Goal: Information Seeking & Learning: Learn about a topic

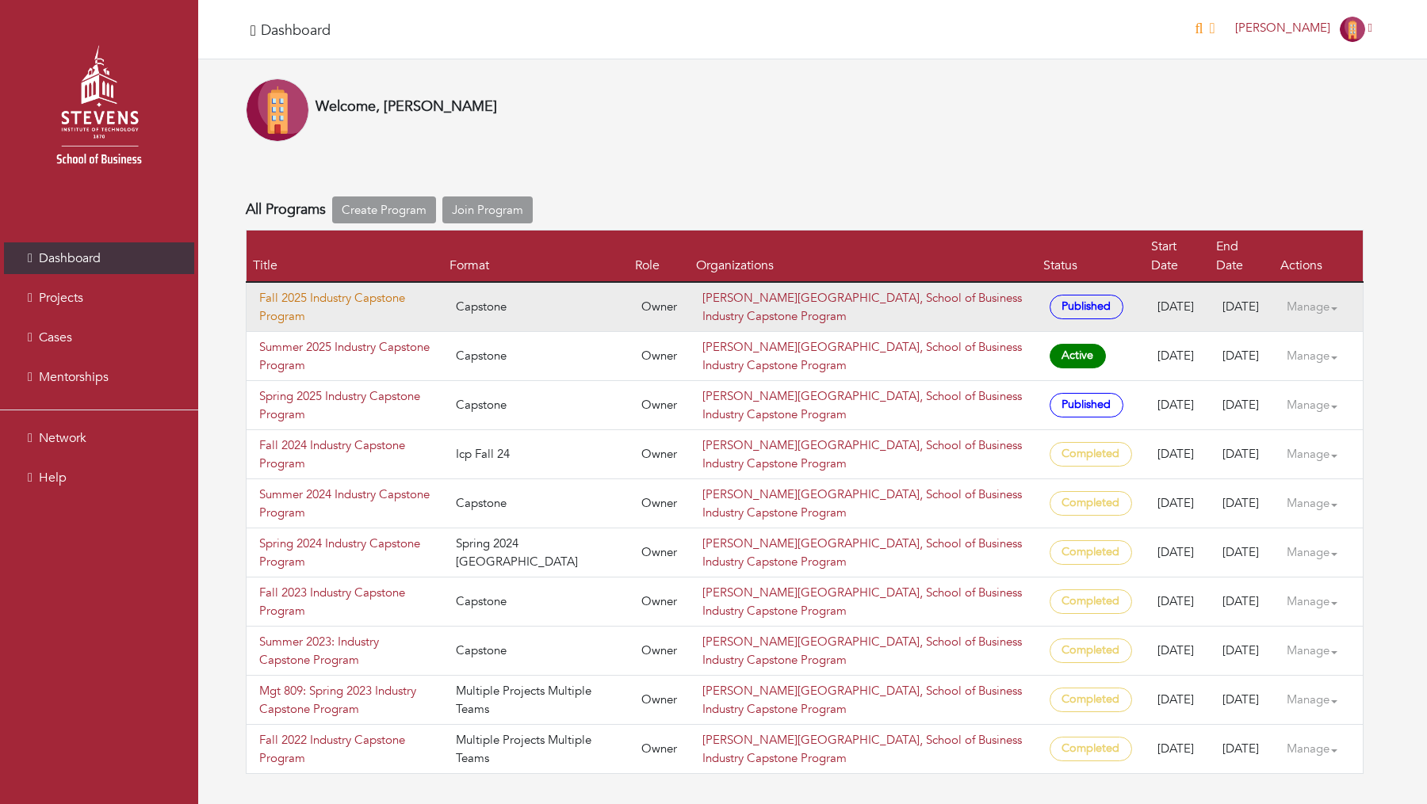
click at [319, 289] on link "Fall 2025 Industry Capstone Program" at bounding box center [344, 307] width 171 height 36
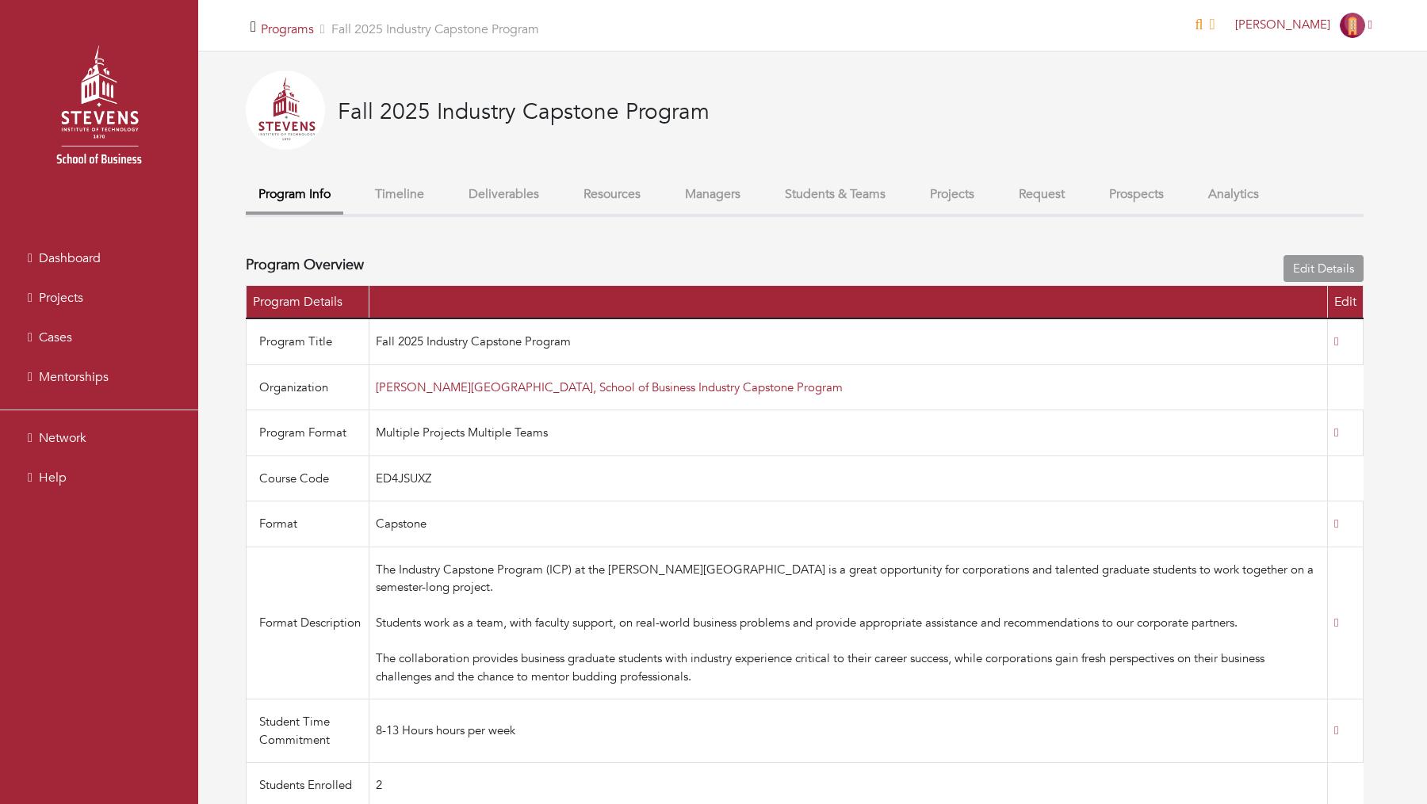
click at [880, 193] on button "Students & Teams" at bounding box center [835, 195] width 126 height 34
click at [682, 197] on button "Managers" at bounding box center [712, 195] width 81 height 34
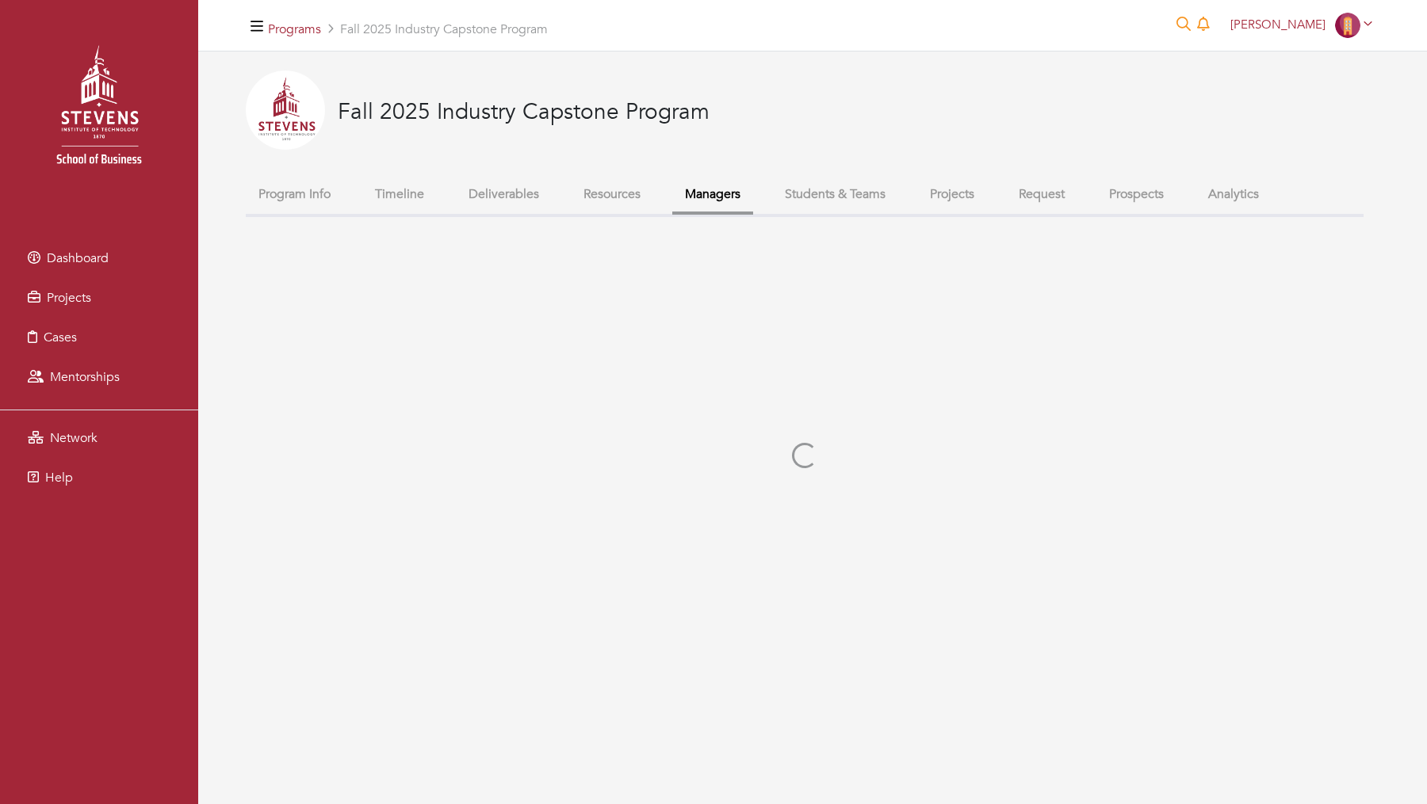
click at [973, 195] on button "Projects" at bounding box center [952, 195] width 70 height 34
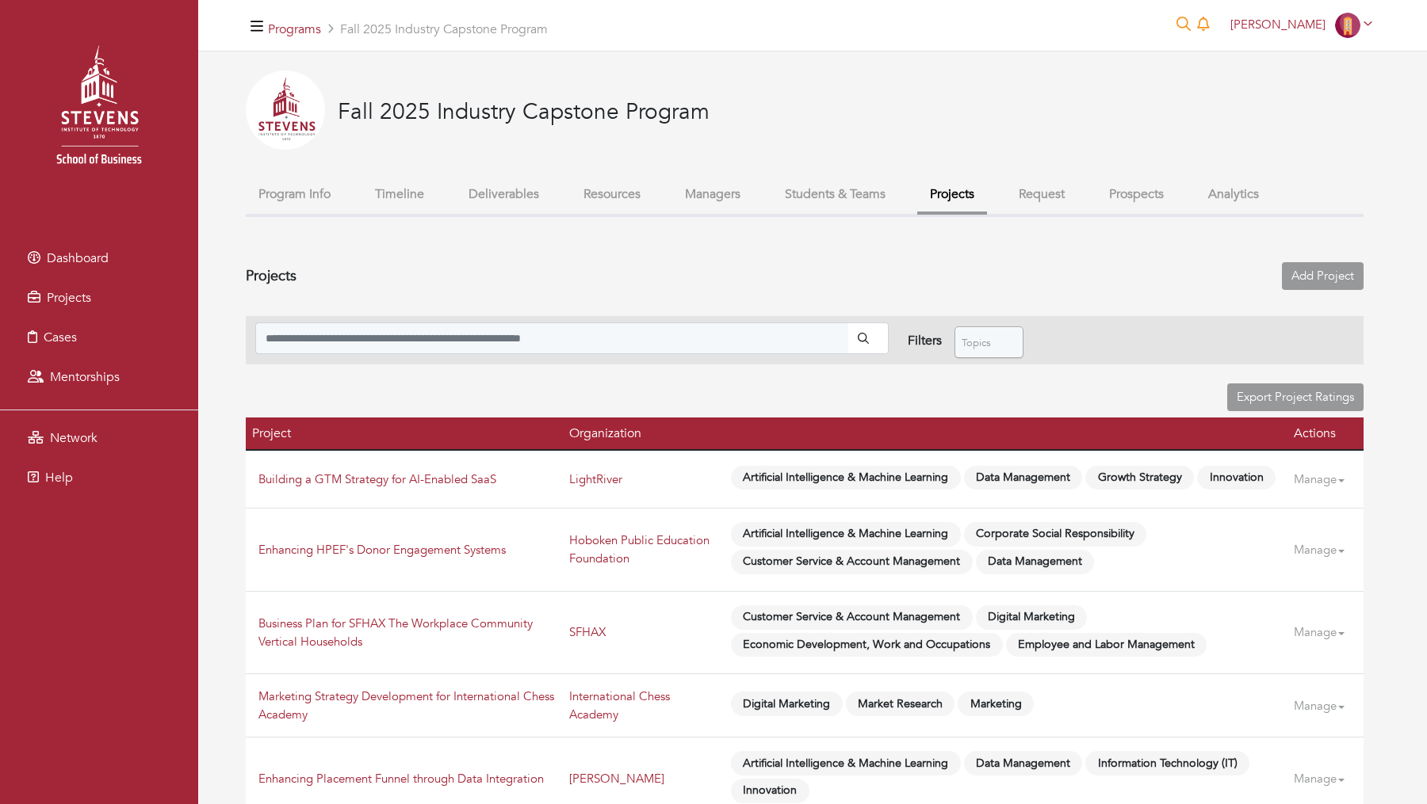
click at [858, 182] on button "Students & Teams" at bounding box center [835, 195] width 126 height 34
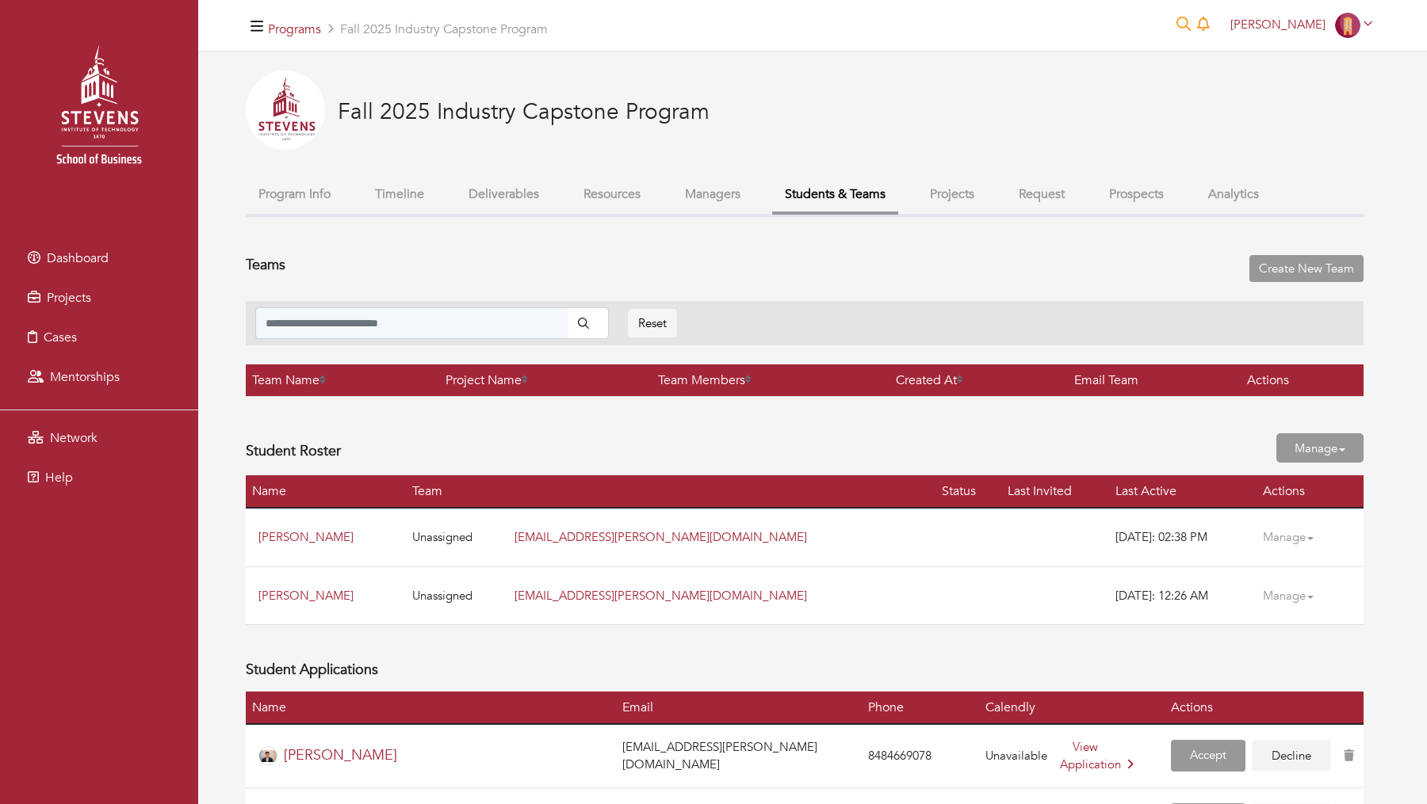
scroll to position [527, 0]
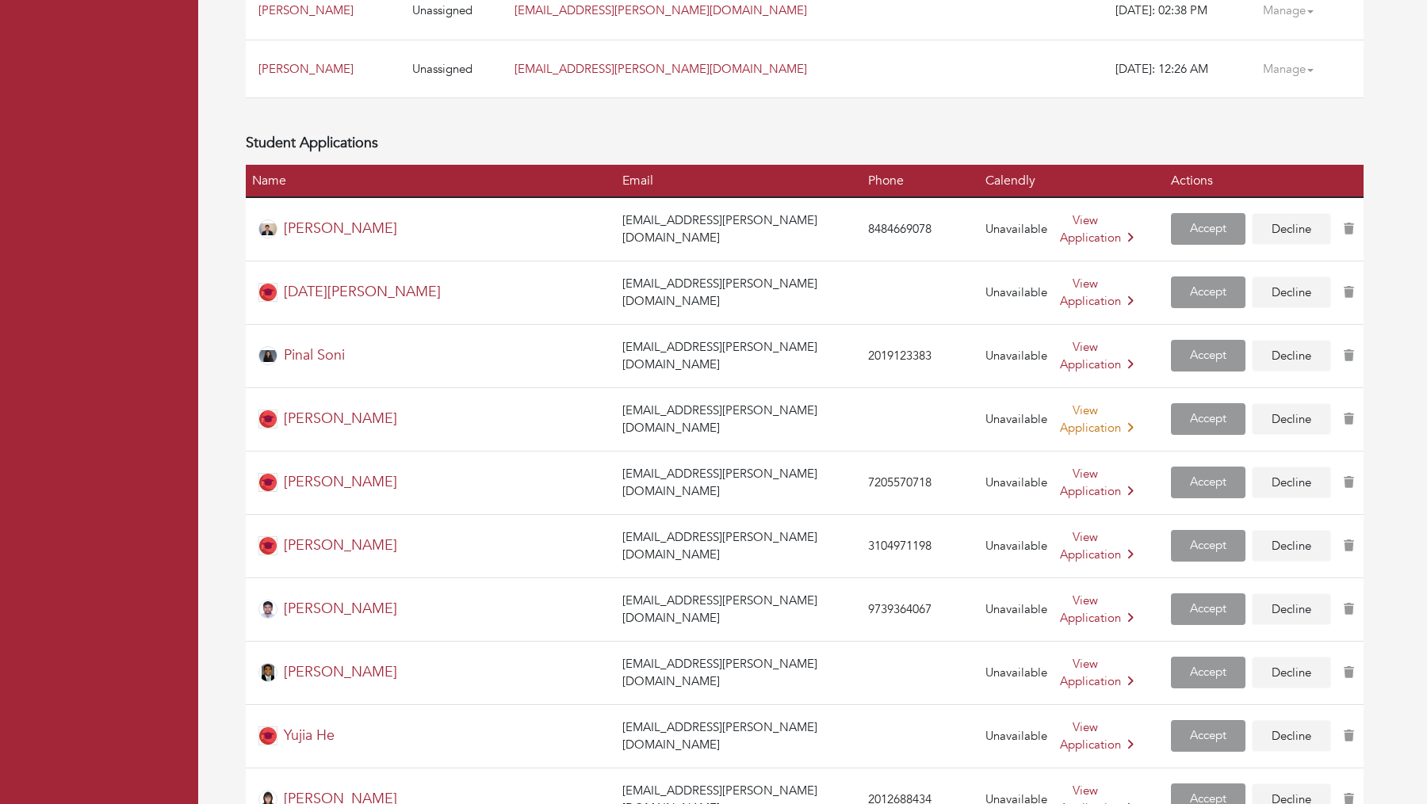
click at [1060, 406] on link "View Application" at bounding box center [1097, 420] width 74 height 34
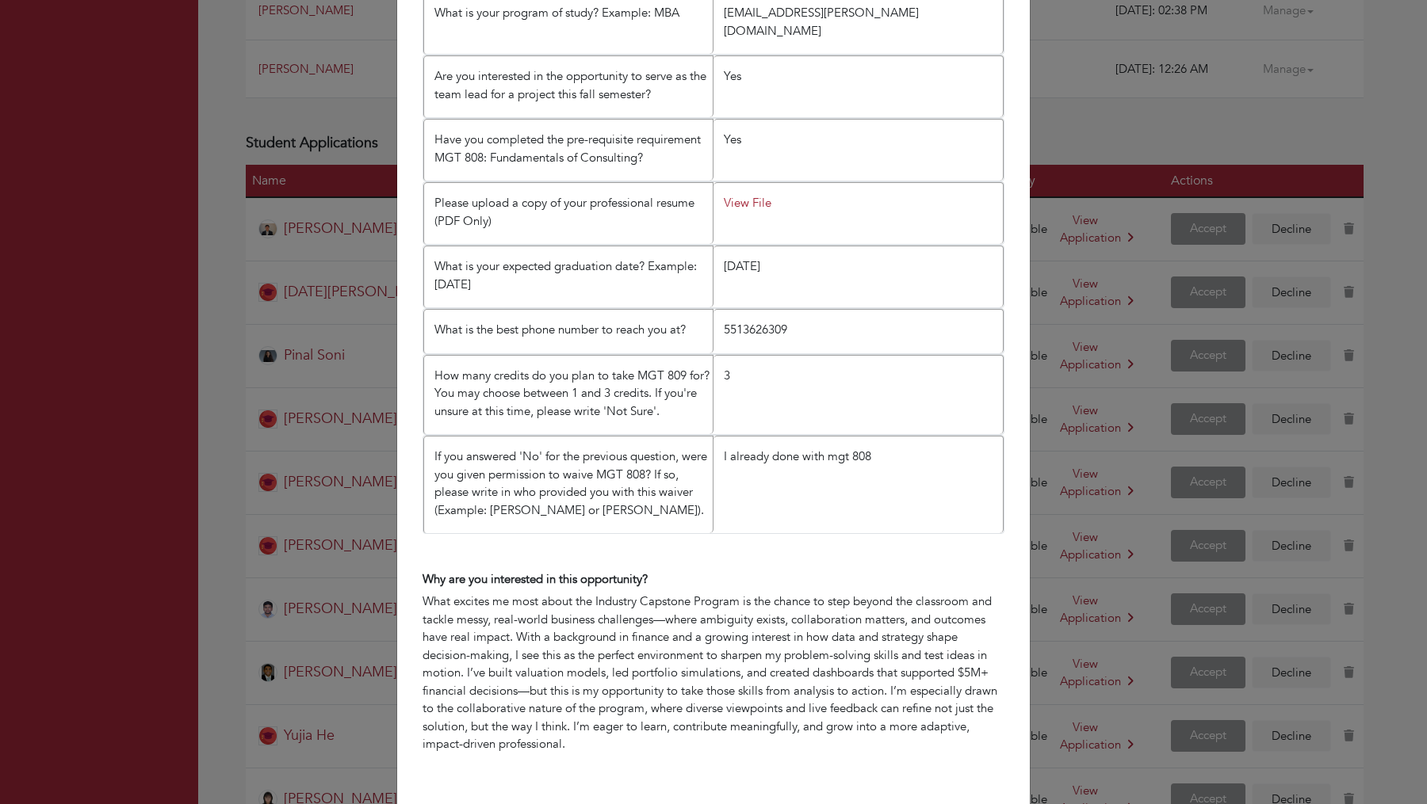
scroll to position [1051, 0]
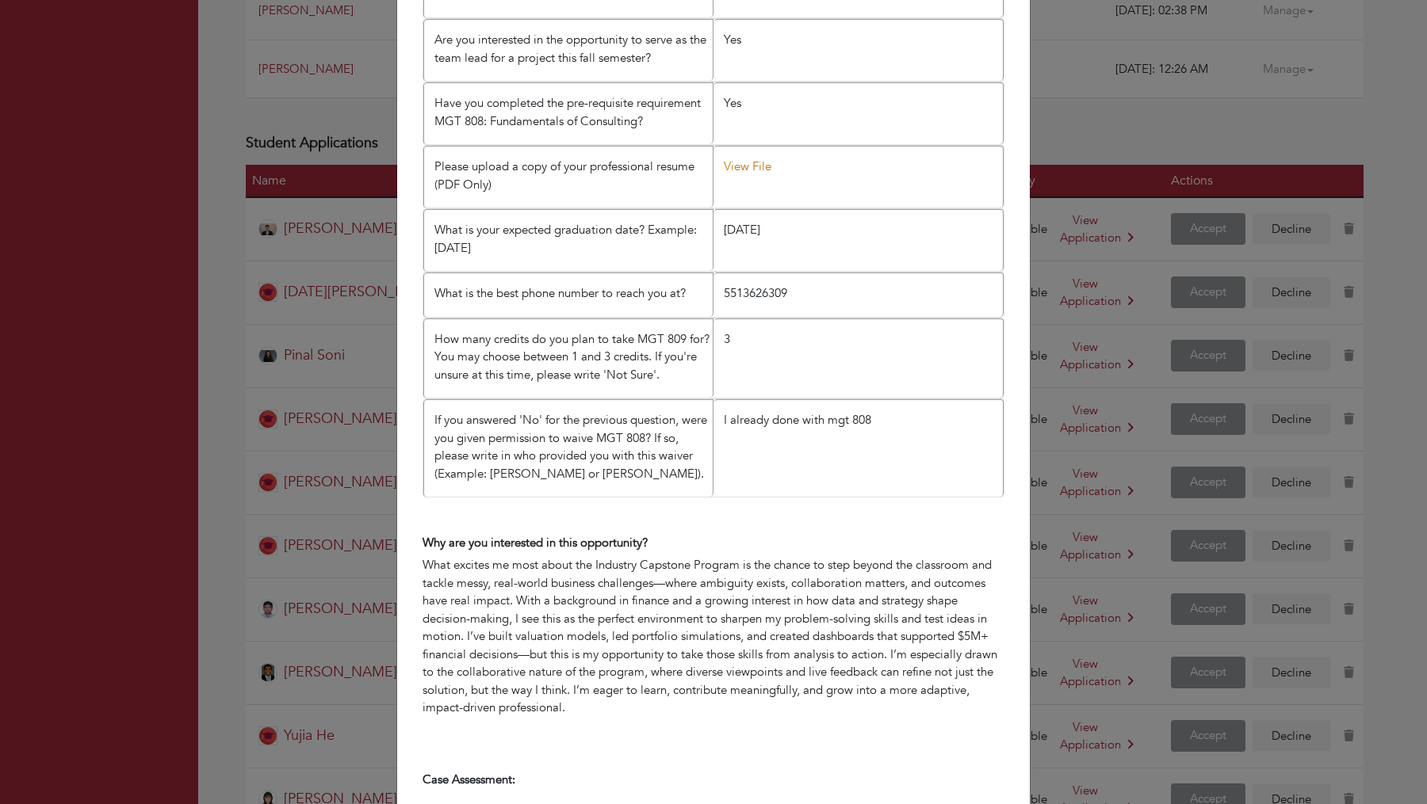
click at [743, 159] on link "View File" at bounding box center [748, 167] width 48 height 16
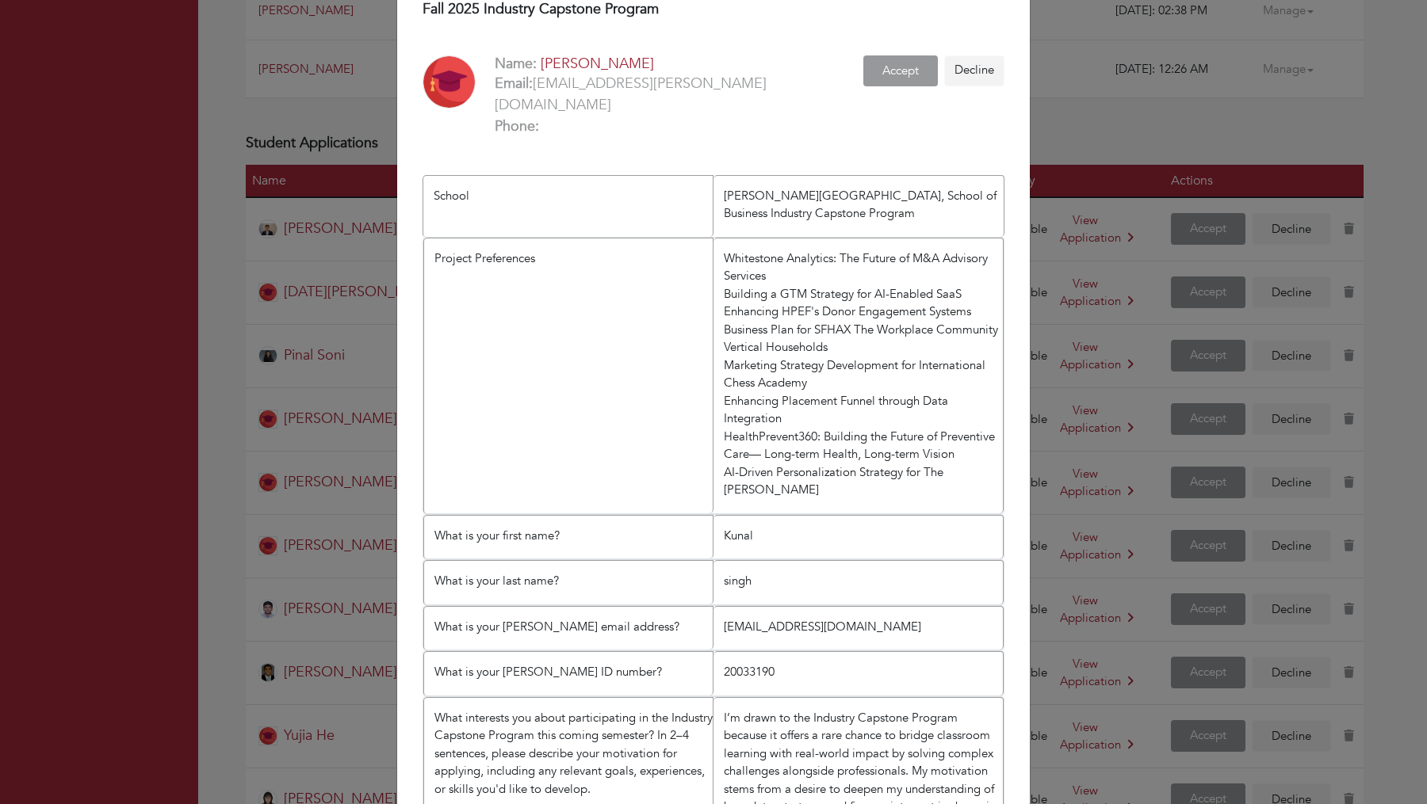
scroll to position [0, 0]
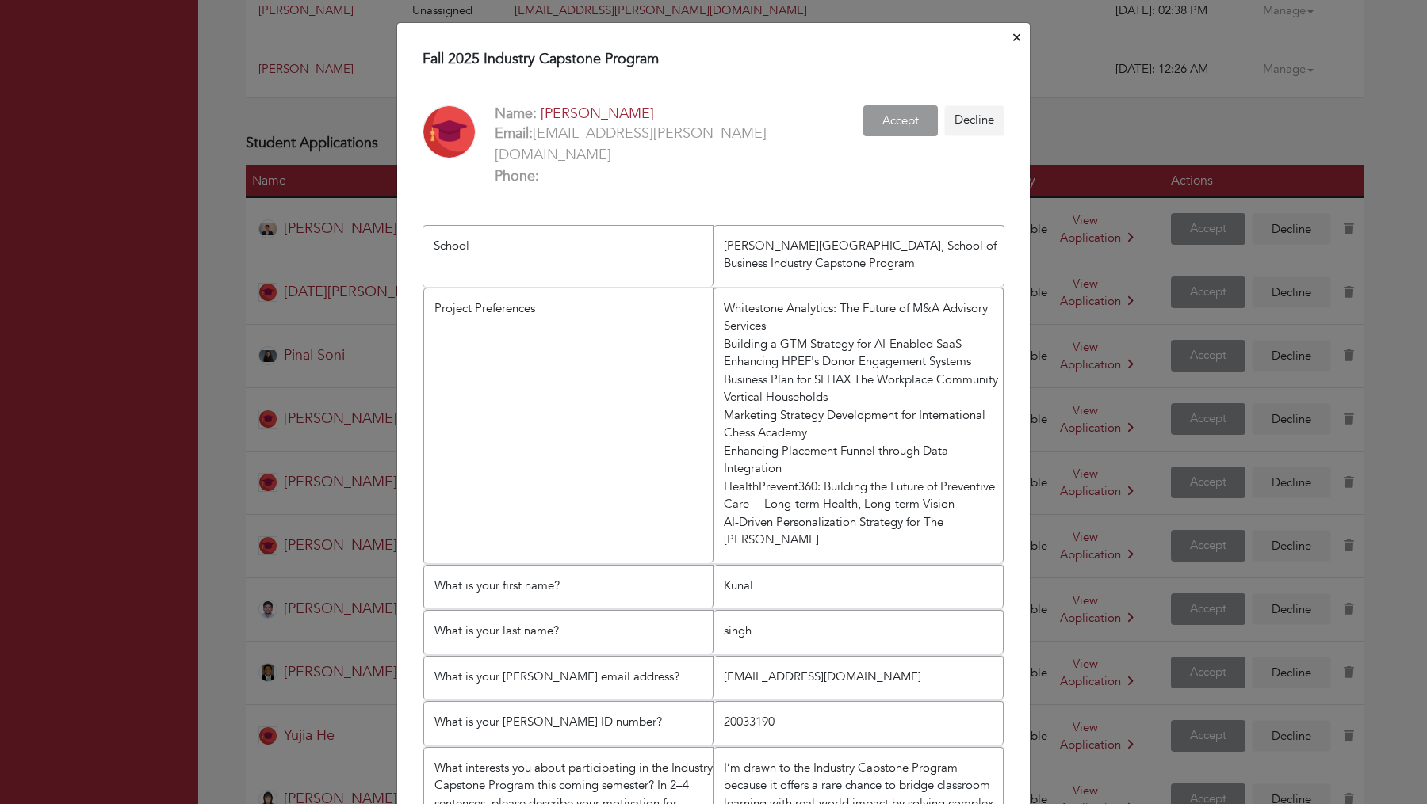
click at [1017, 36] on icon "Close" at bounding box center [1016, 37] width 7 height 7
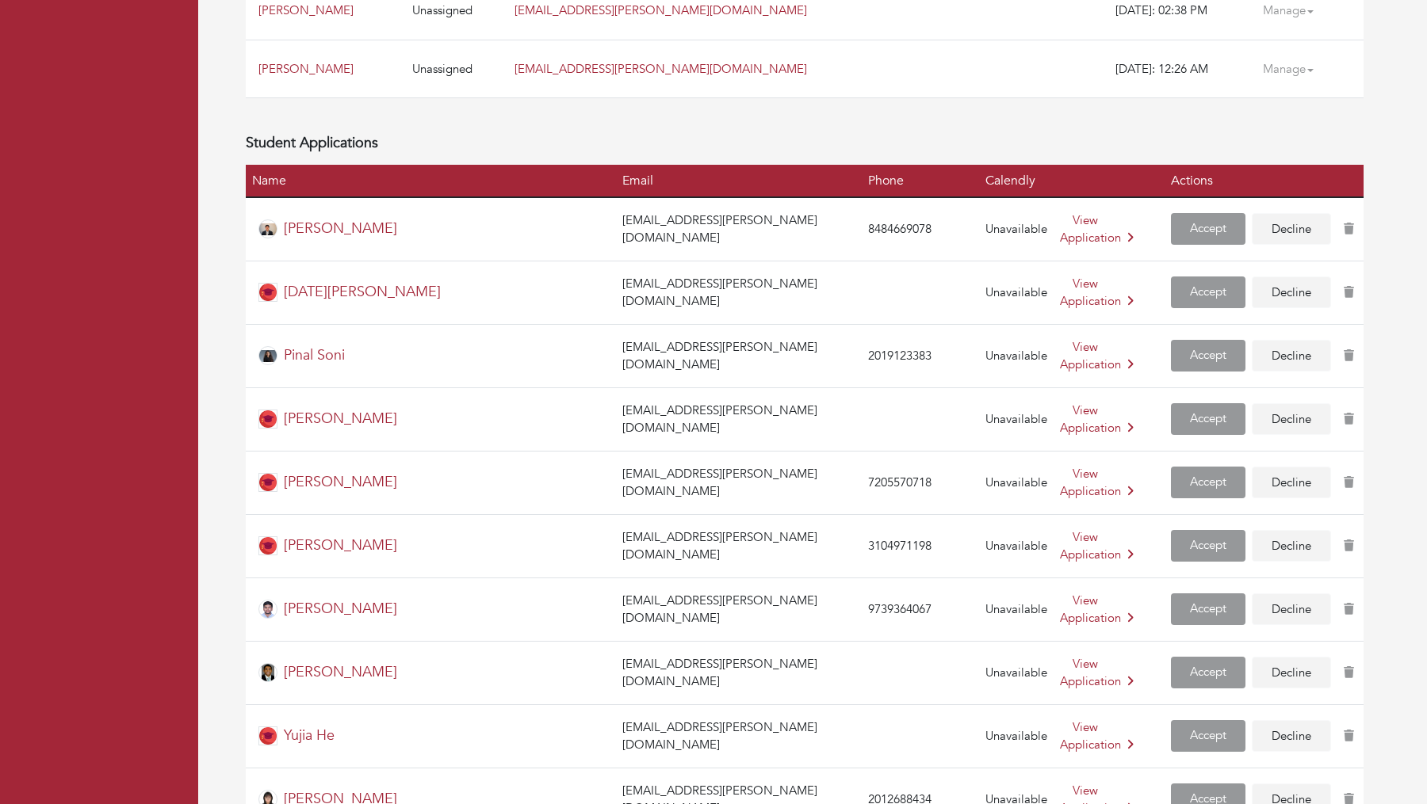
scroll to position [1293, 0]
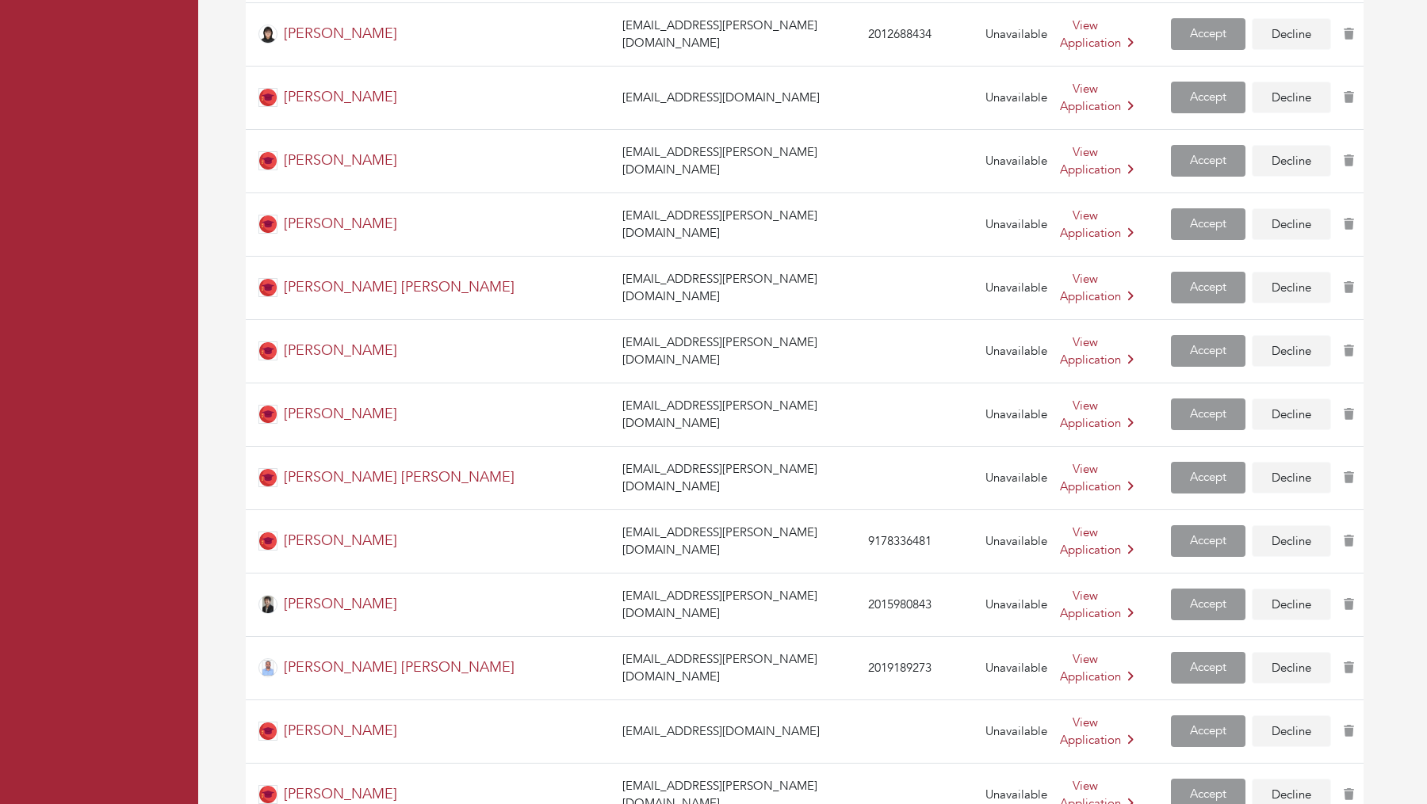
click at [1053, 446] on td "View Application" at bounding box center [1108, 477] width 111 height 63
click at [1060, 461] on link "View Application" at bounding box center [1097, 478] width 74 height 34
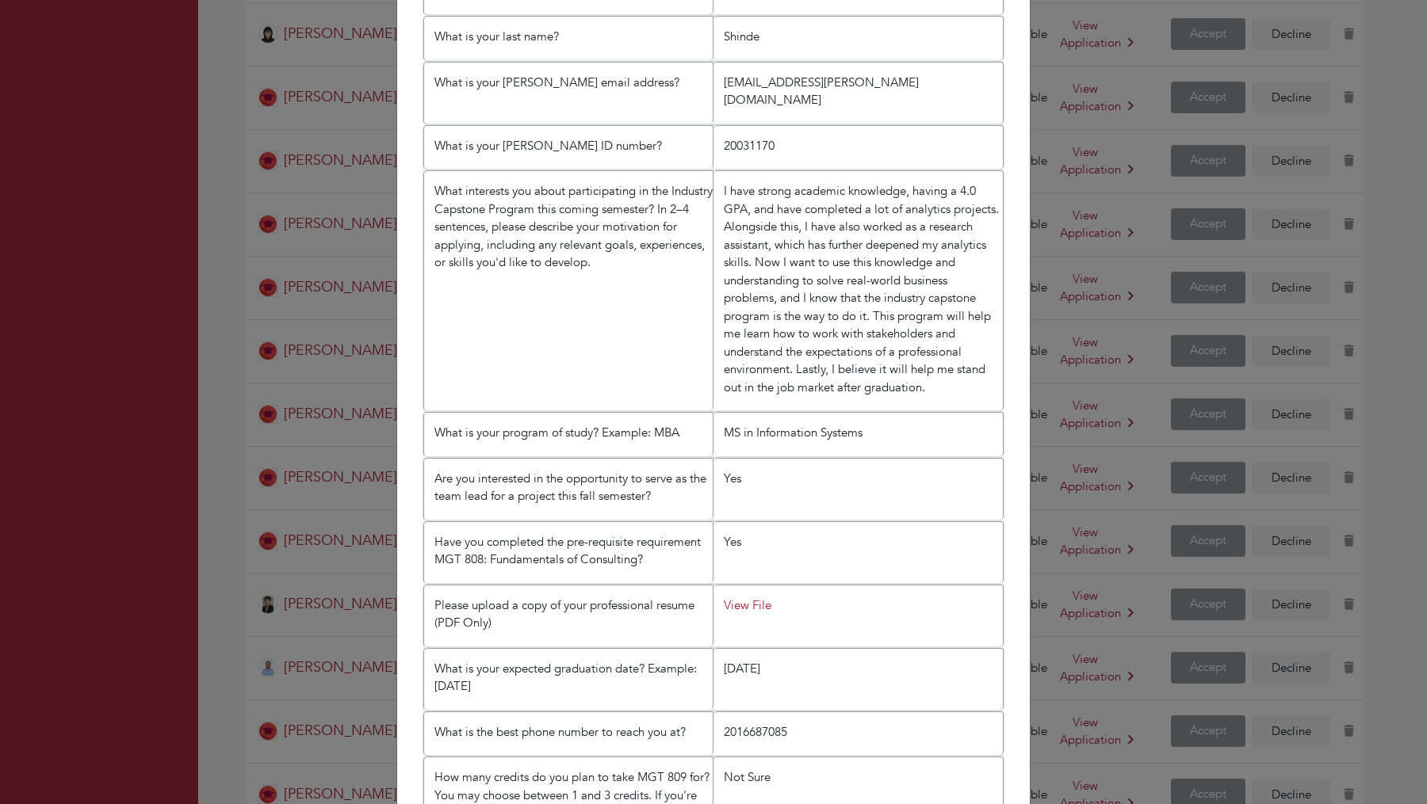
scroll to position [650, 0]
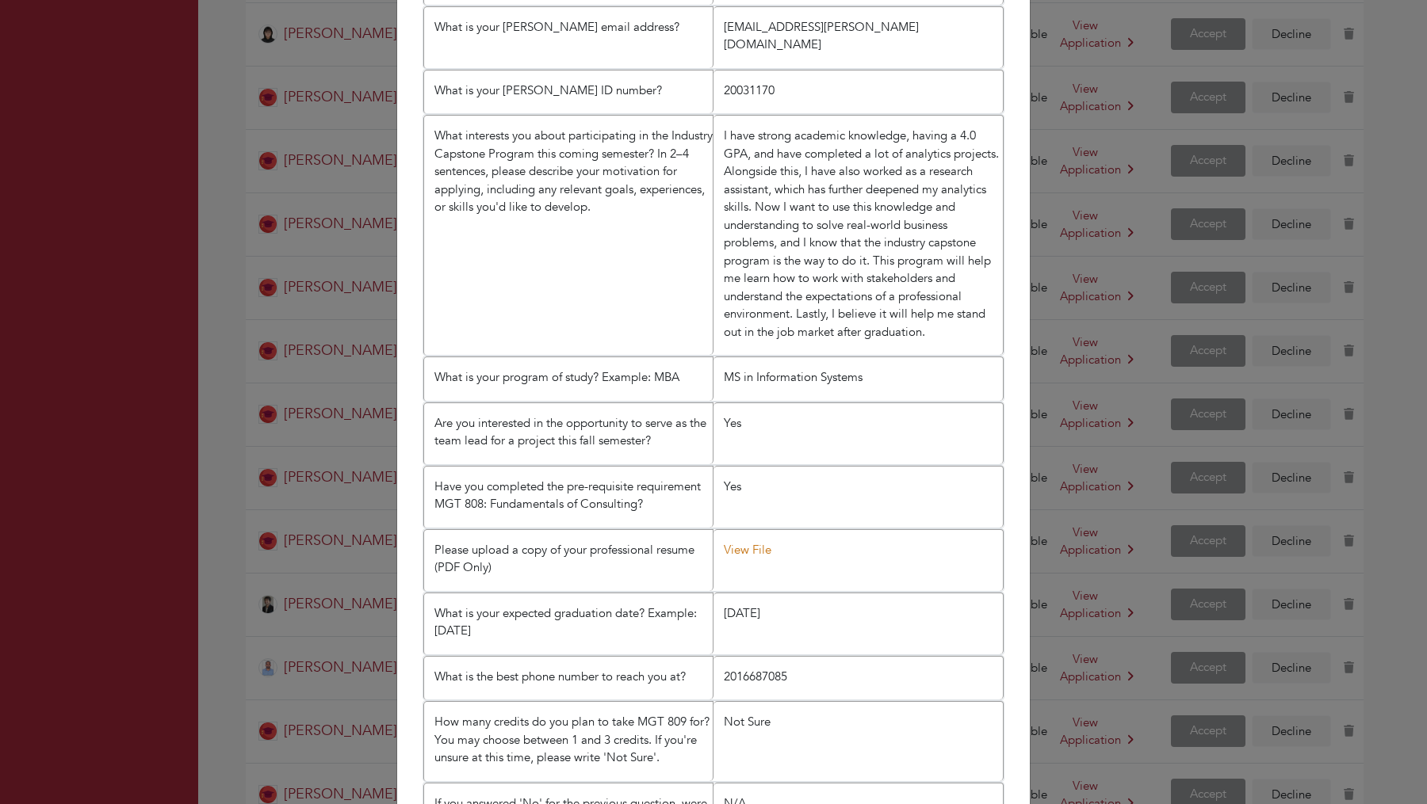
click at [747, 542] on link "View File" at bounding box center [748, 550] width 48 height 16
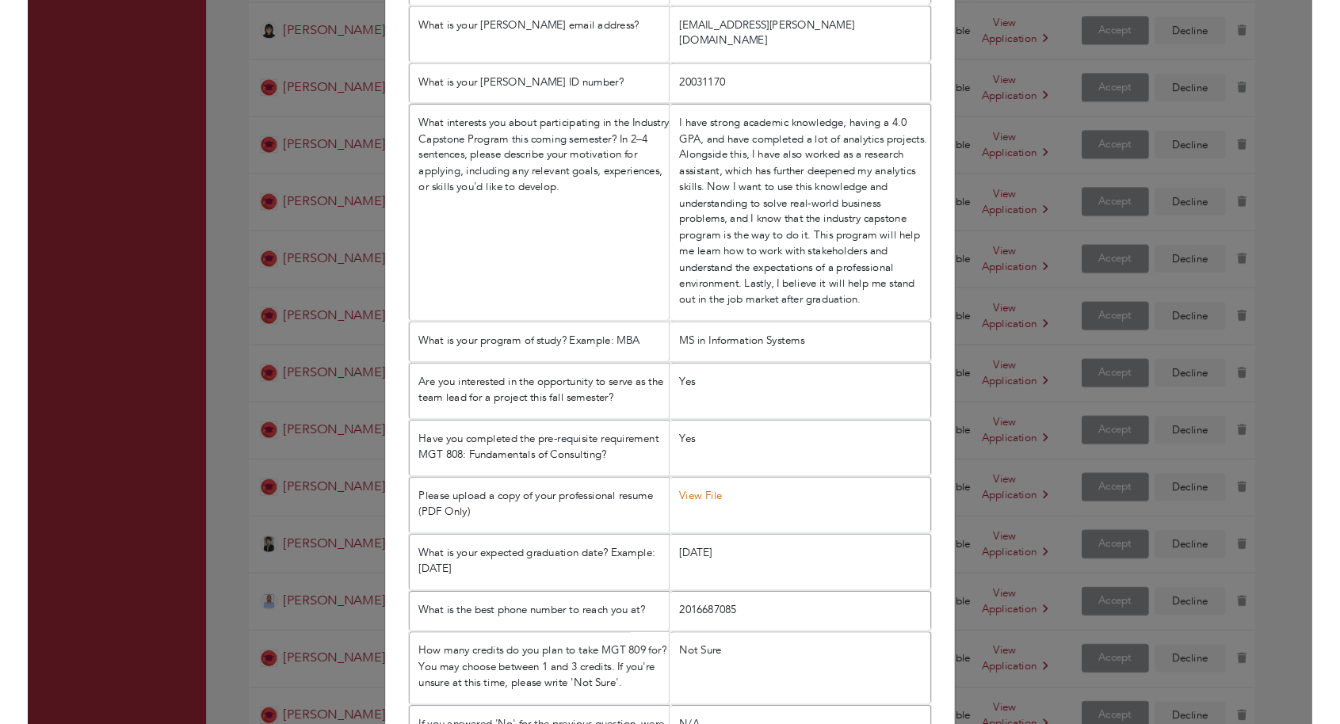
scroll to position [1327, 0]
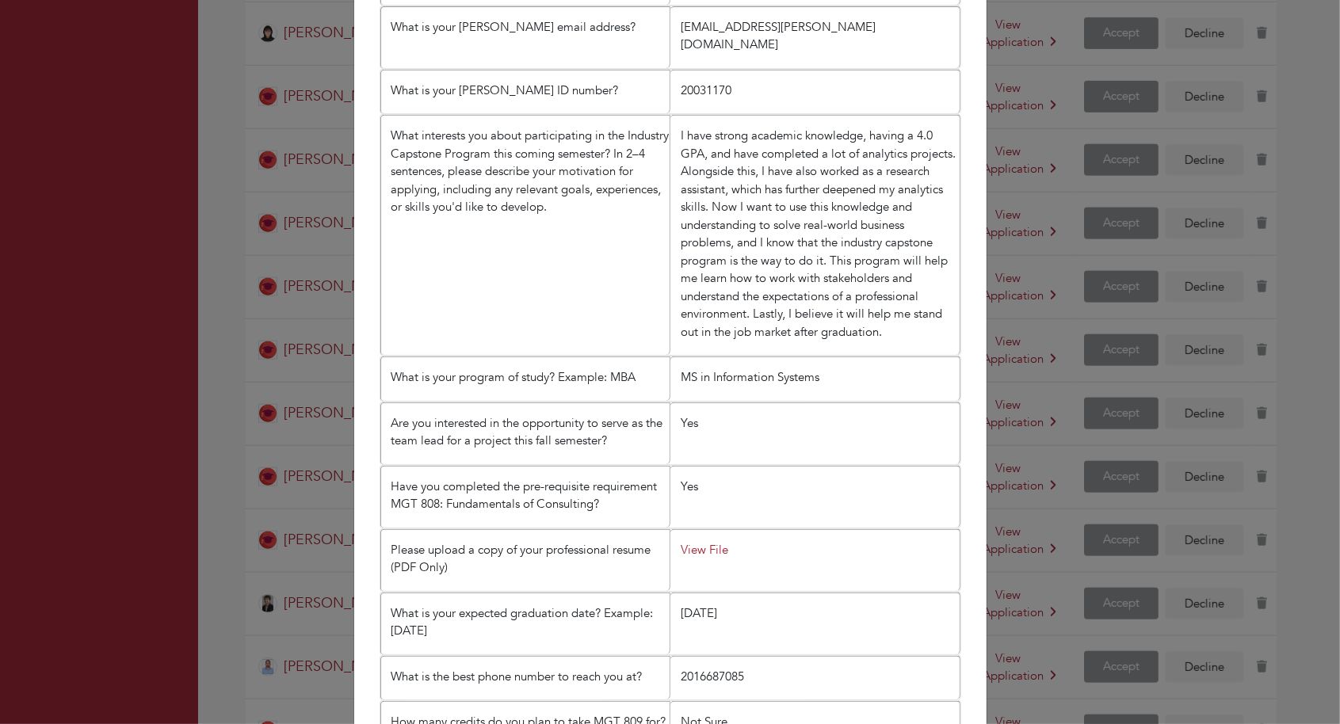
click at [1181, 169] on div "Fall 2025 Industry Capstone Program Name: [PERSON_NAME] [PERSON_NAME] Email: [E…" at bounding box center [670, 362] width 1340 height 724
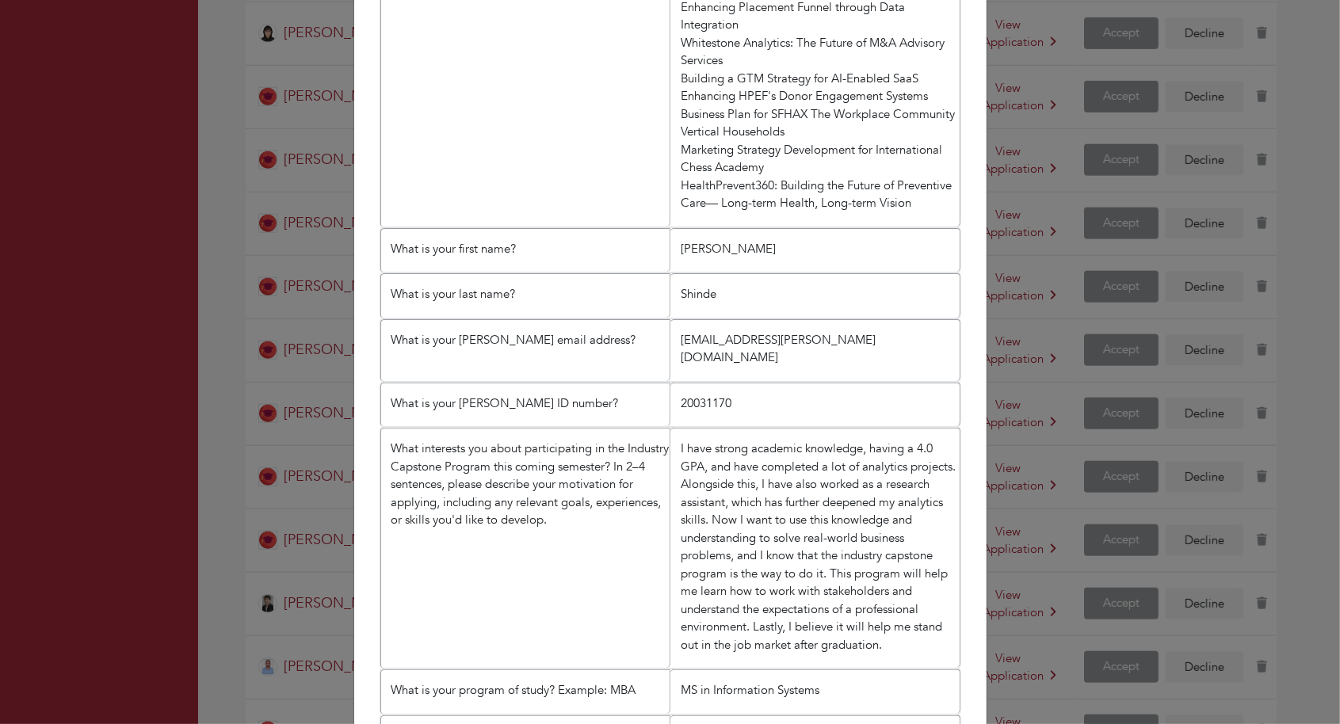
scroll to position [0, 0]
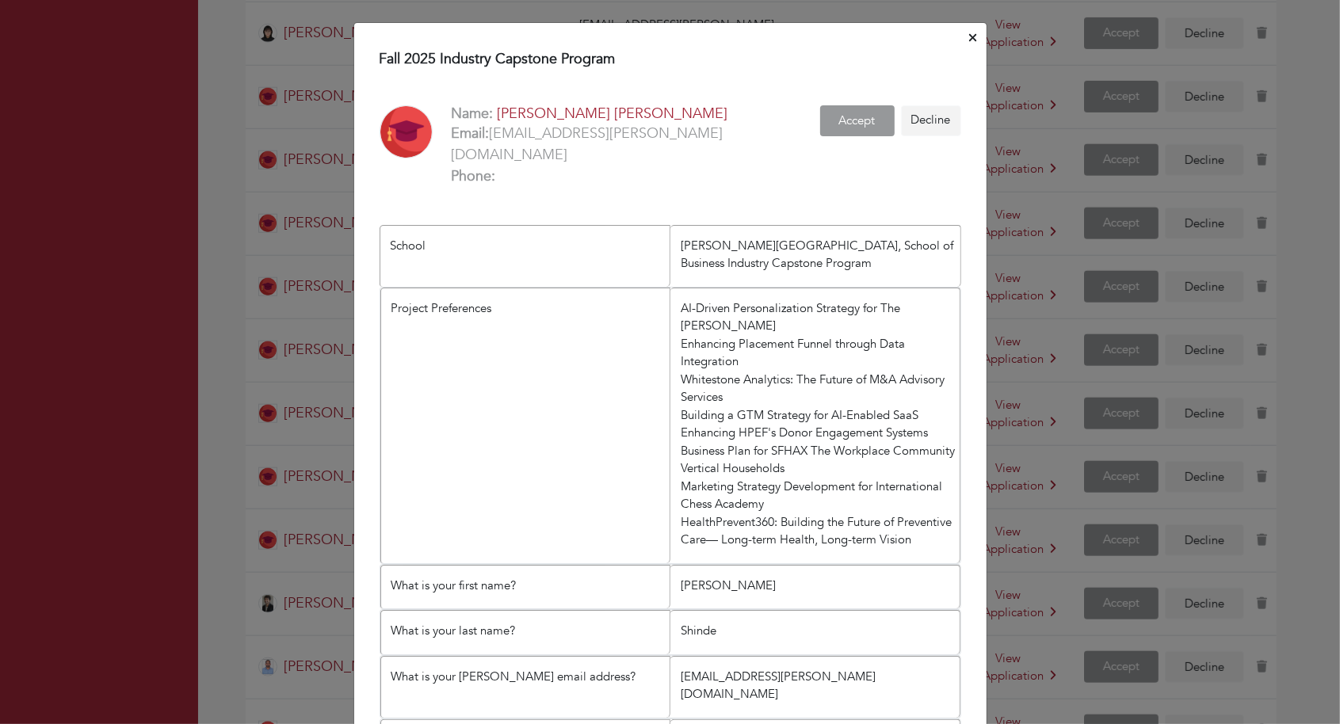
click at [972, 42] on icon "Close" at bounding box center [972, 38] width 7 height 12
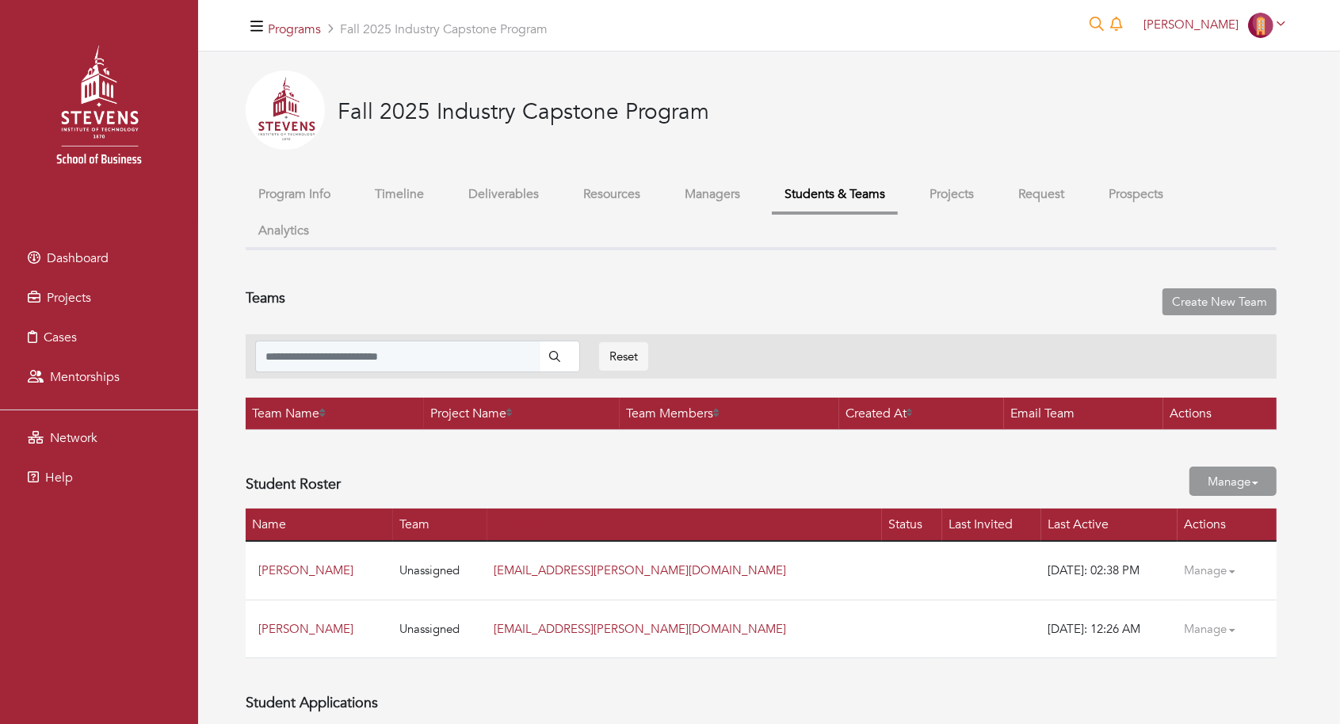
drag, startPoint x: 1003, startPoint y: 178, endPoint x: 991, endPoint y: 179, distance: 11.1
click at [995, 179] on ul "Program Info Timeline Deliverables Resources Managers Students & Teams Projects…" at bounding box center [761, 214] width 1031 height 73
click at [991, 179] on ul "Program Info Timeline Deliverables Resources Managers Students & Teams Projects…" at bounding box center [761, 214] width 1031 height 73
click at [982, 190] on button "Projects" at bounding box center [952, 195] width 70 height 34
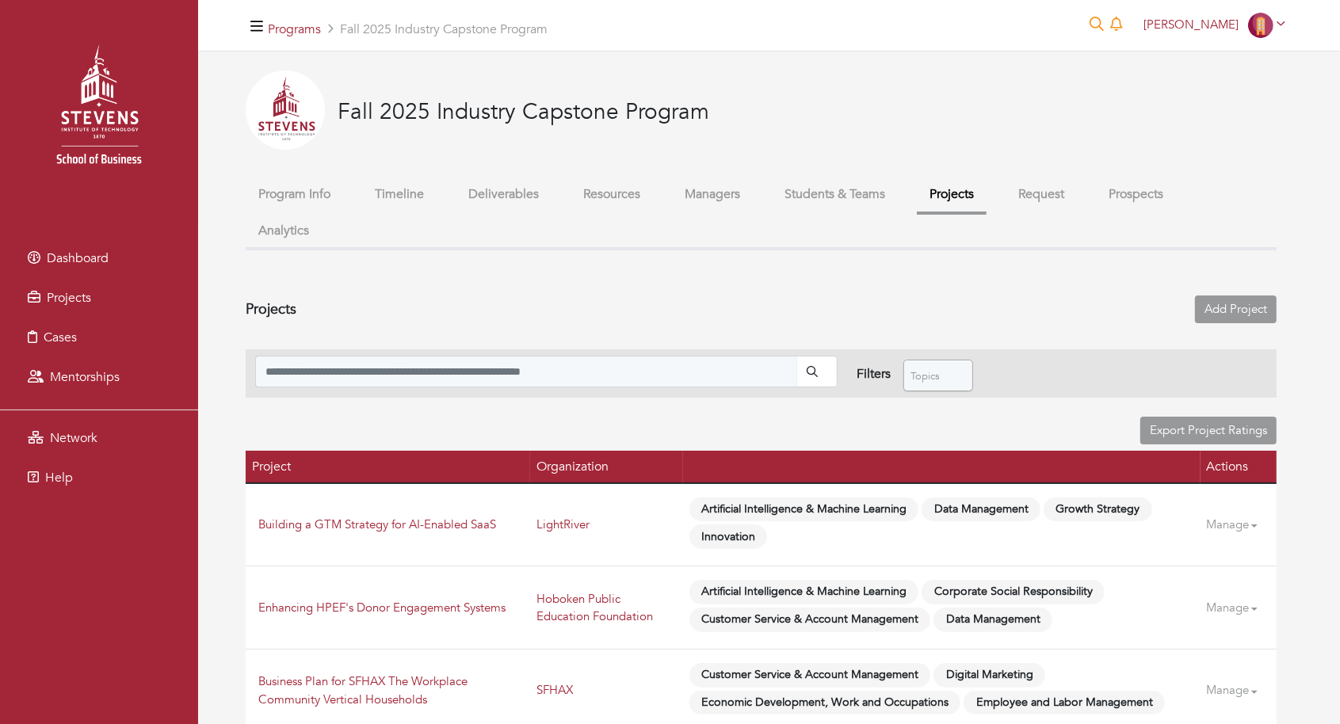
click at [815, 191] on button "Students & Teams" at bounding box center [835, 195] width 126 height 34
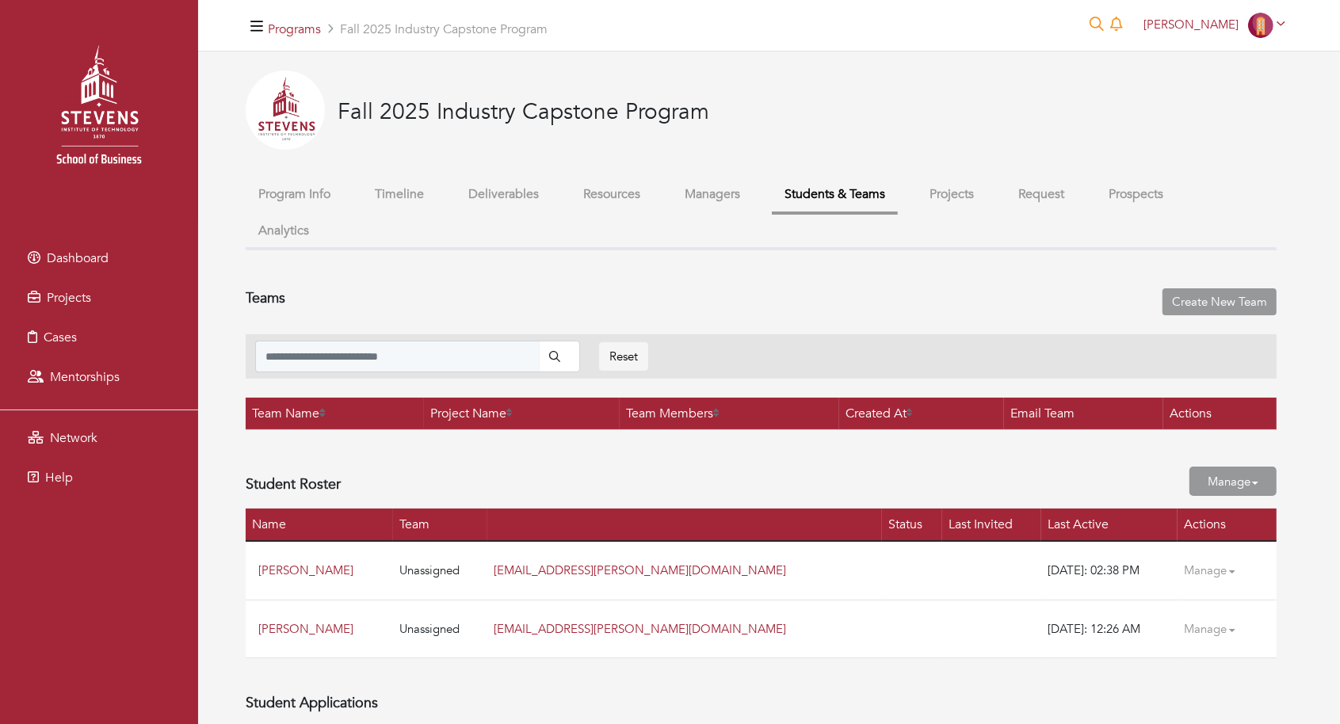
scroll to position [1838, 0]
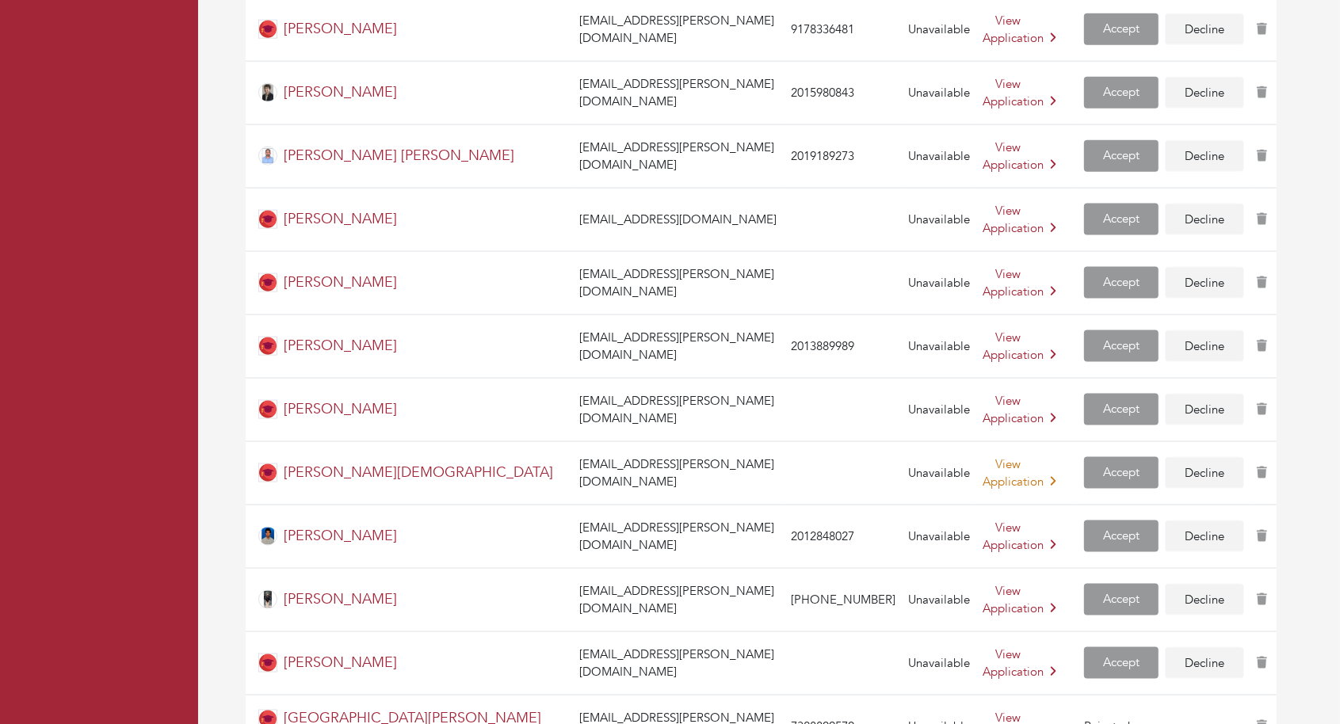
click at [984, 456] on link "View Application" at bounding box center [1020, 473] width 74 height 34
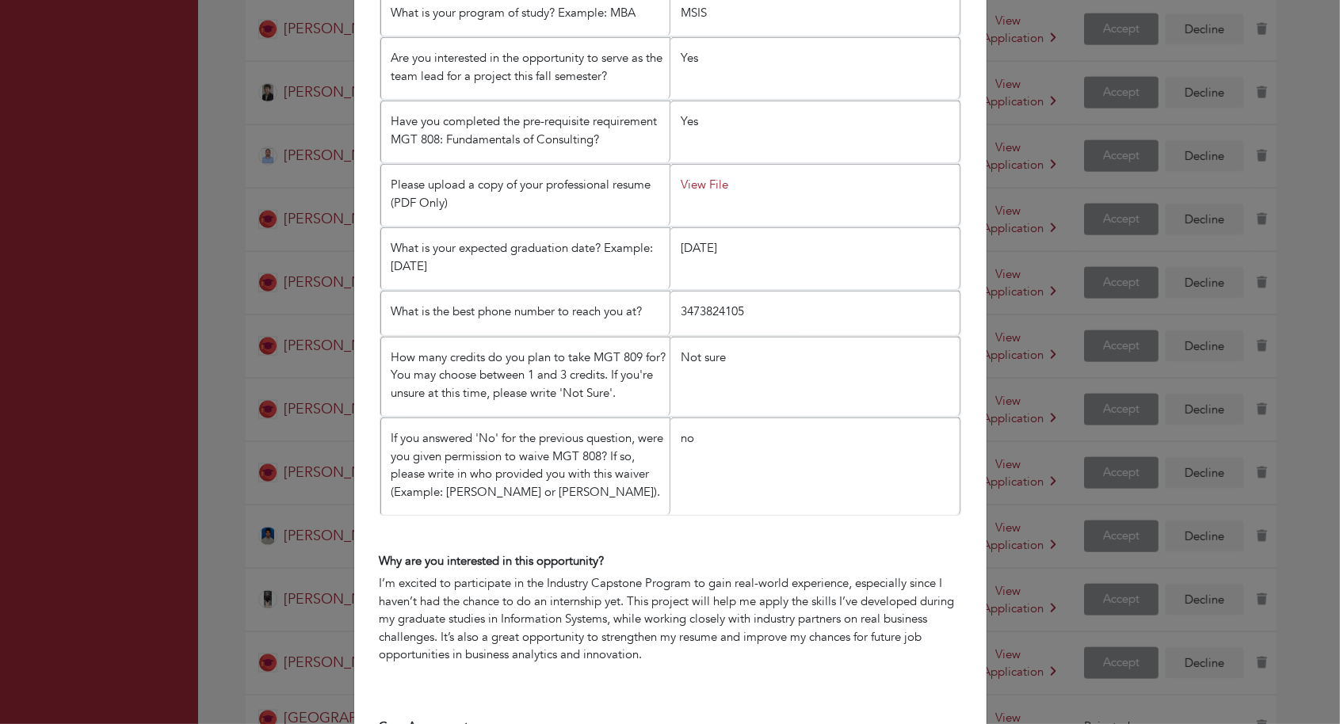
scroll to position [952, 0]
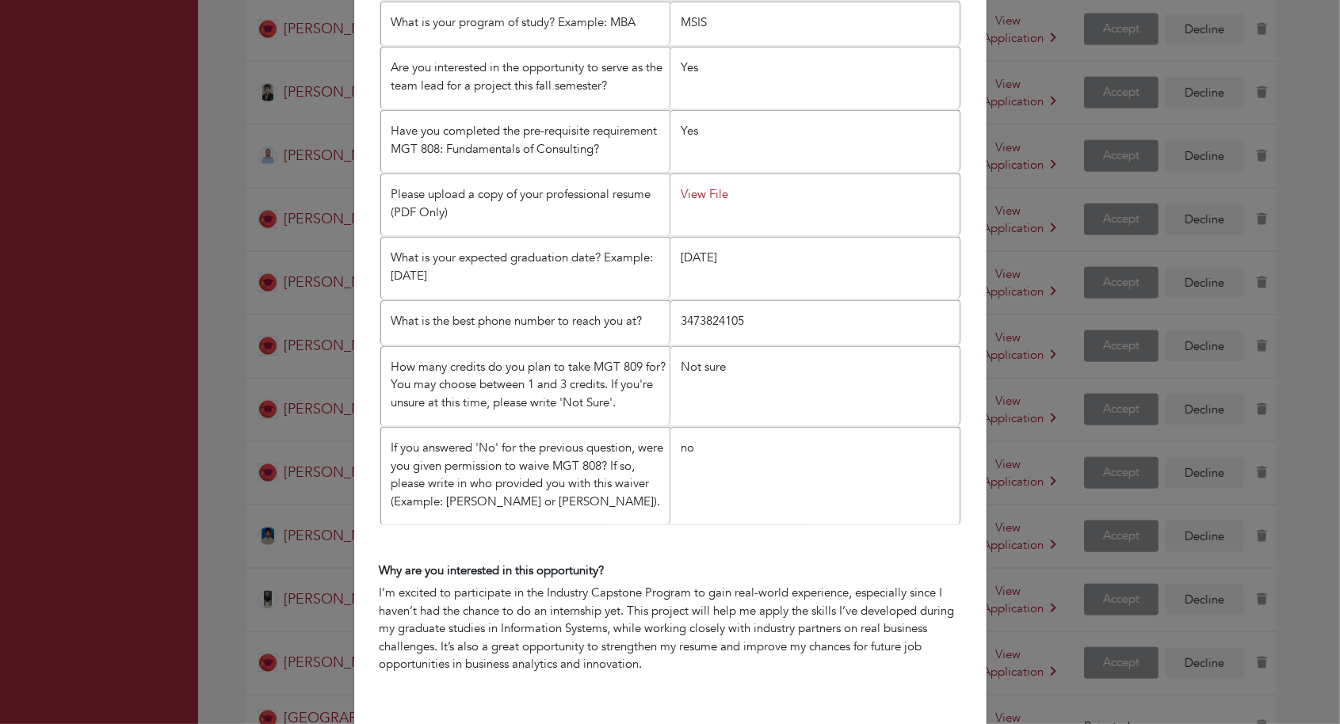
click at [709, 174] on li "View File" at bounding box center [815, 205] width 290 height 62
click at [720, 186] on link "View File" at bounding box center [705, 194] width 48 height 16
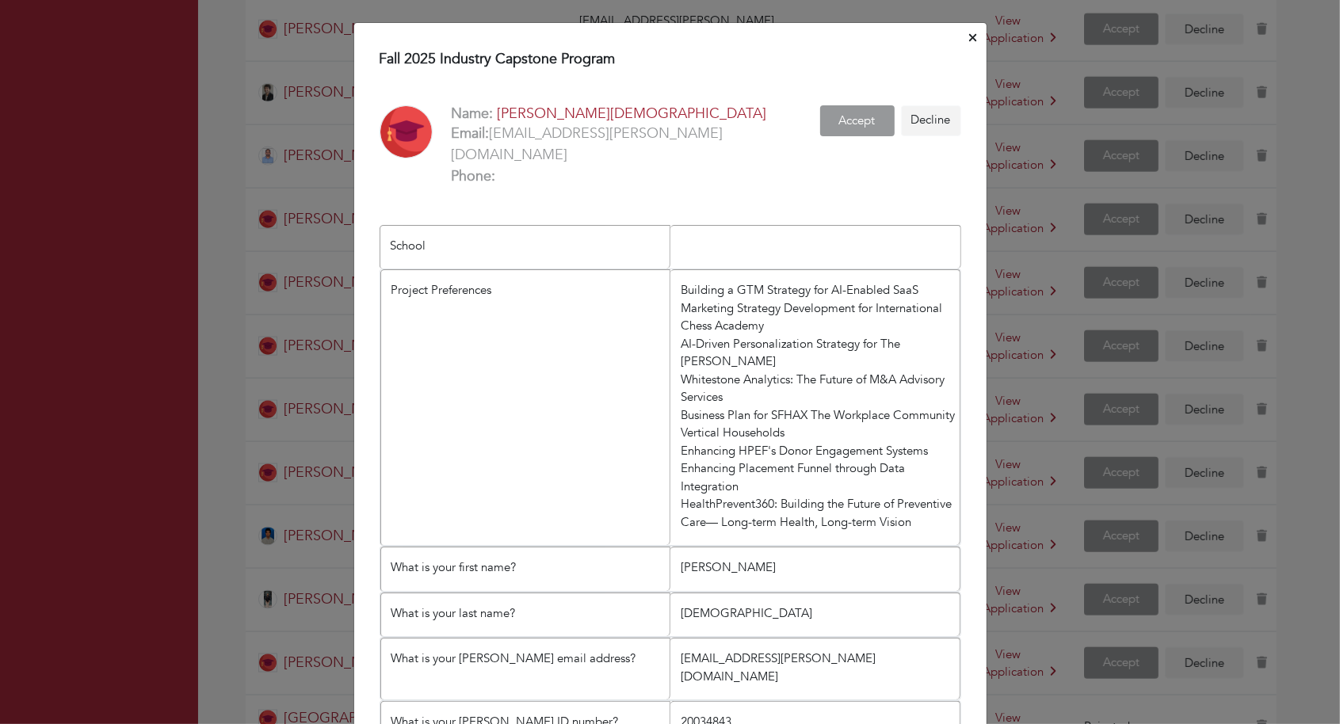
click at [974, 30] on span "Close" at bounding box center [972, 38] width 7 height 16
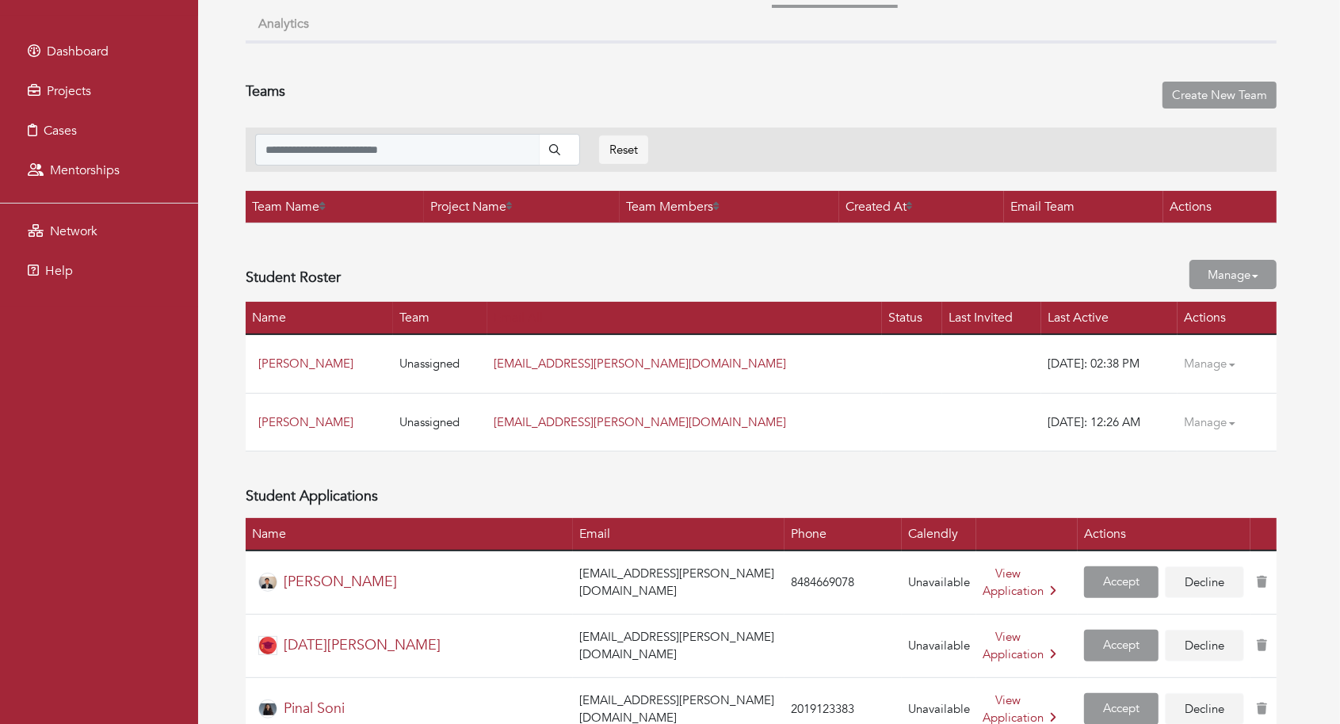
scroll to position [1071, 0]
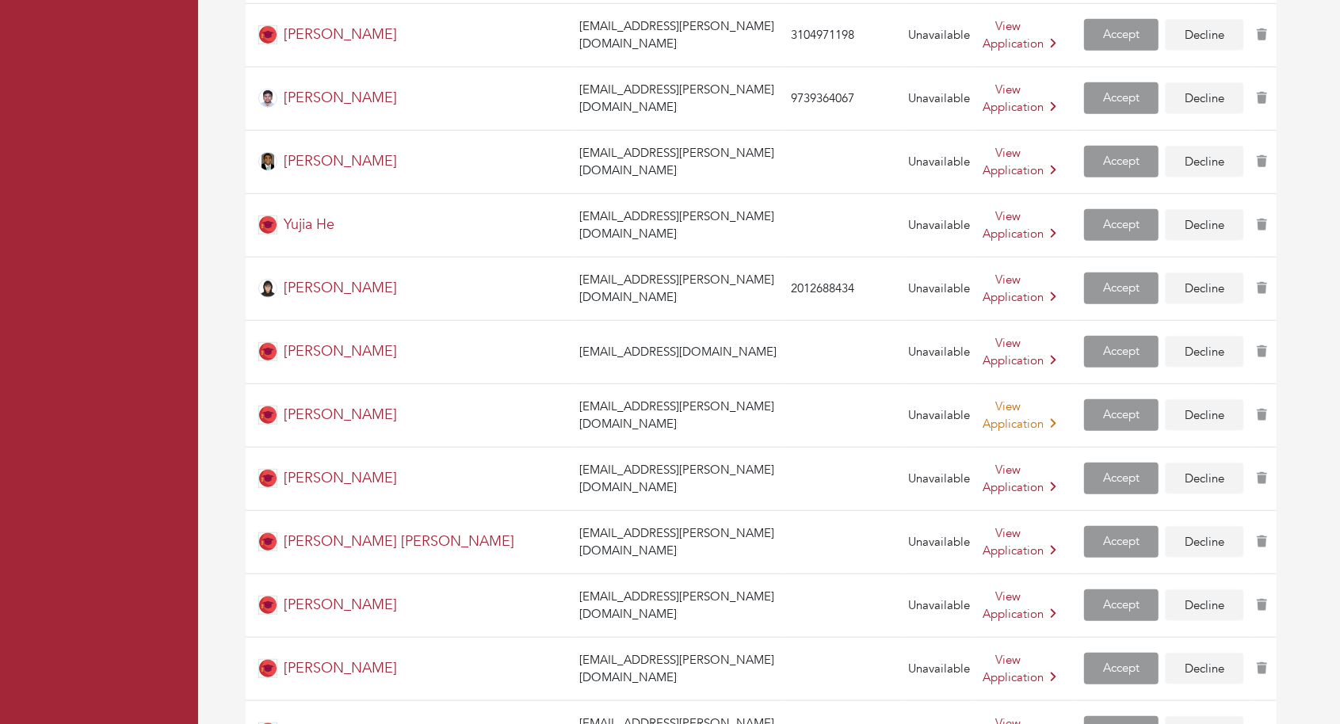
click at [984, 399] on link "View Application" at bounding box center [1020, 416] width 74 height 34
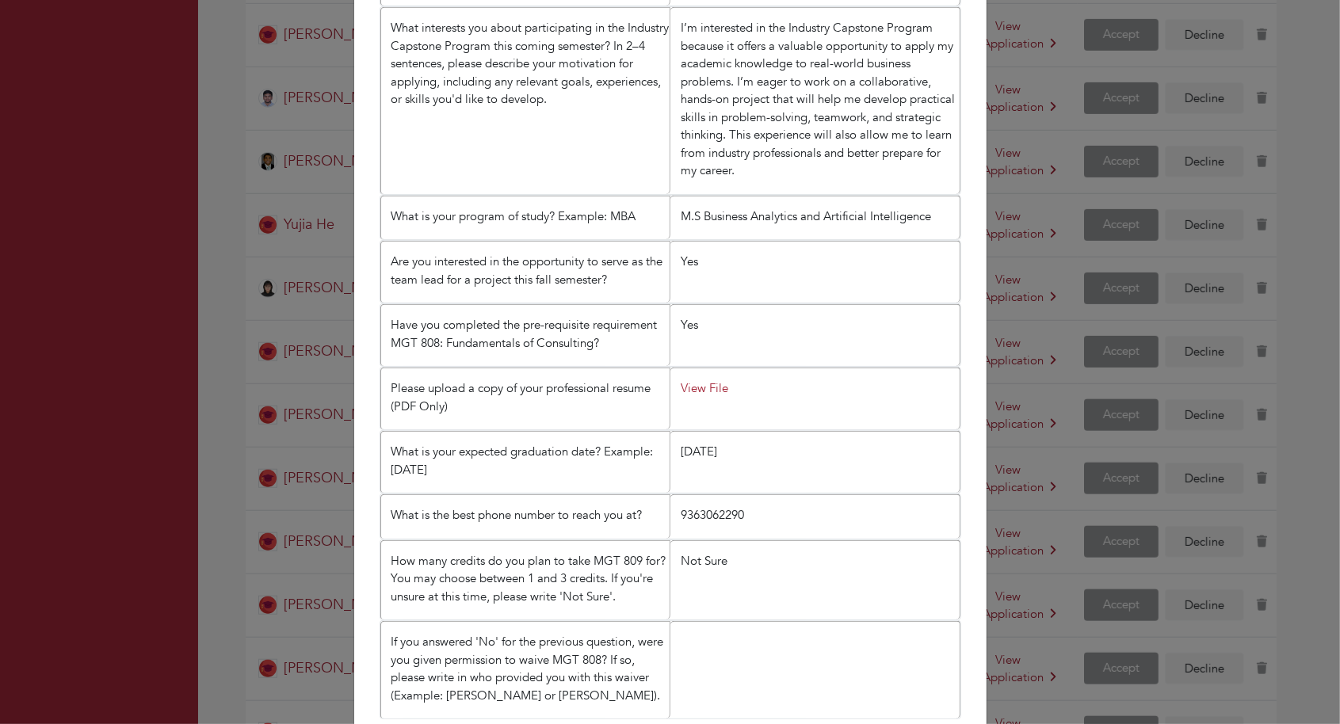
scroll to position [735, 0]
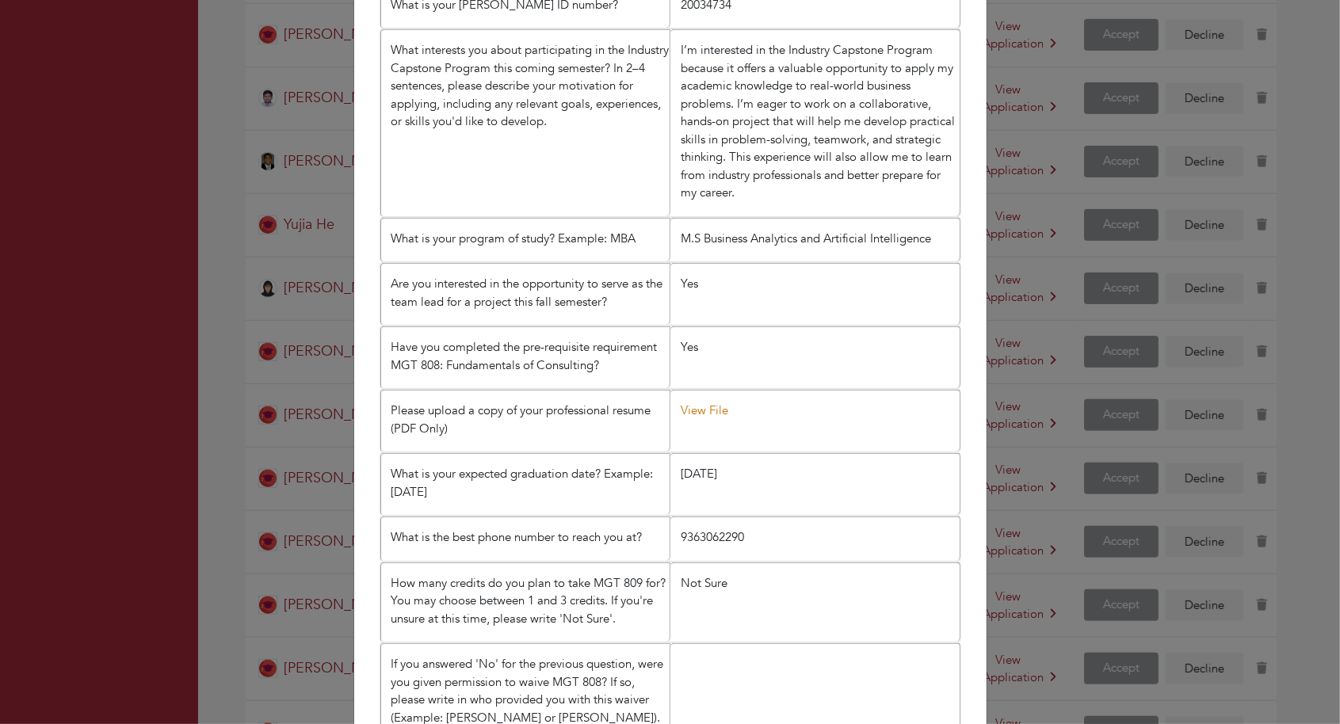
click at [695, 403] on link "View File" at bounding box center [705, 411] width 48 height 16
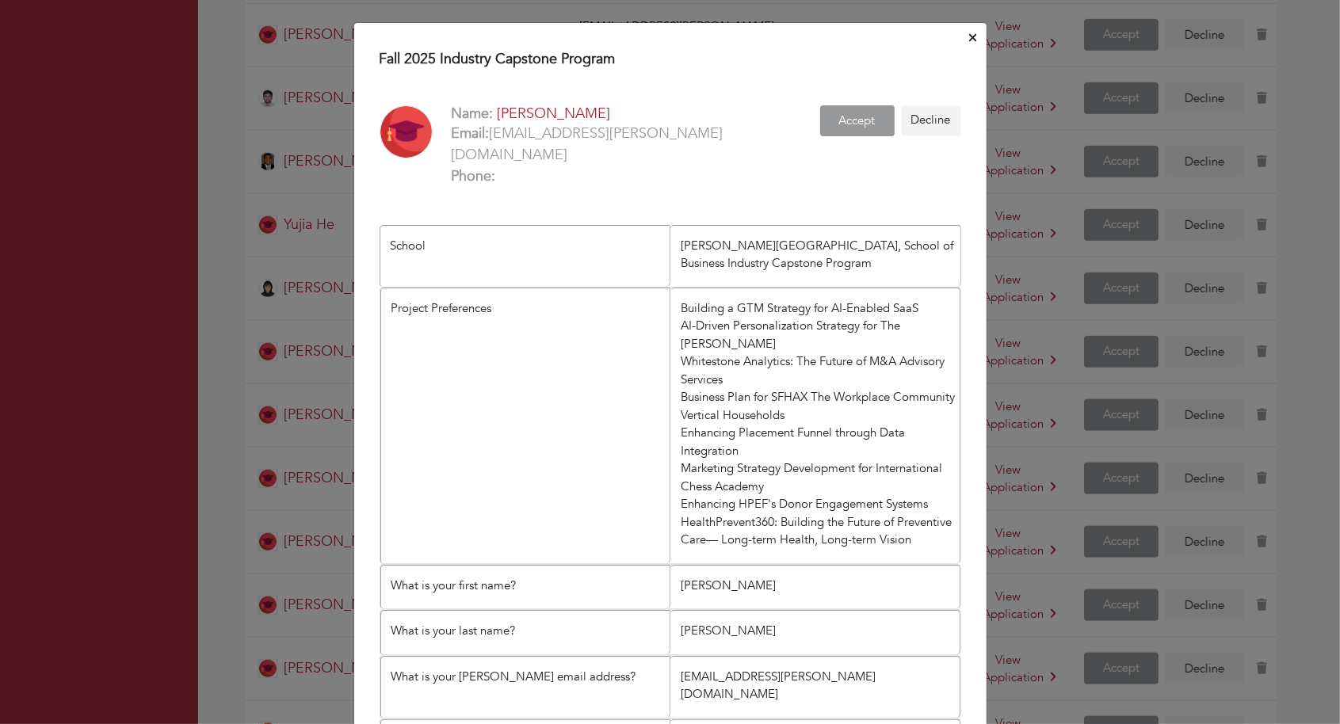
click at [972, 40] on icon "Close" at bounding box center [972, 38] width 7 height 12
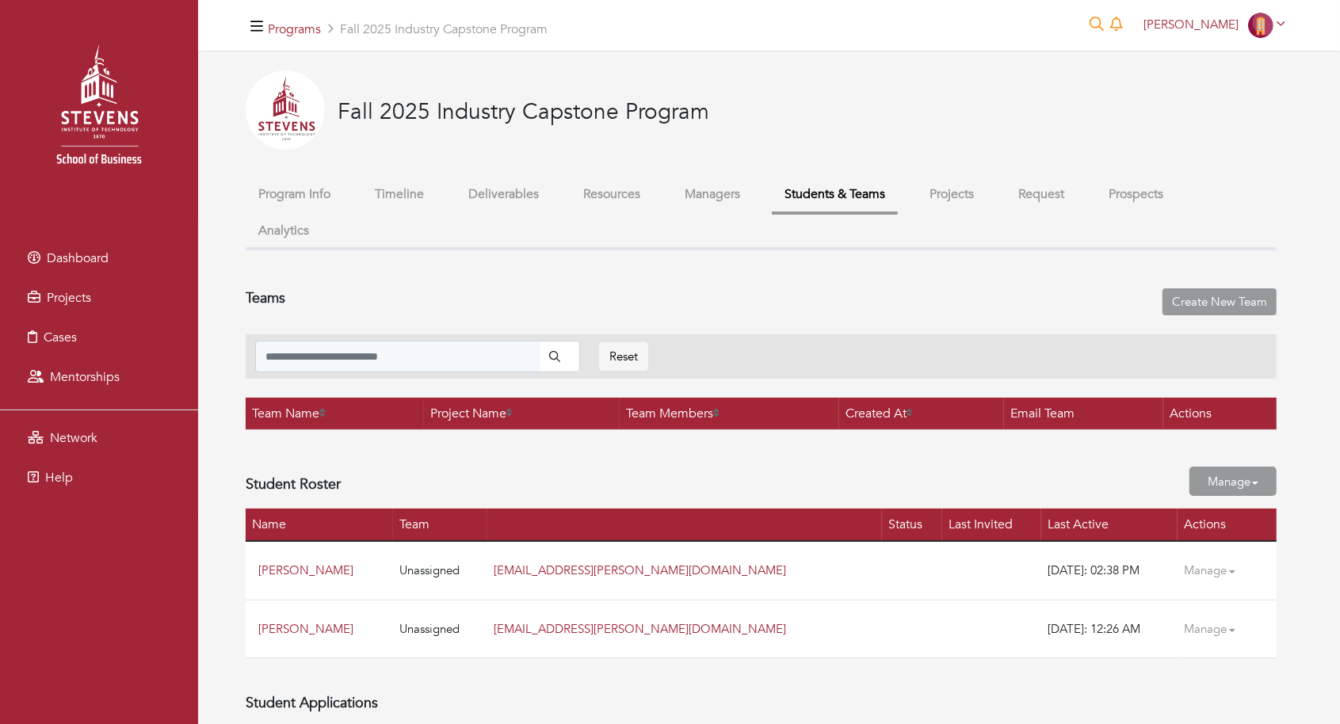
click at [711, 193] on button "Managers" at bounding box center [712, 195] width 81 height 34
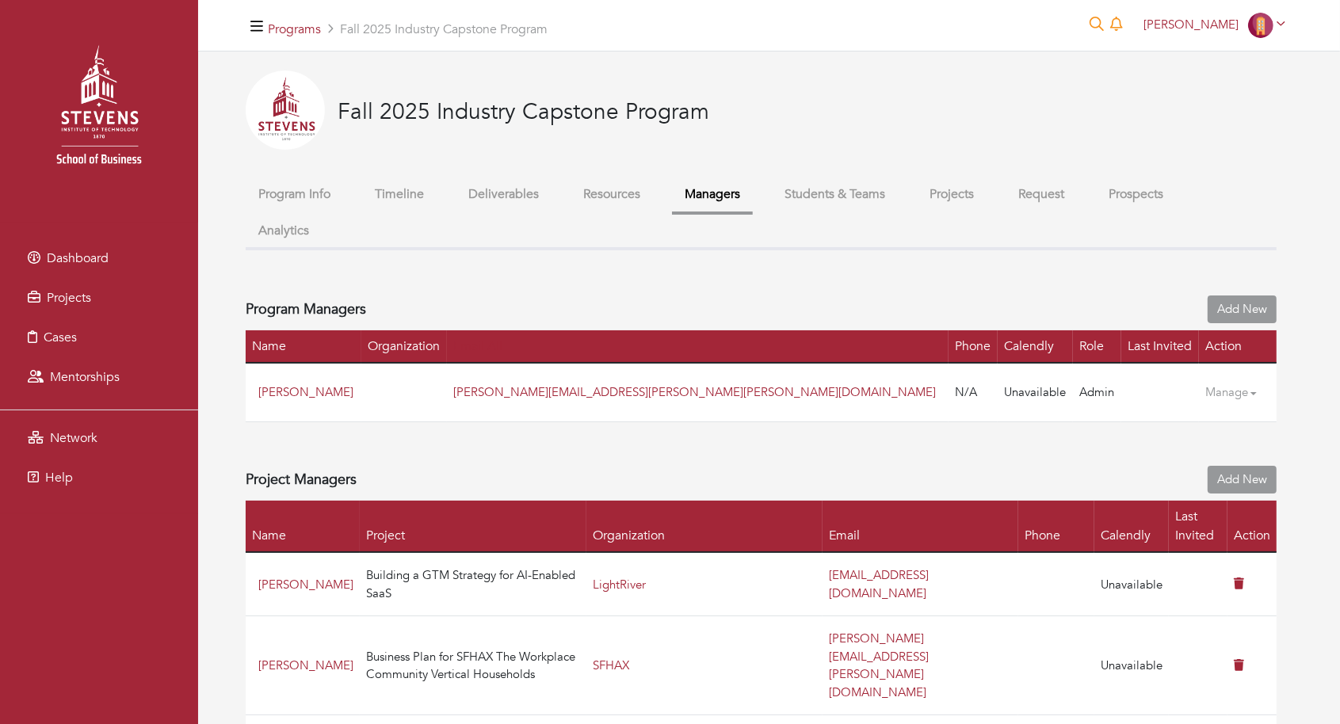
drag, startPoint x: 711, startPoint y: 193, endPoint x: 875, endPoint y: 193, distance: 164.1
click at [875, 193] on ul "Program Info Timeline Deliverables Resources Managers Students & Teams Projects…" at bounding box center [761, 214] width 1031 height 73
click at [980, 197] on button "Projects" at bounding box center [952, 195] width 70 height 34
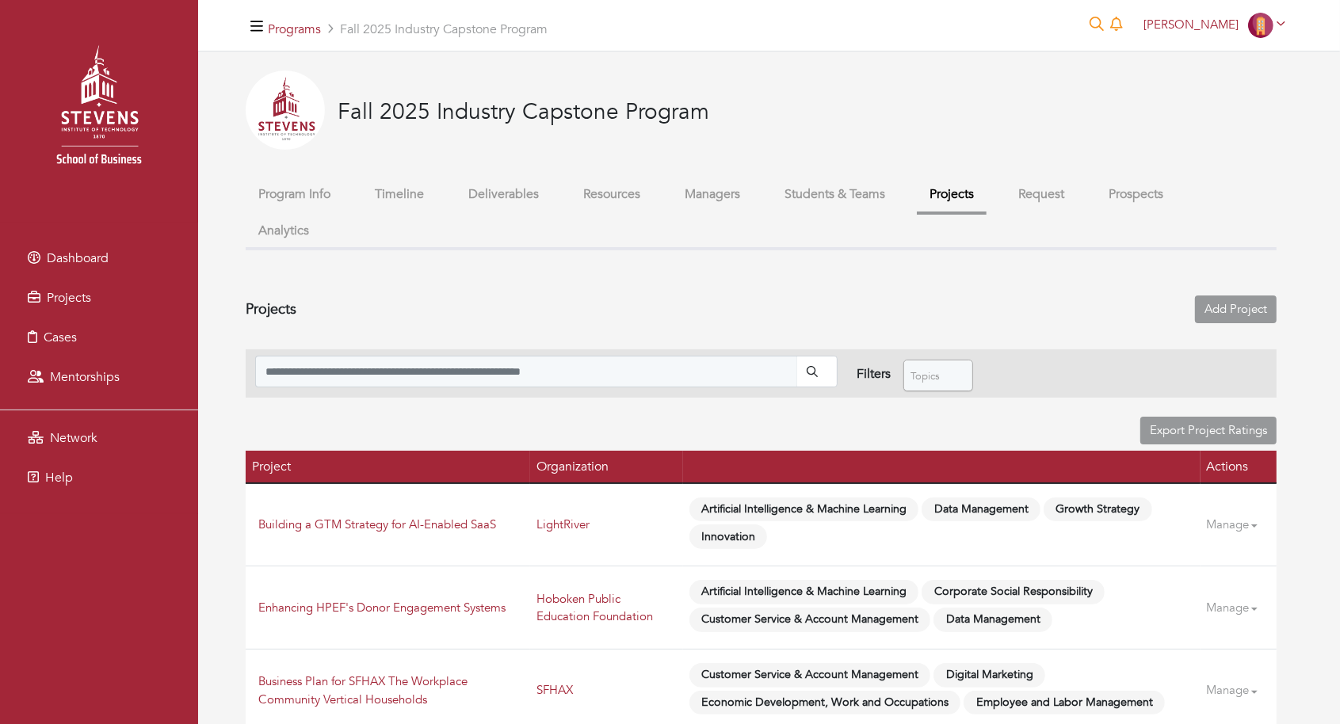
click at [868, 201] on button "Students & Teams" at bounding box center [835, 195] width 126 height 34
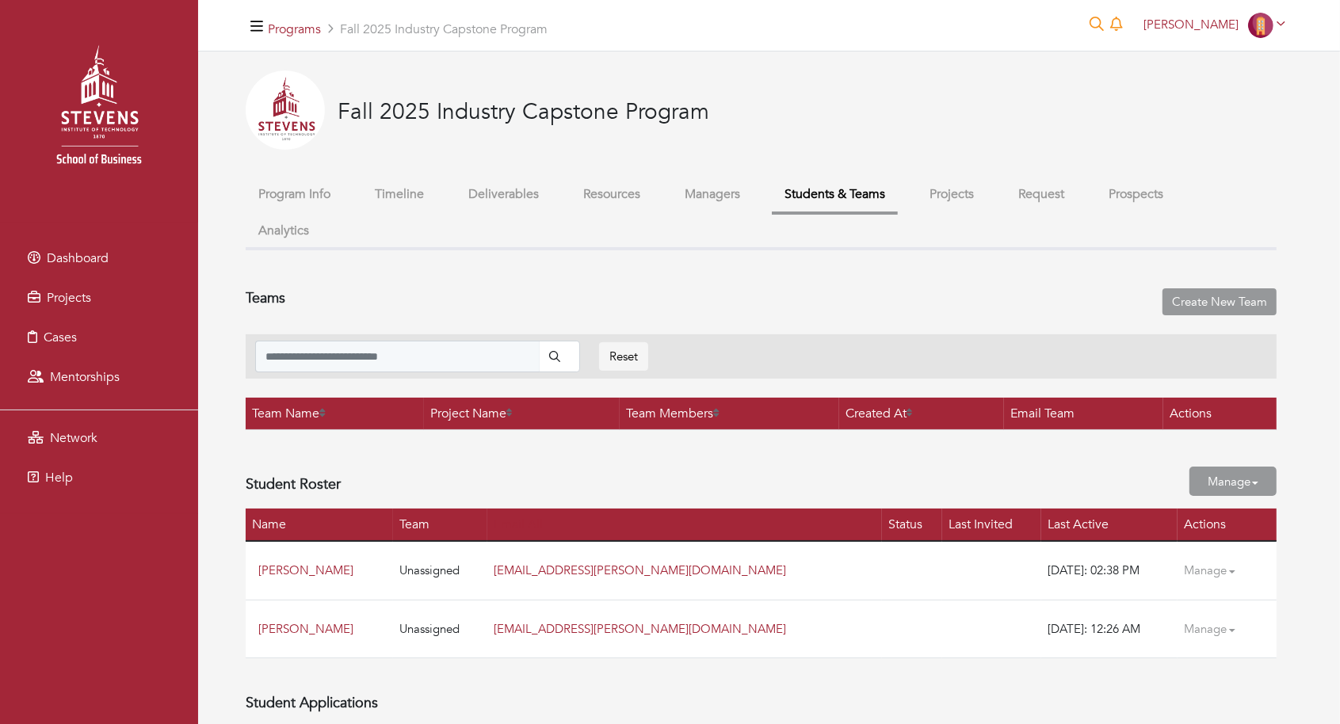
scroll to position [718, 0]
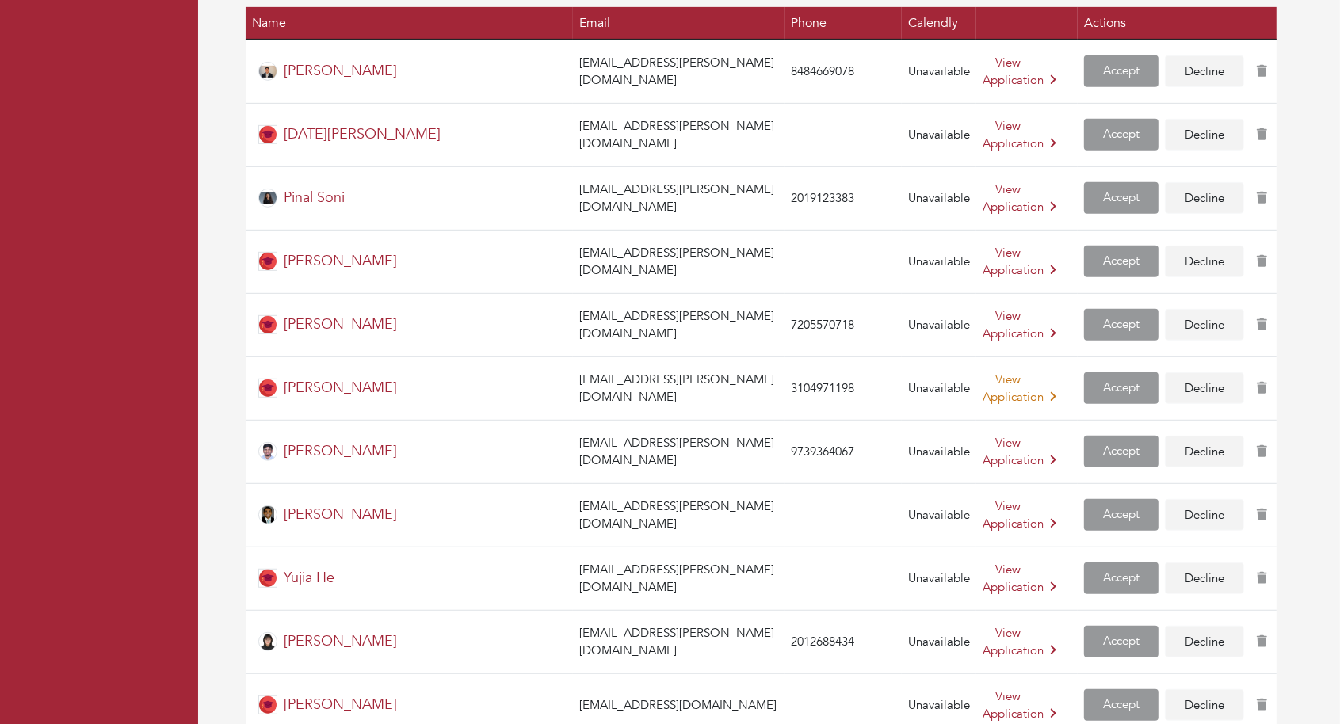
click at [983, 372] on link "View Application" at bounding box center [1020, 389] width 74 height 34
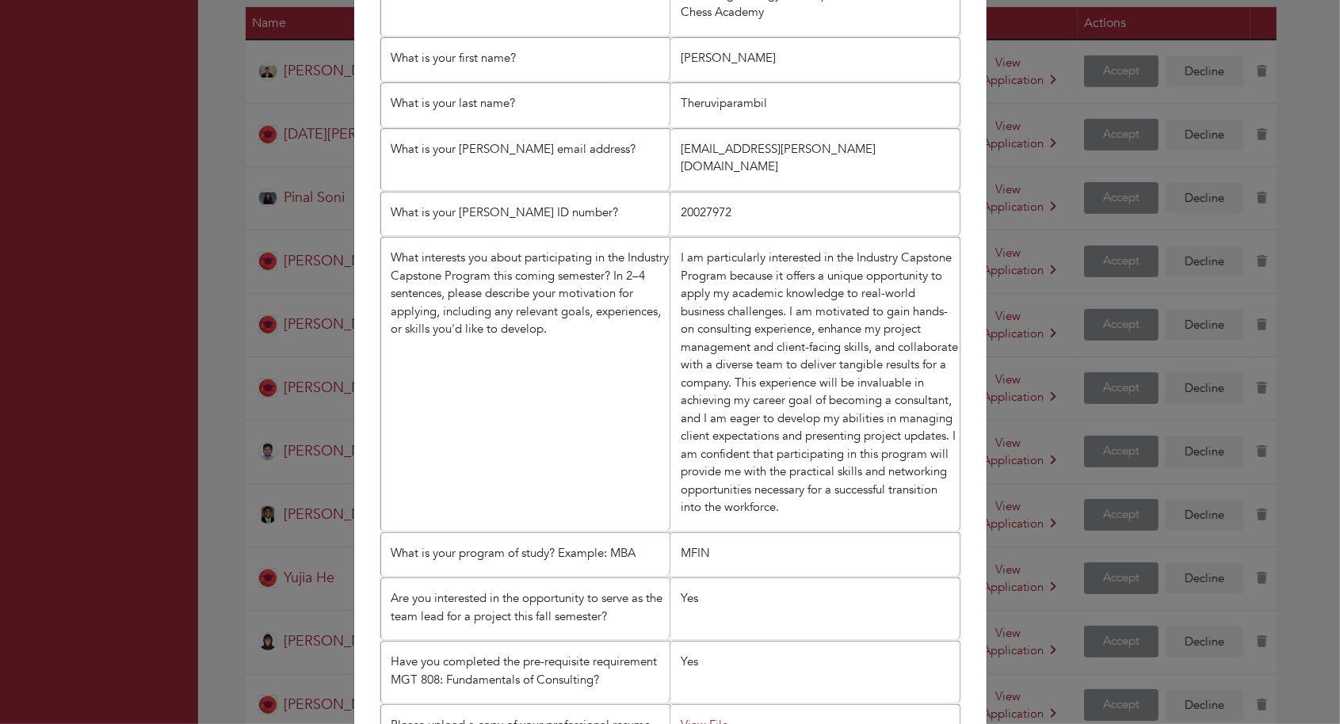
scroll to position [762, 0]
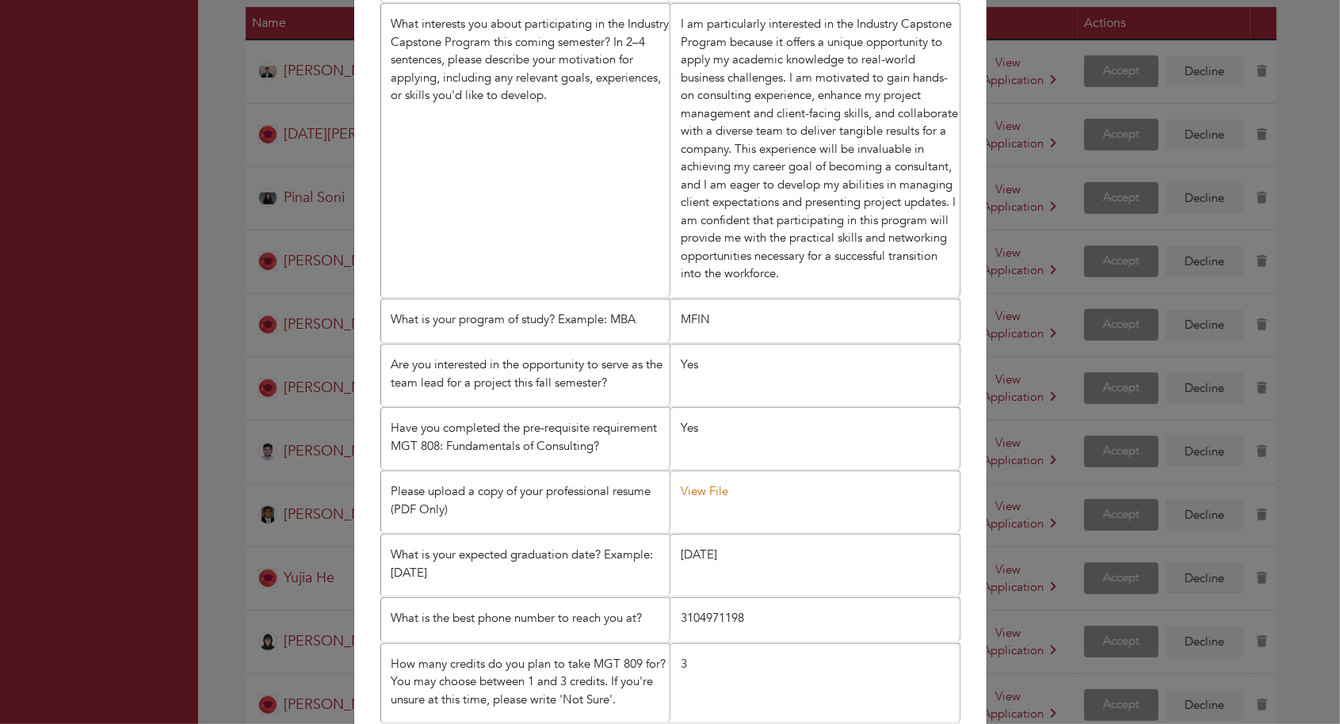
click at [711, 483] on link "View File" at bounding box center [705, 491] width 48 height 16
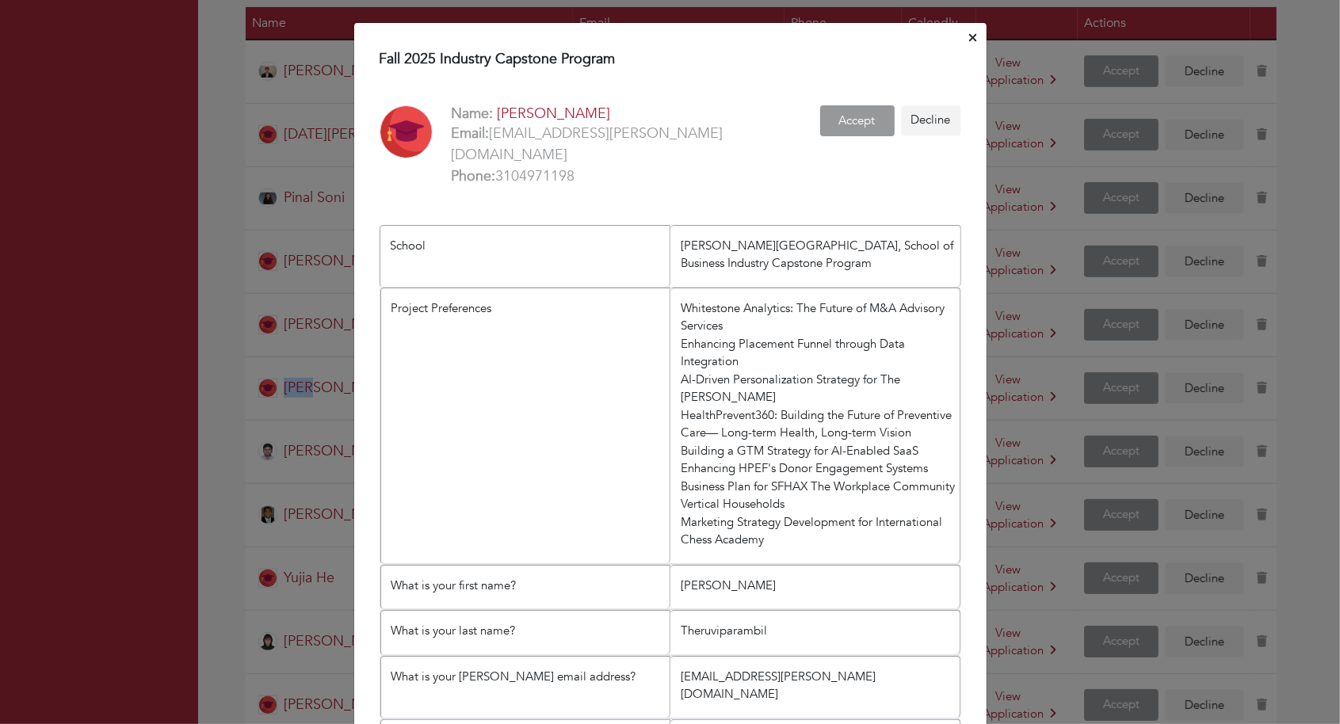
click at [976, 47] on button "Close" at bounding box center [972, 38] width 13 height 25
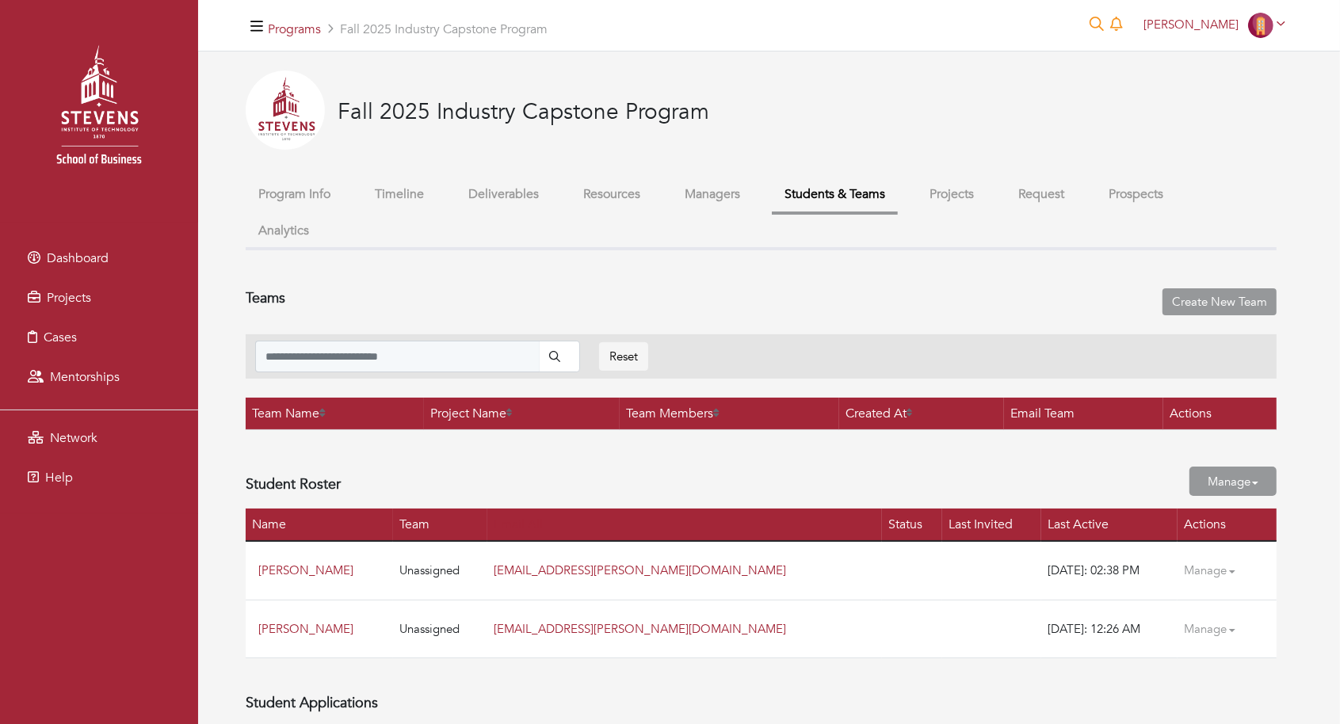
click at [925, 191] on button "Projects" at bounding box center [952, 195] width 70 height 34
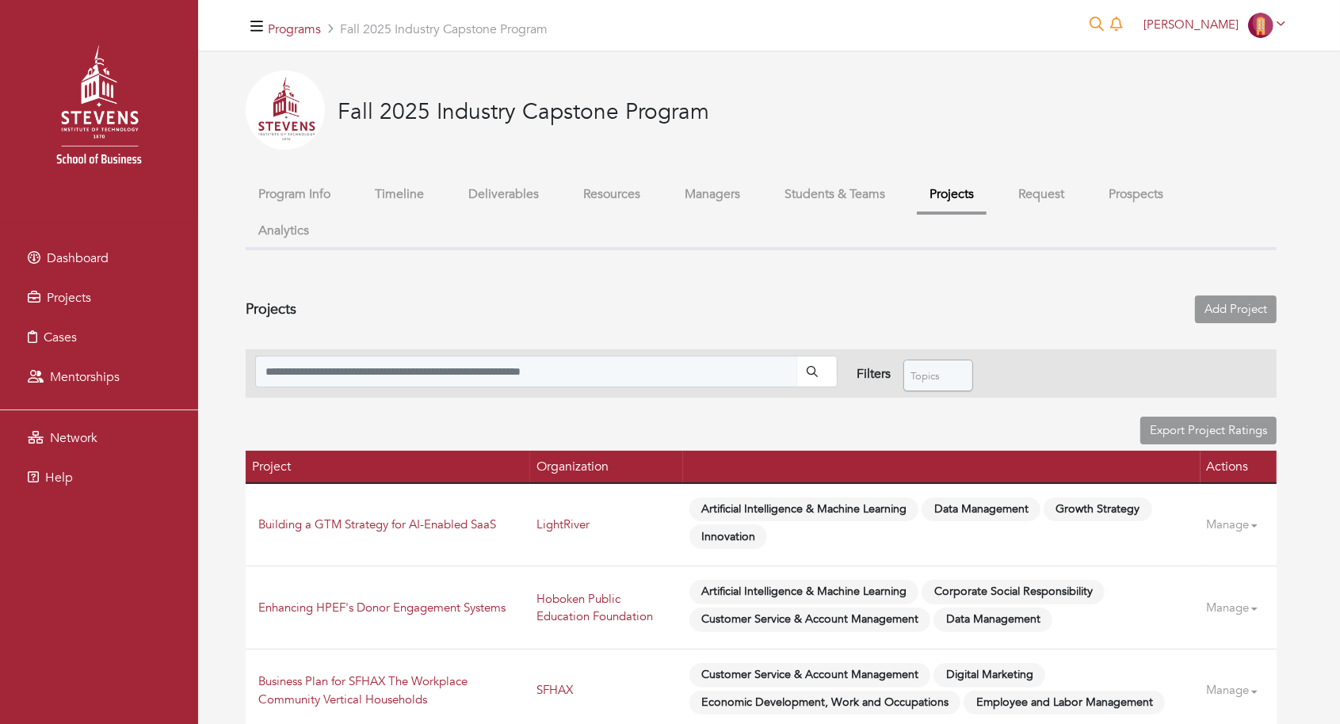
click at [893, 198] on button "Students & Teams" at bounding box center [835, 195] width 126 height 34
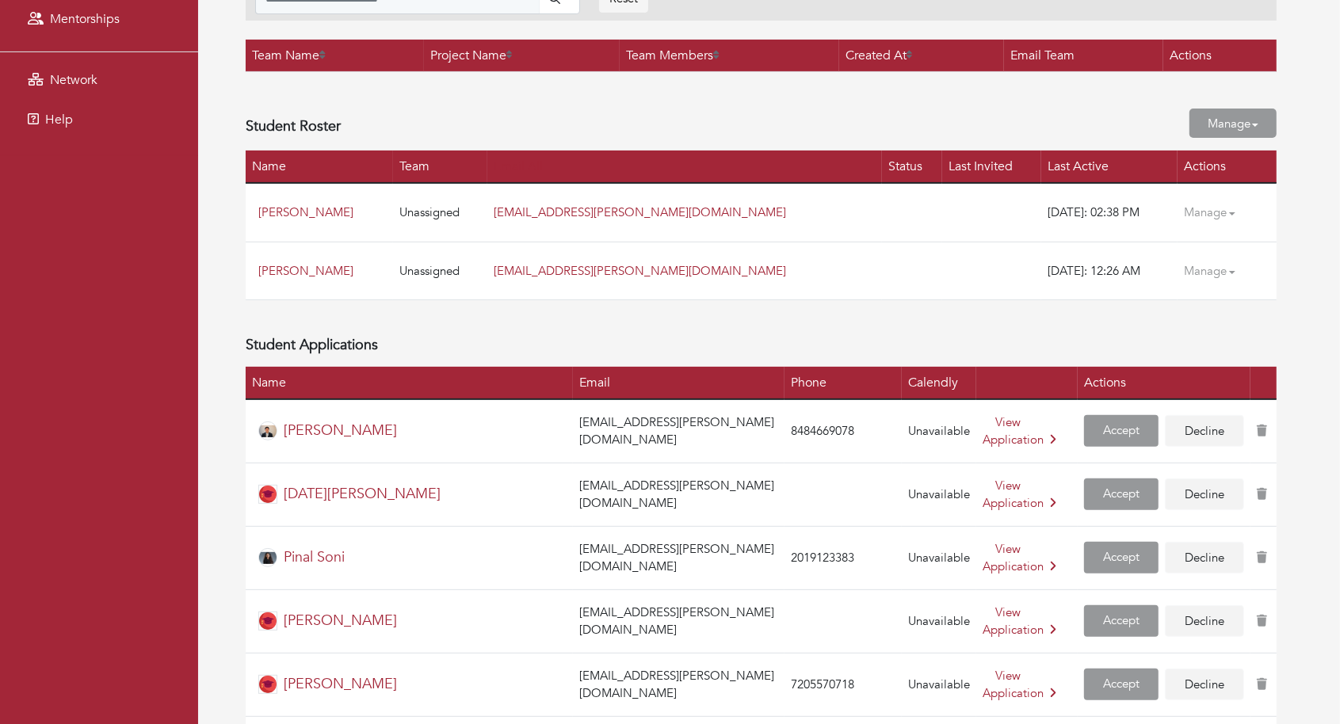
scroll to position [2066, 0]
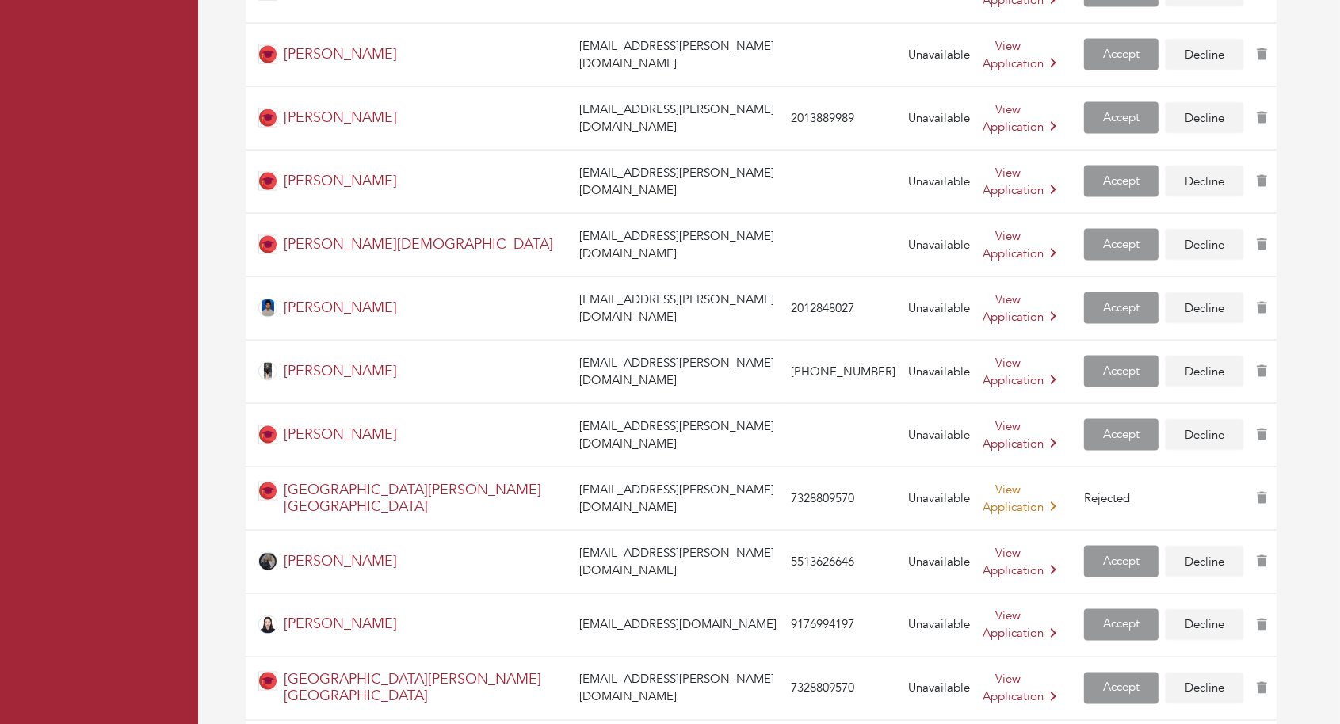
click at [983, 482] on link "View Application" at bounding box center [1020, 499] width 74 height 34
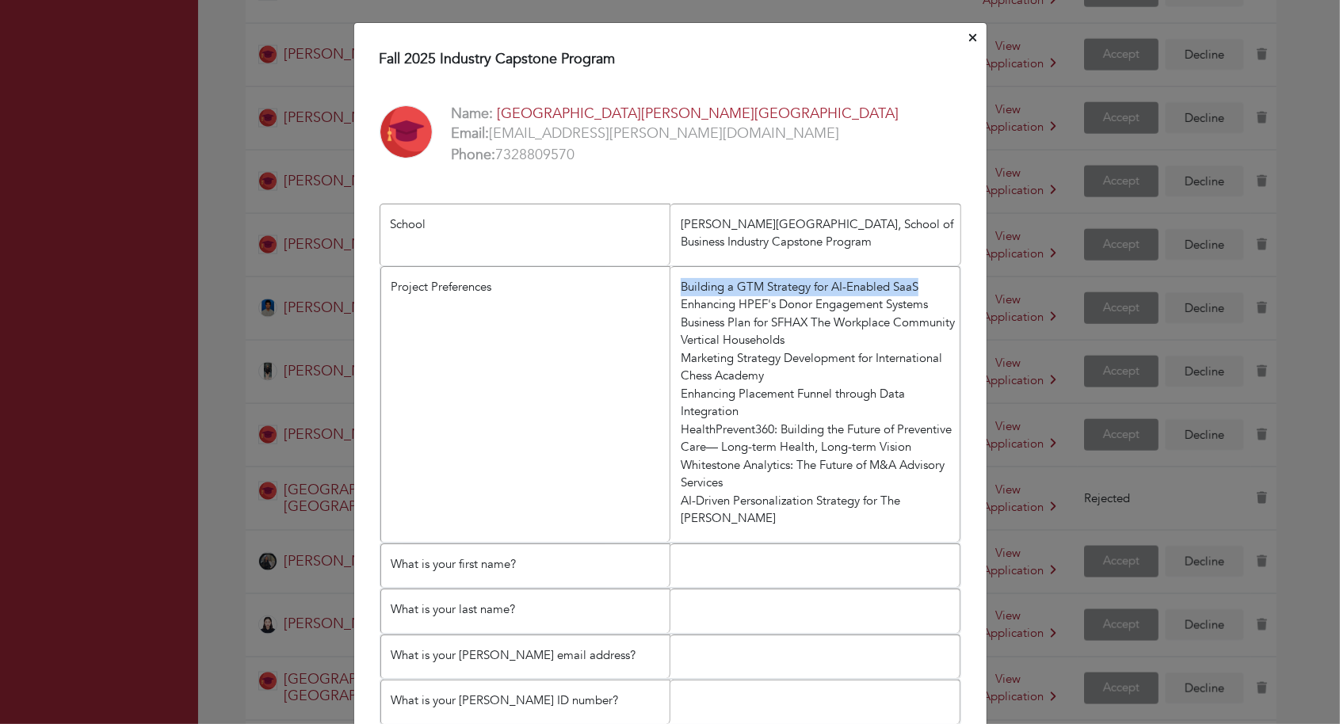
drag, startPoint x: 924, startPoint y: 282, endPoint x: 681, endPoint y: 282, distance: 243.3
click at [681, 282] on li "Building a GTM Strategy for AI-Enabled SaaS Enhancing HPEF's Donor Engagement S…" at bounding box center [815, 404] width 290 height 276
click at [843, 270] on li "Building a GTM Strategy for AI-Enabled SaaS Enhancing HPEF's Donor Engagement S…" at bounding box center [815, 404] width 290 height 276
click at [970, 36] on icon "Close" at bounding box center [972, 38] width 7 height 12
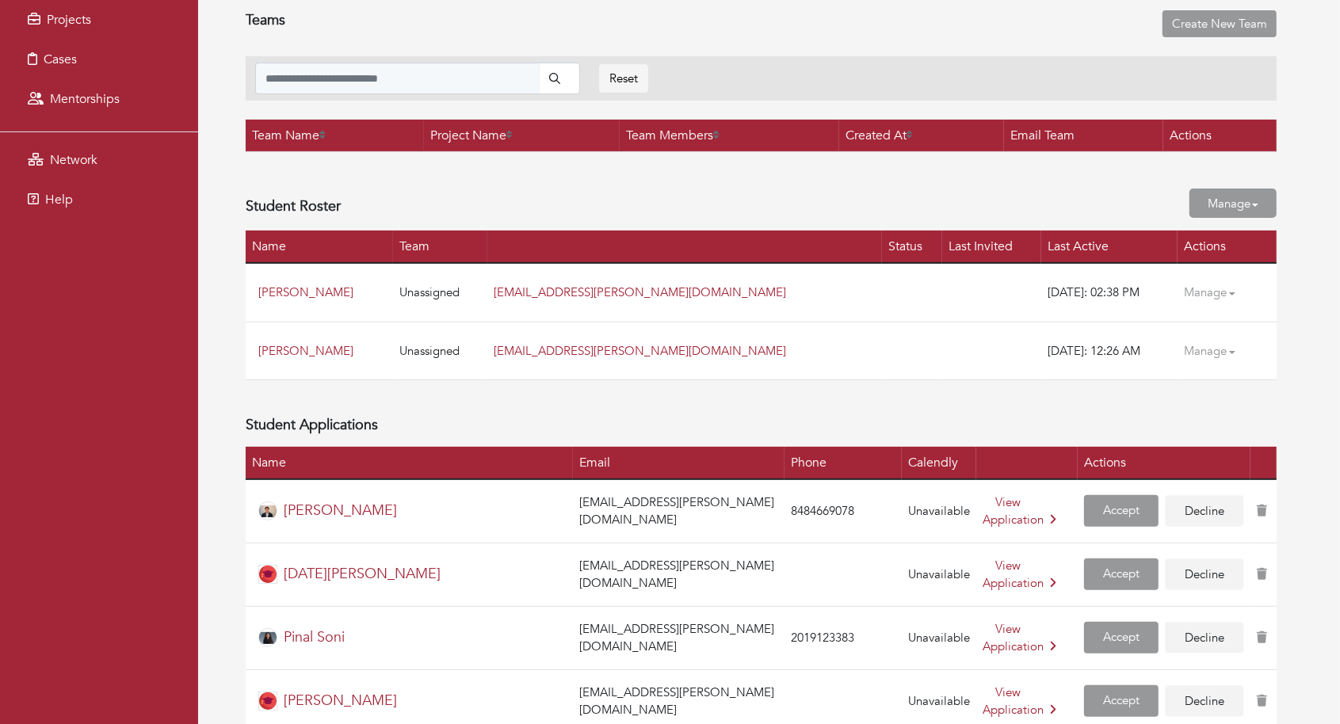
scroll to position [0, 0]
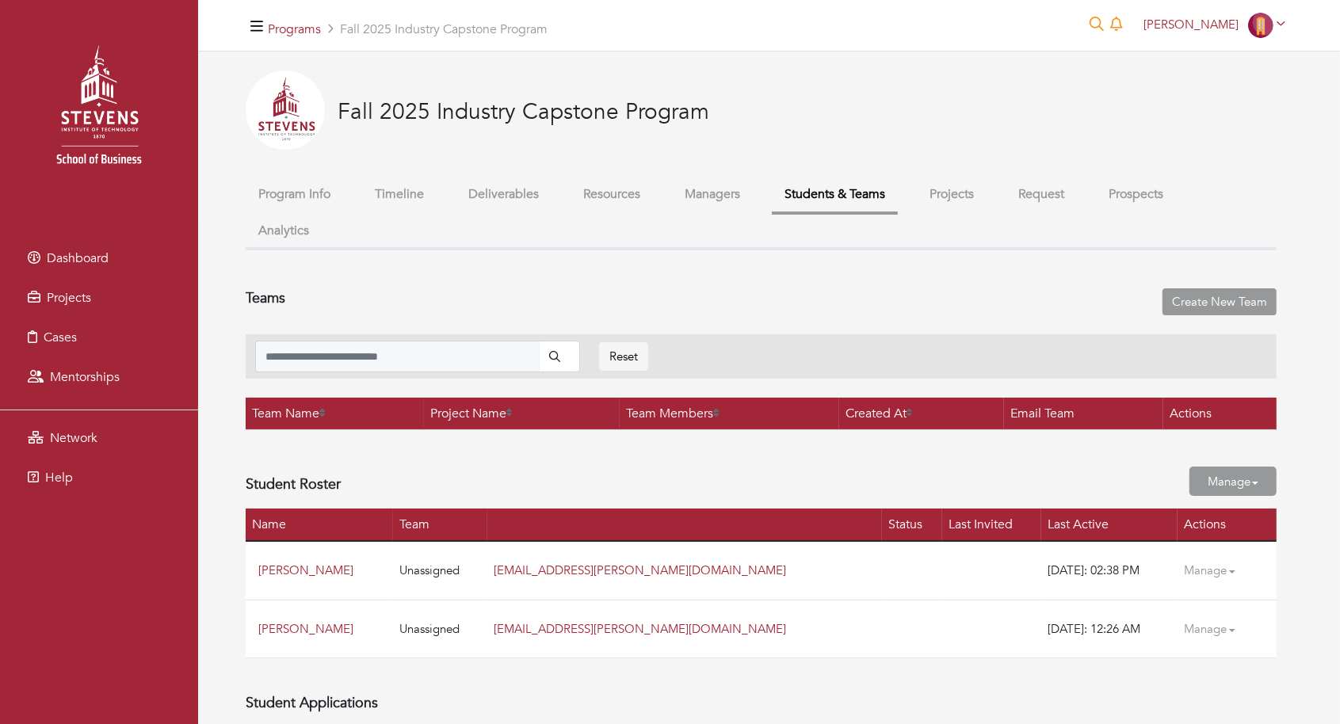
click at [931, 202] on button "Projects" at bounding box center [952, 195] width 70 height 34
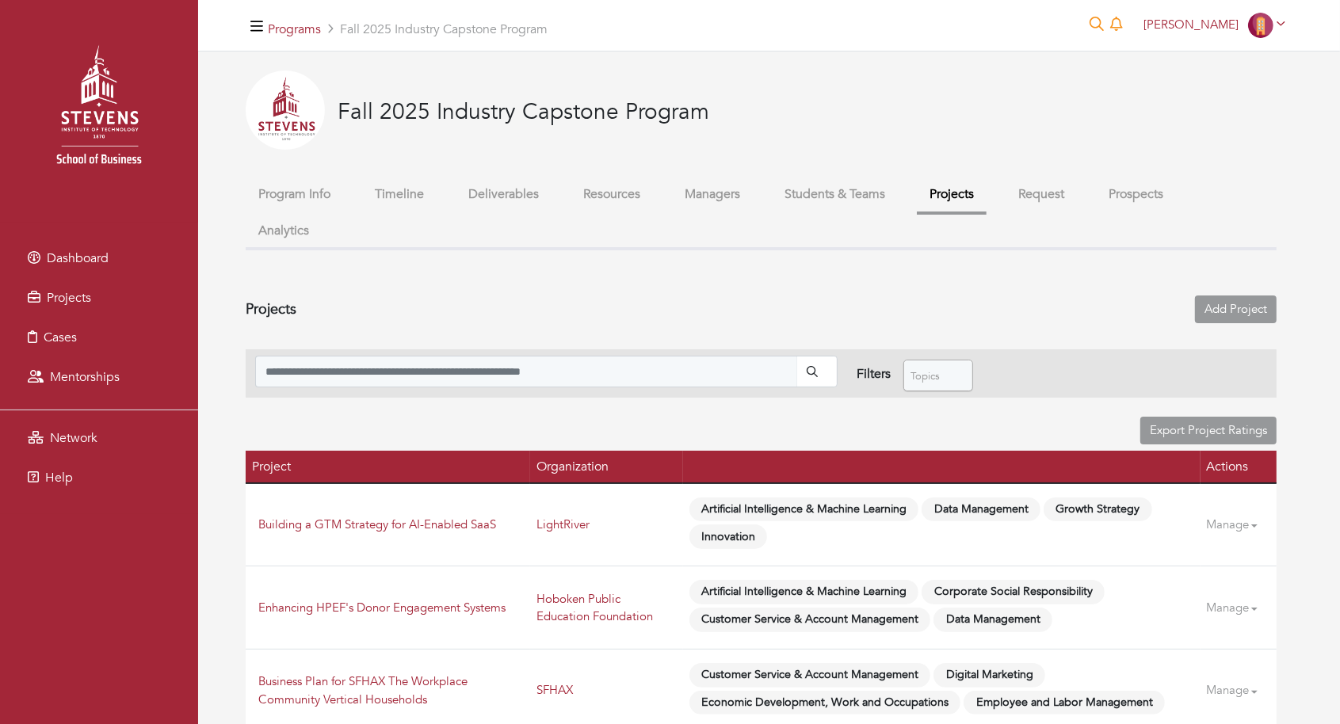
click at [995, 202] on ul "Program Info Timeline Deliverables Resources Managers Students & Teams Projects…" at bounding box center [761, 214] width 1031 height 73
click at [857, 187] on button "Students & Teams" at bounding box center [835, 195] width 126 height 34
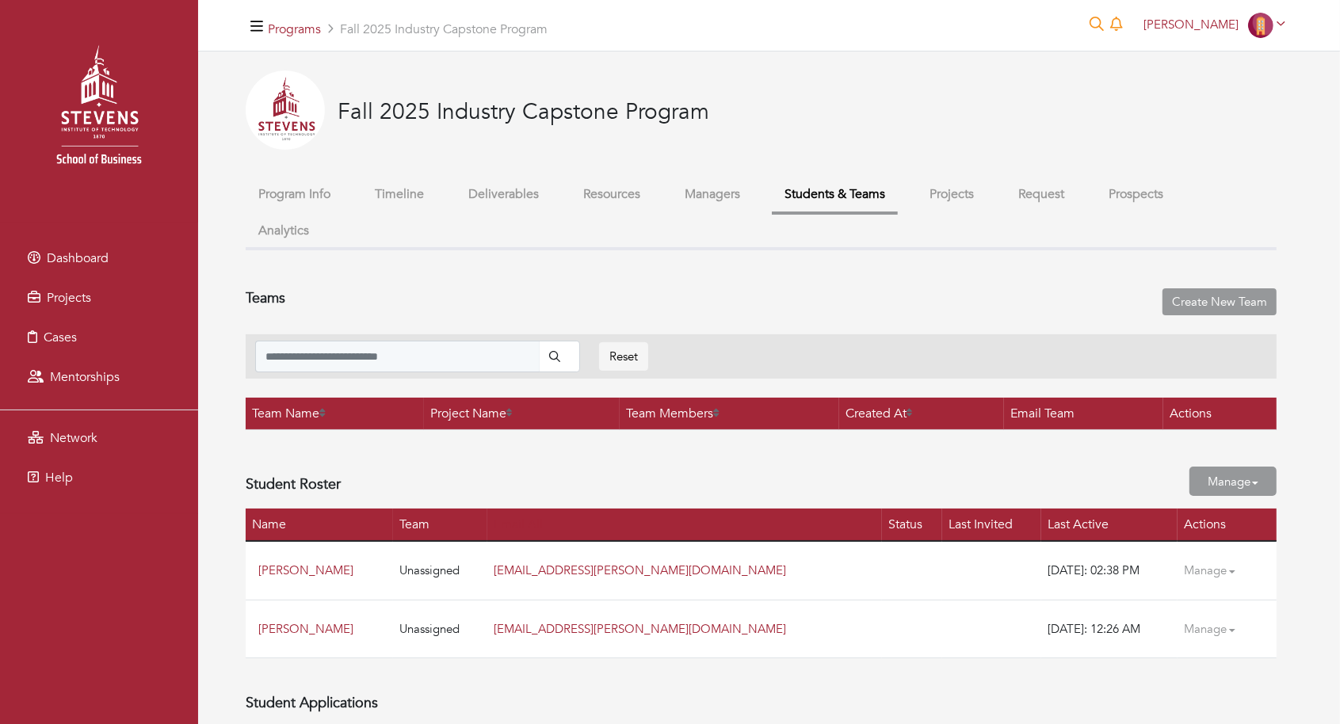
scroll to position [2066, 0]
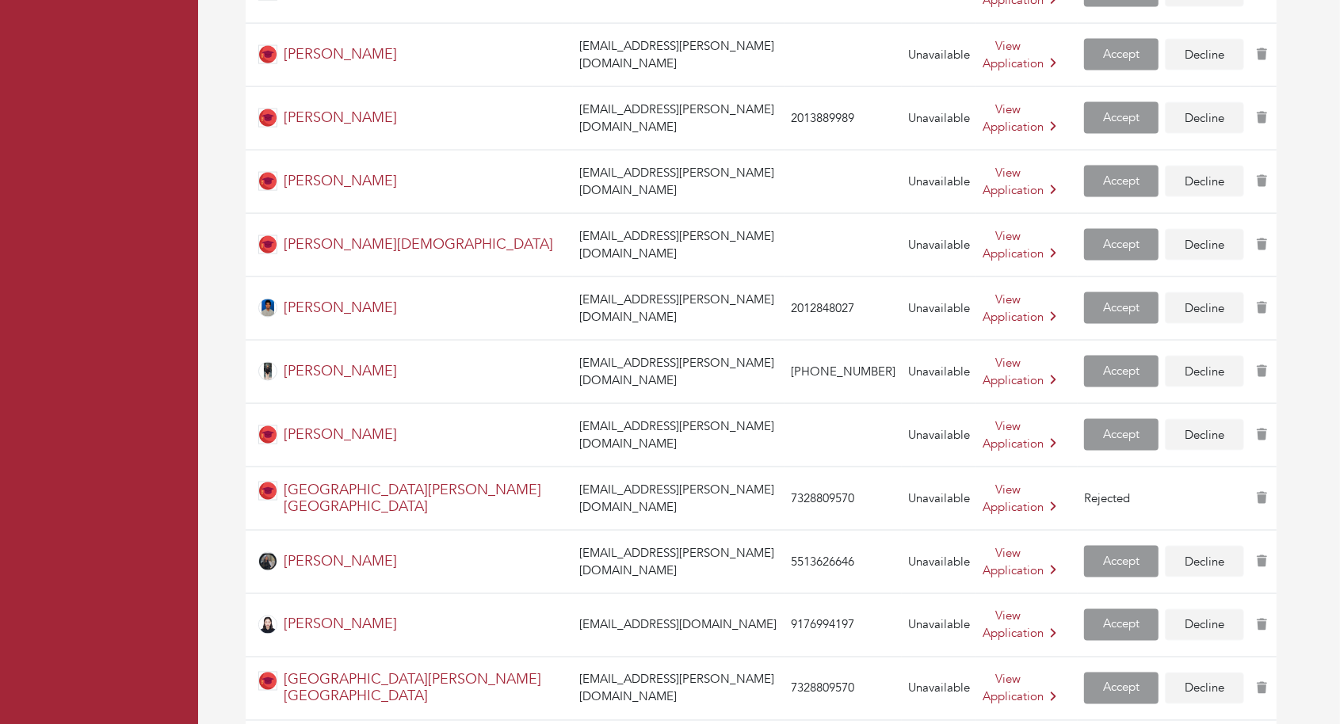
click at [976, 594] on td "View Application" at bounding box center [1026, 625] width 101 height 63
click at [983, 609] on link "View Application" at bounding box center [1020, 626] width 74 height 34
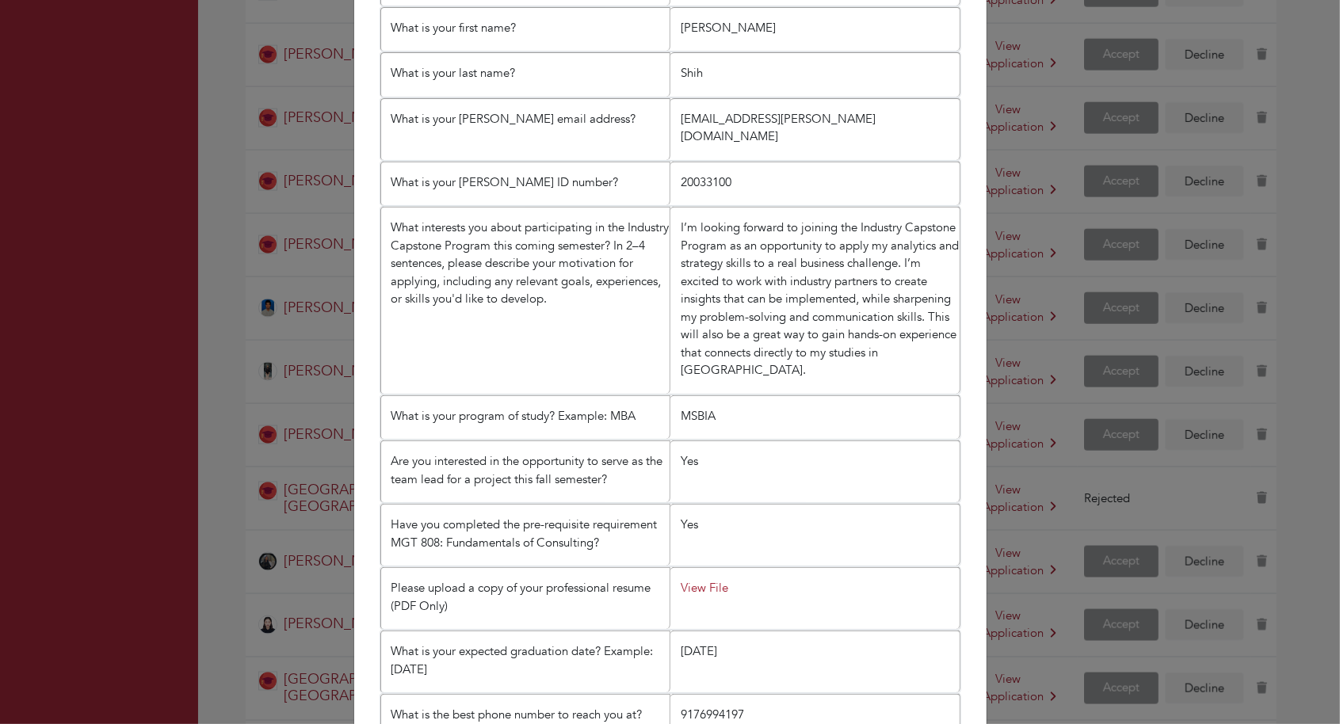
scroll to position [739, 0]
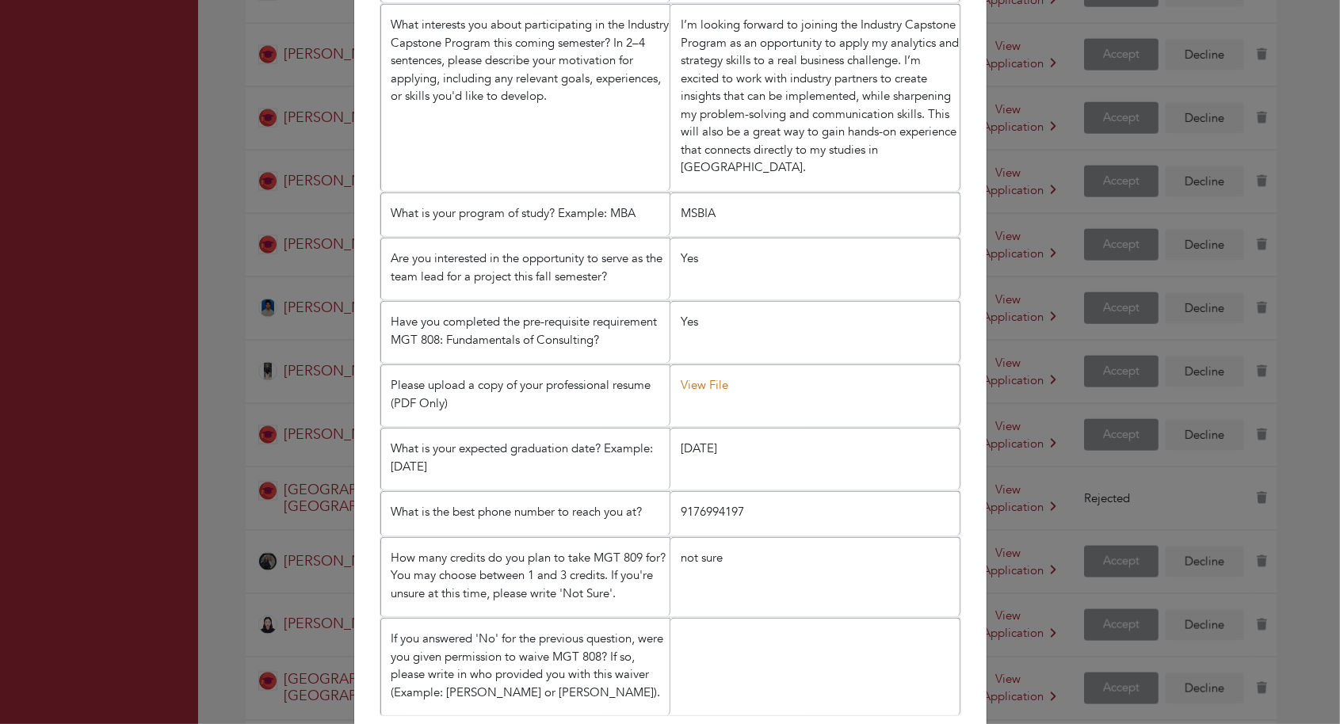
click at [712, 377] on link "View File" at bounding box center [705, 385] width 48 height 16
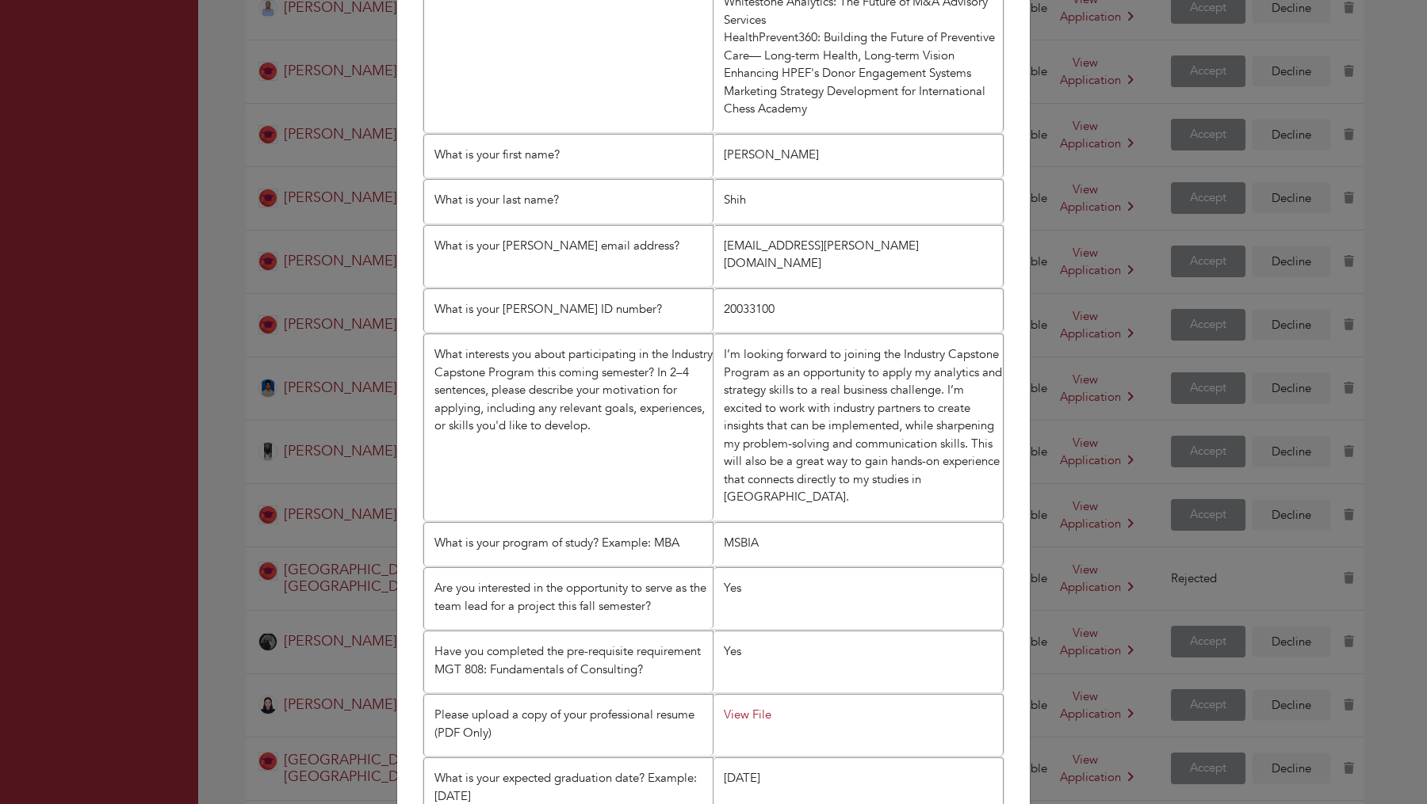
scroll to position [0, 0]
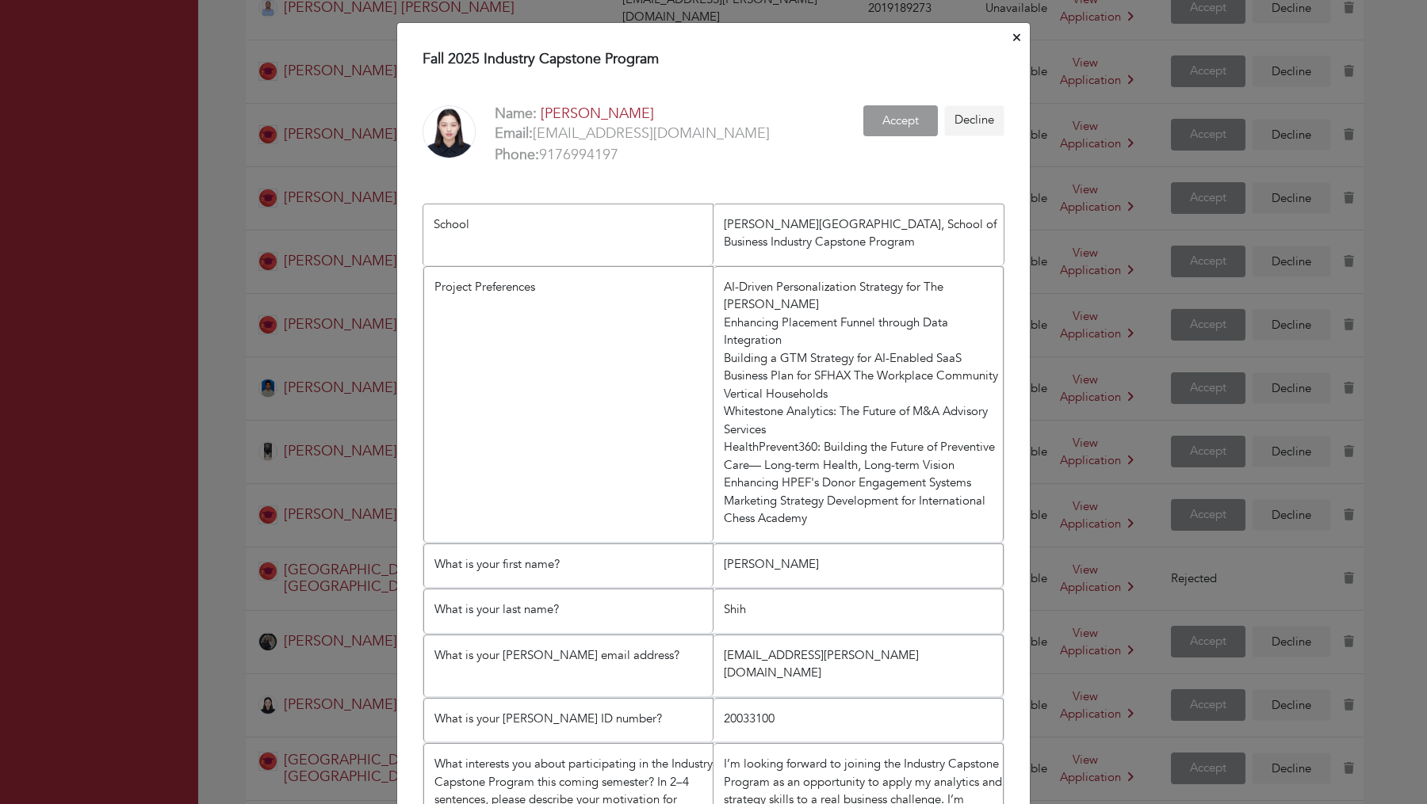
click at [1018, 32] on icon "Close" at bounding box center [1016, 38] width 7 height 12
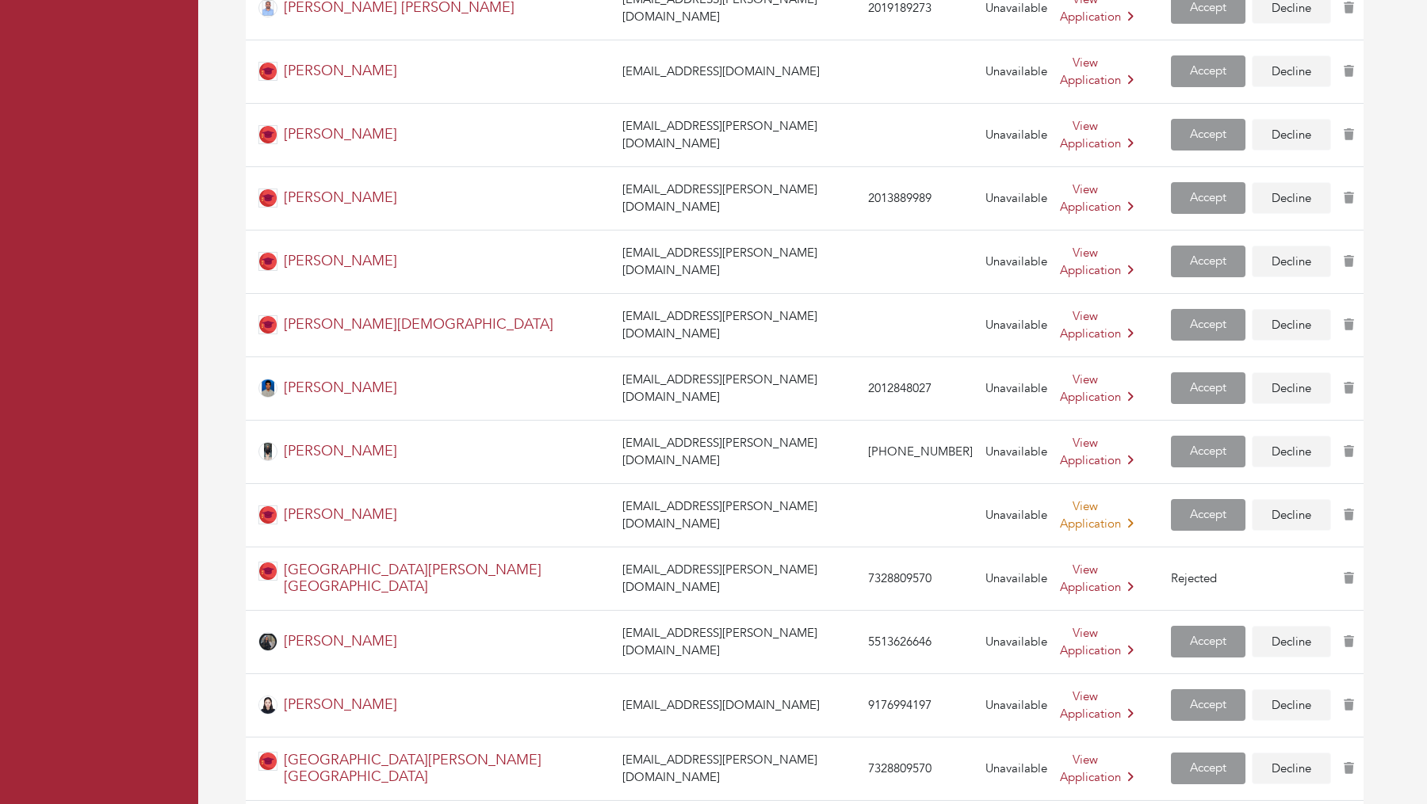
click at [1060, 499] on link "View Application" at bounding box center [1097, 516] width 74 height 34
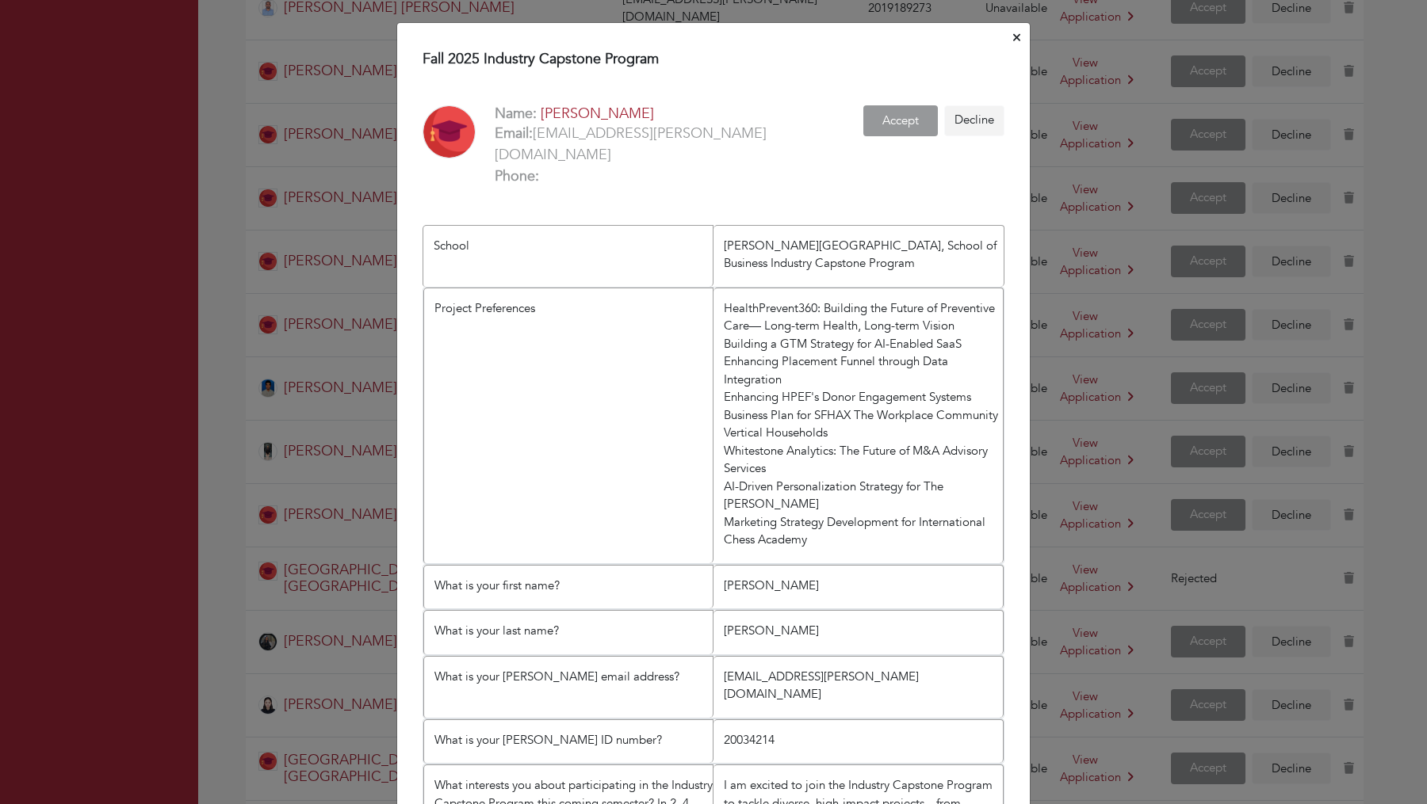
click at [211, 224] on div "Fall 2025 Industry Capstone Program Name: [PERSON_NAME] Email: [EMAIL_ADDRESS][…" at bounding box center [713, 402] width 1427 height 804
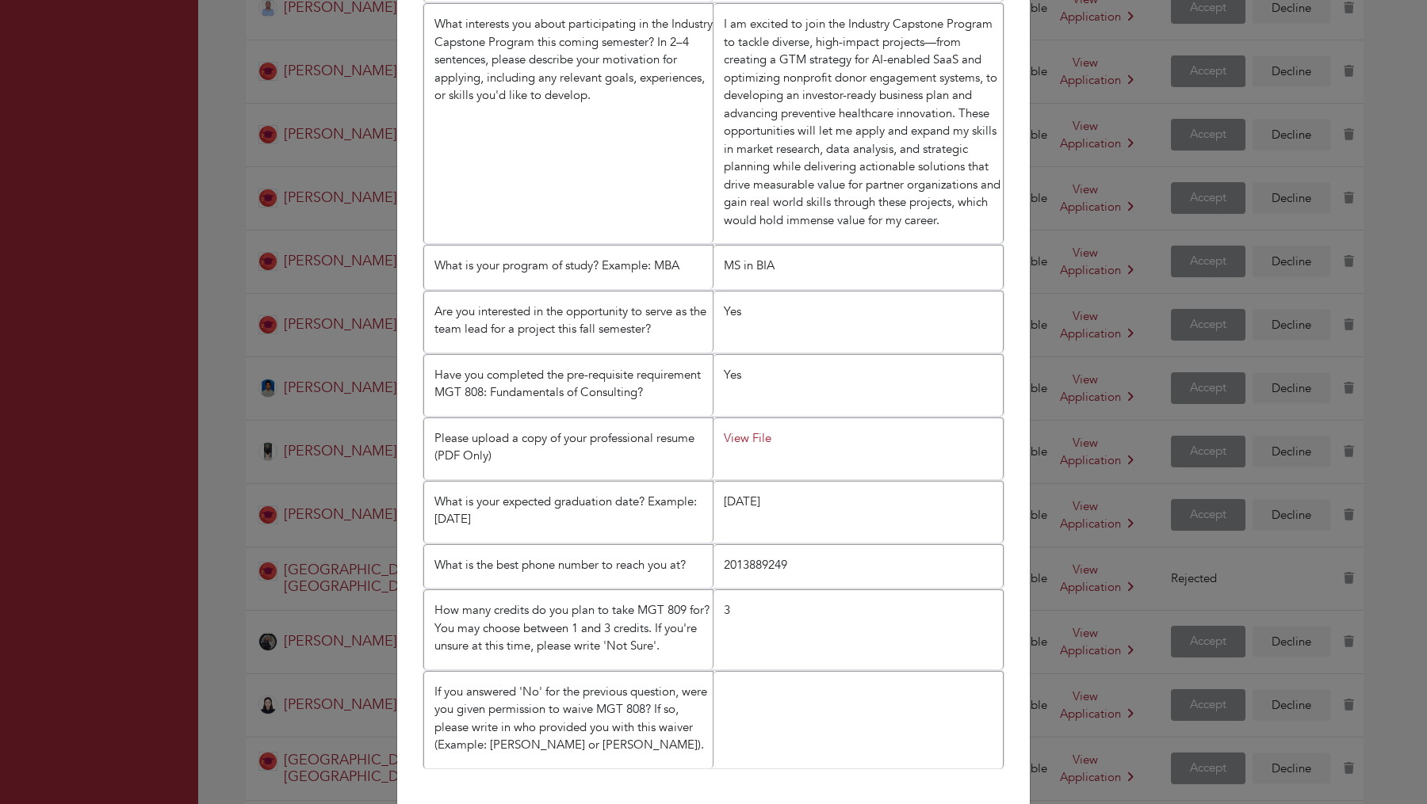
scroll to position [838, 0]
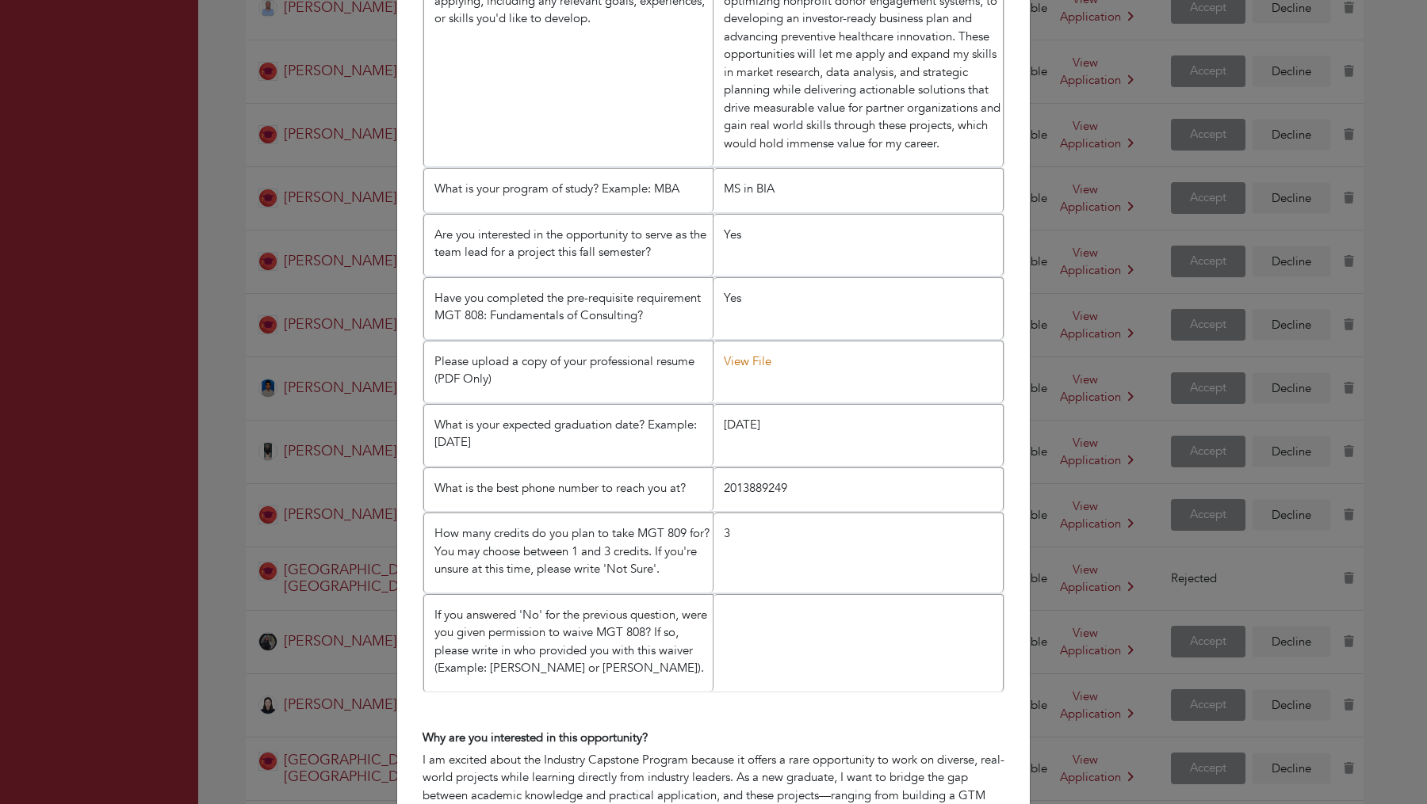
click at [744, 341] on li "View File" at bounding box center [858, 372] width 290 height 62
click at [744, 353] on link "View File" at bounding box center [748, 361] width 48 height 16
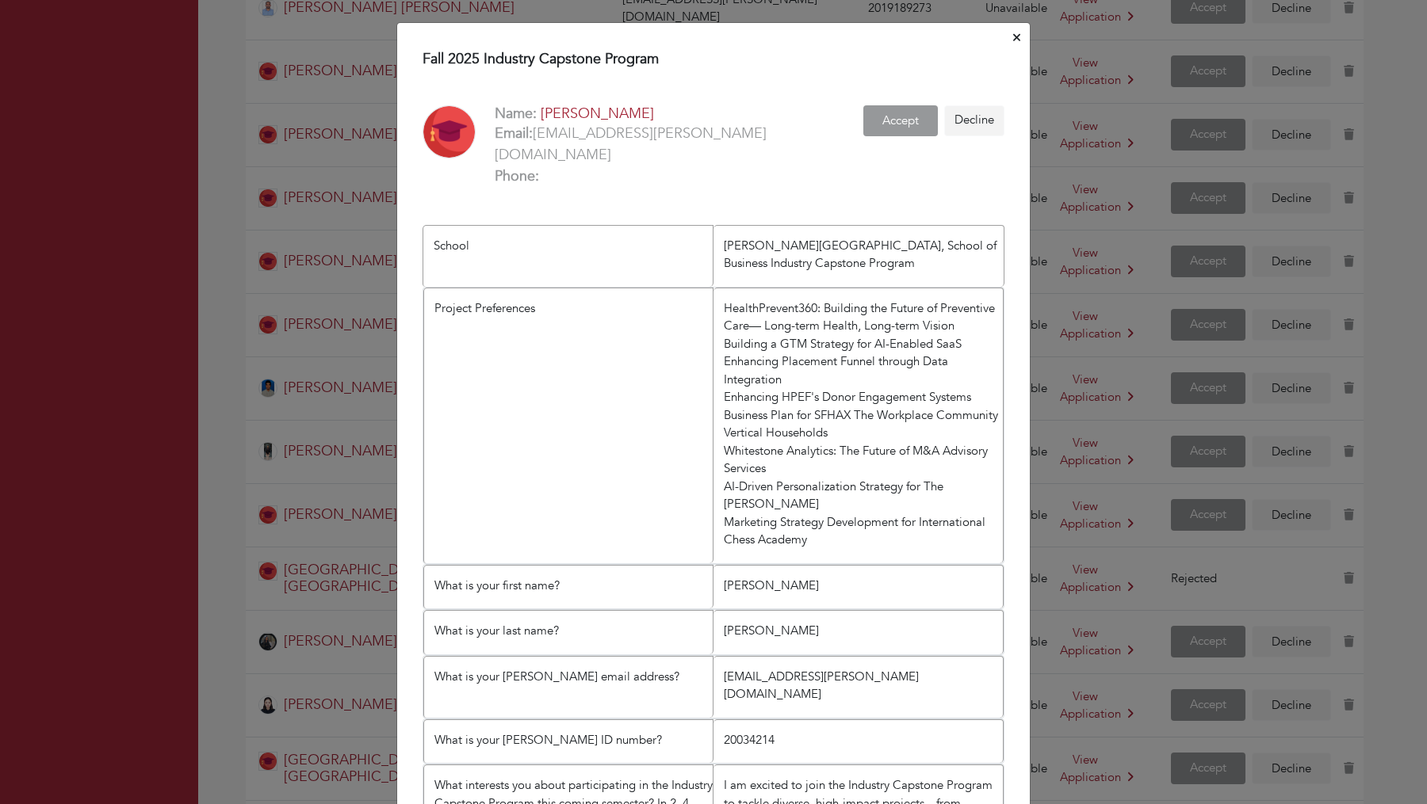
click at [1010, 40] on button "Close" at bounding box center [1016, 38] width 13 height 25
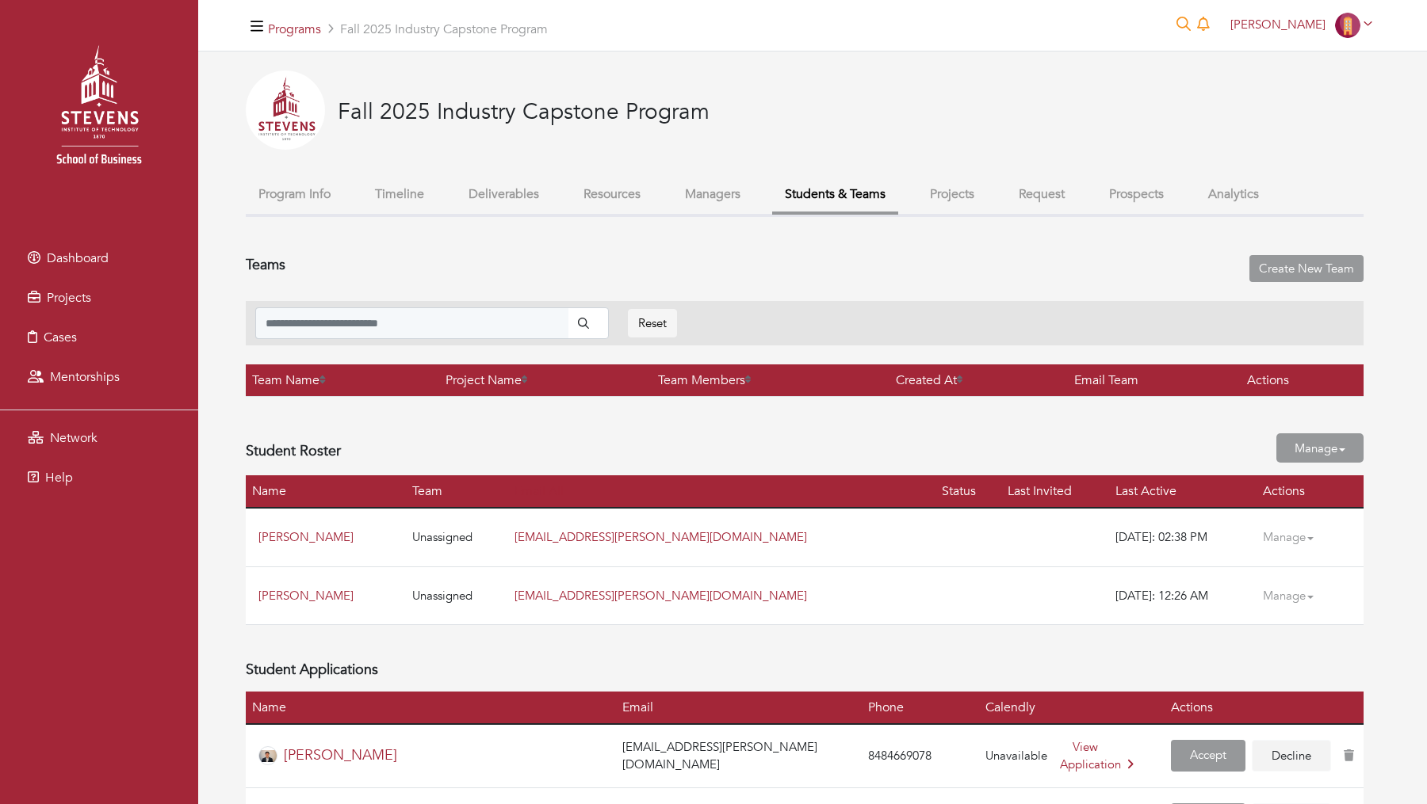
click at [927, 174] on div "Fall 2025 Industry Capstone Program" at bounding box center [804, 124] width 1117 height 107
click at [942, 197] on button "Projects" at bounding box center [952, 195] width 70 height 34
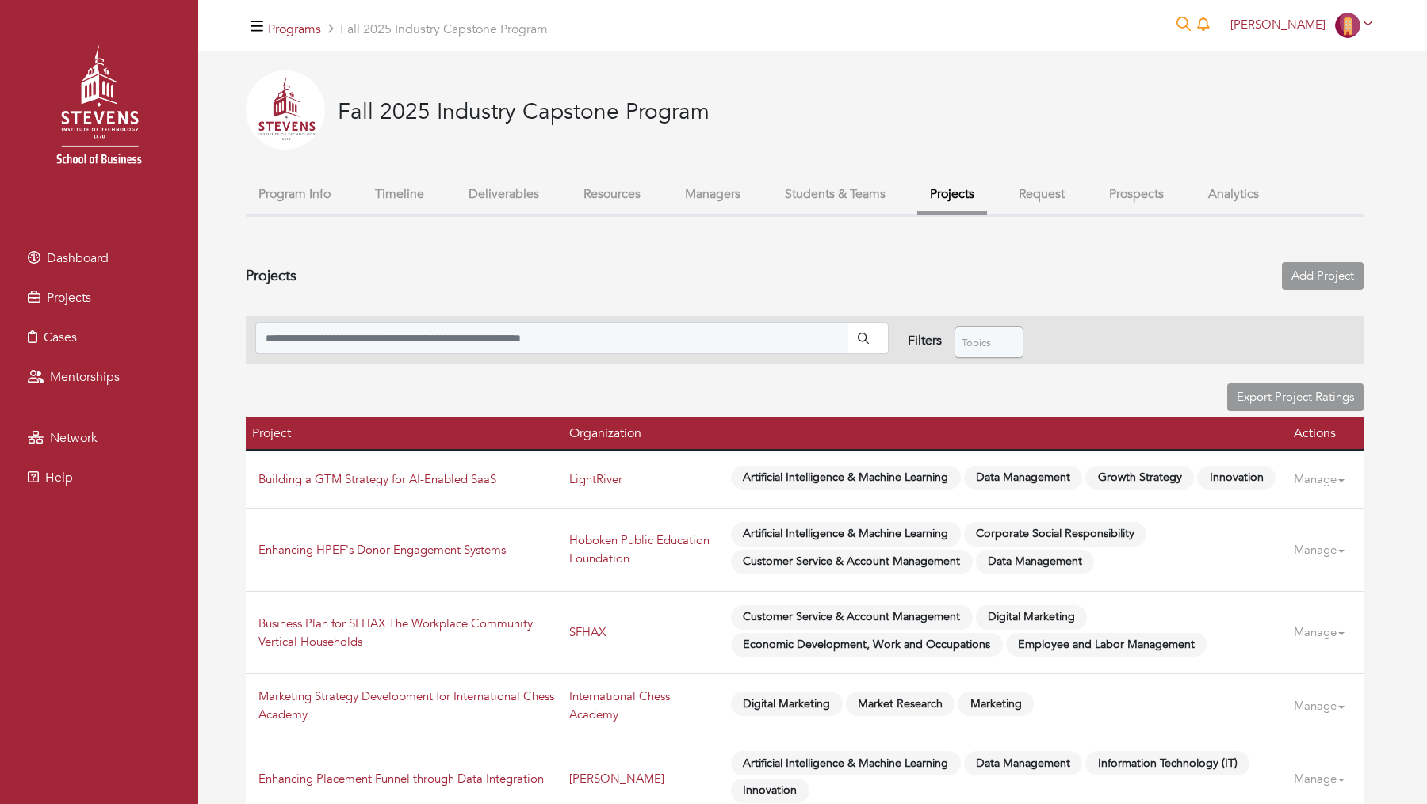
click at [866, 193] on button "Students & Teams" at bounding box center [835, 195] width 126 height 34
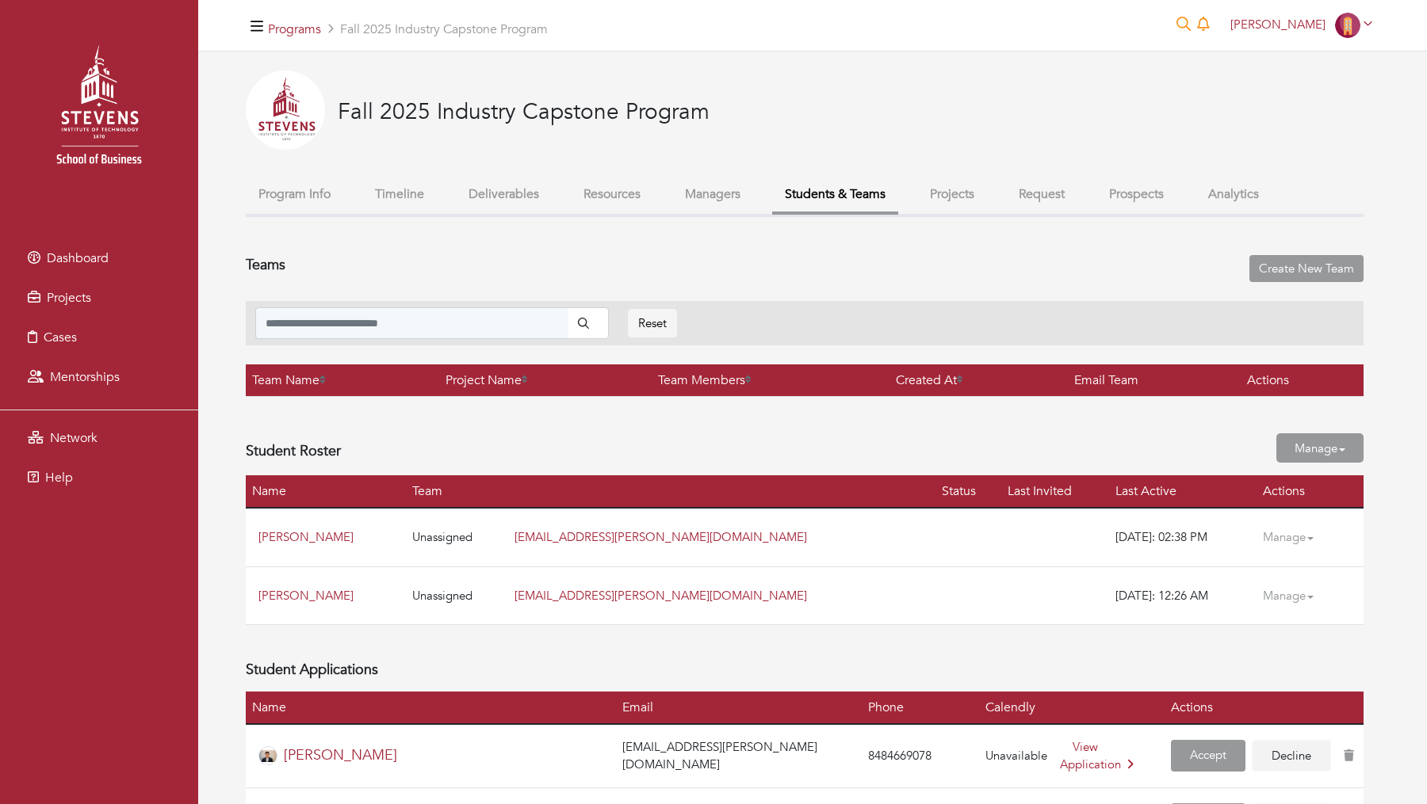
scroll to position [1057, 0]
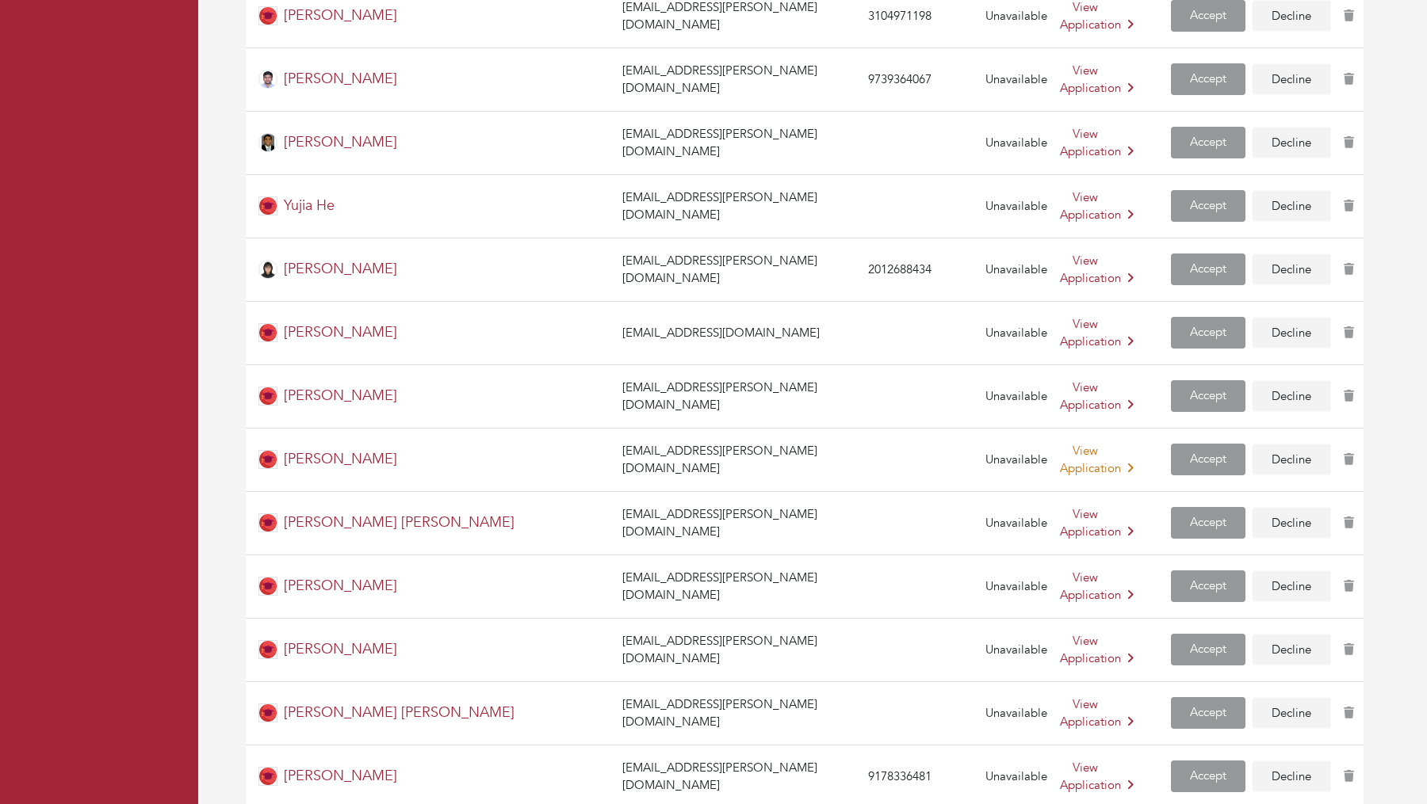
click at [1060, 443] on link "View Application" at bounding box center [1097, 460] width 74 height 34
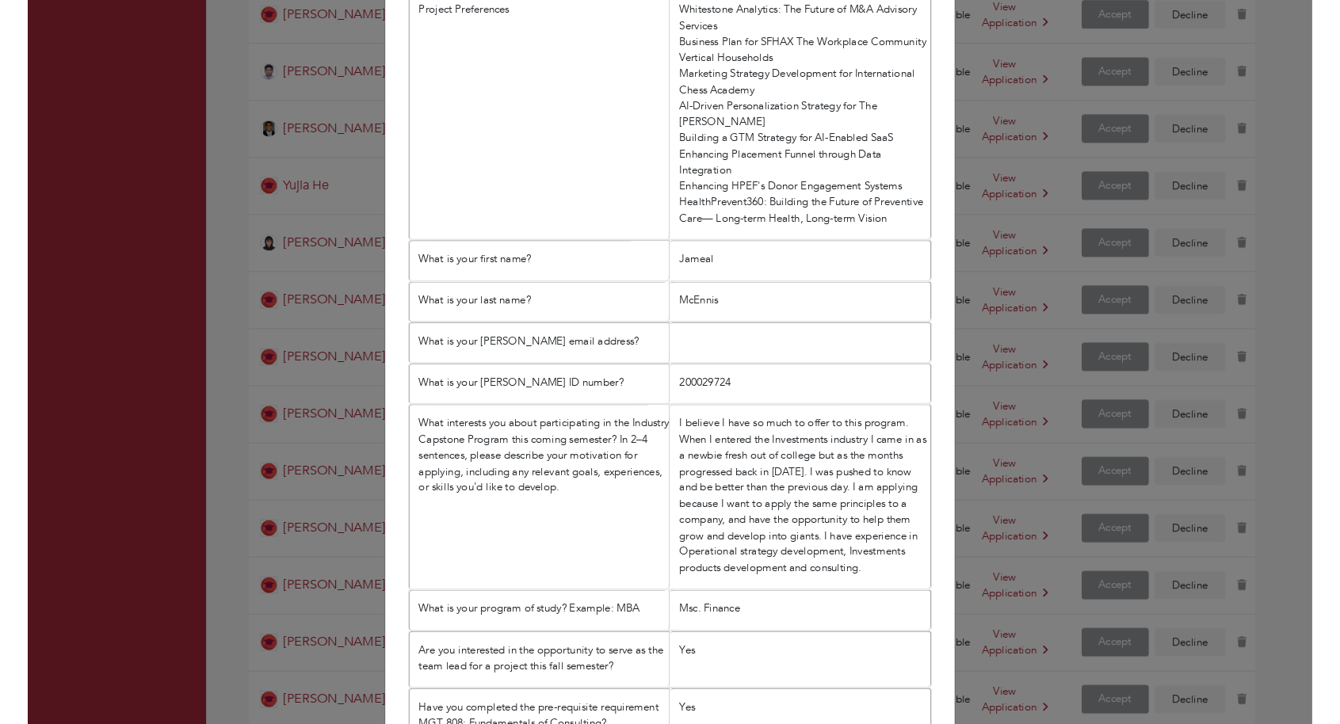
scroll to position [588, 0]
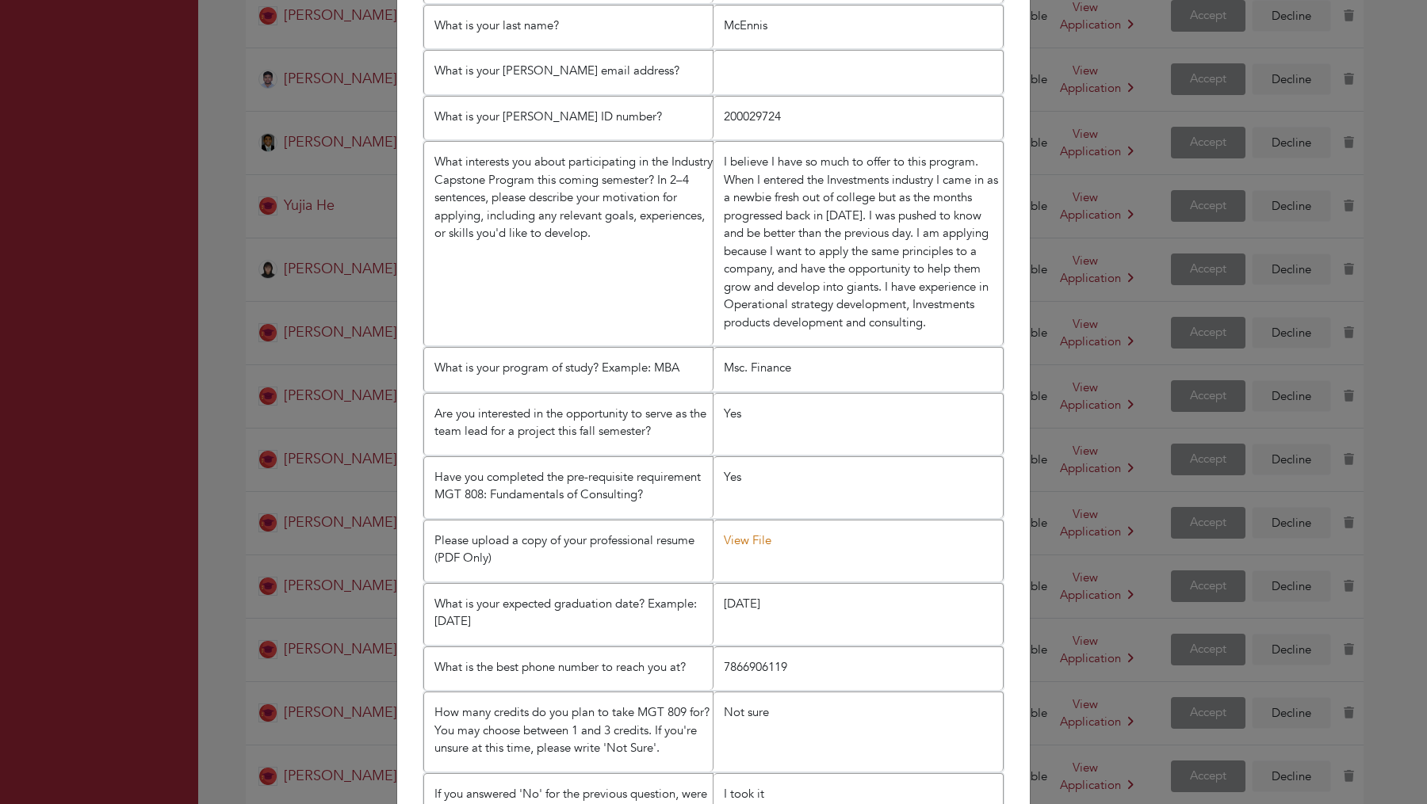
click at [741, 533] on link "View File" at bounding box center [748, 541] width 48 height 16
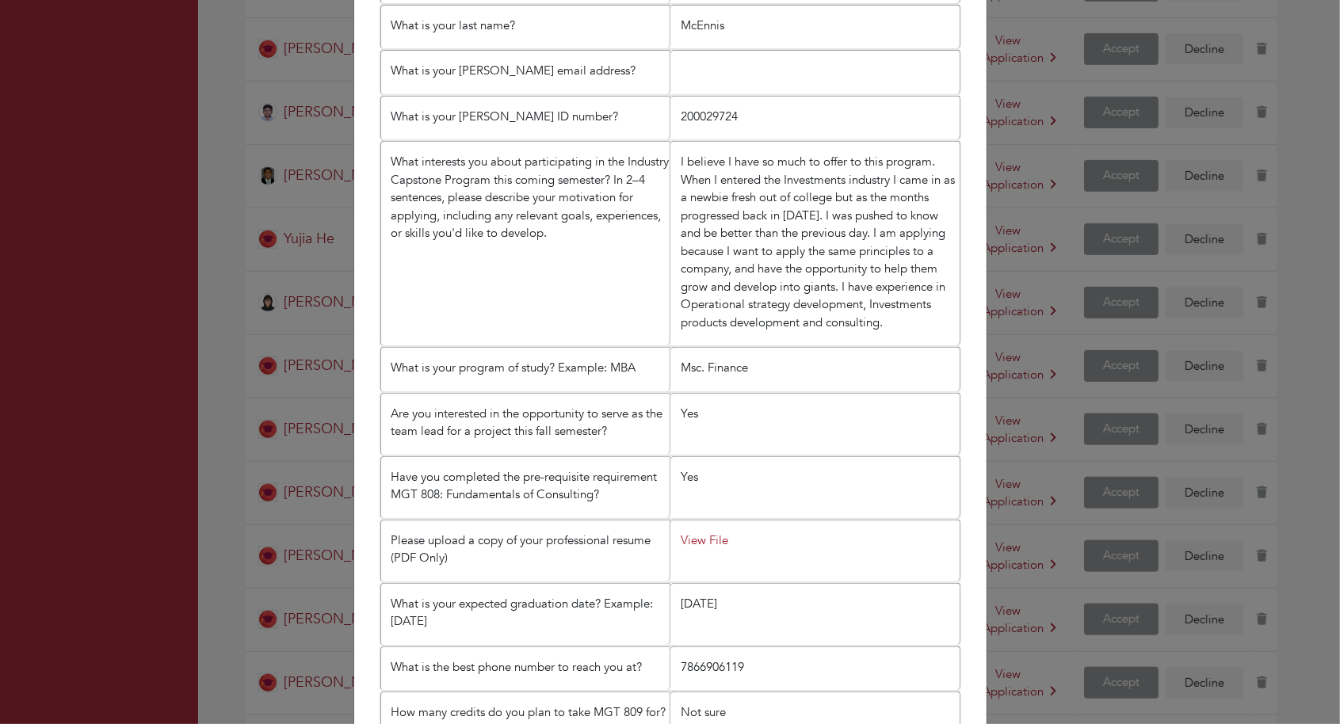
scroll to position [0, 0]
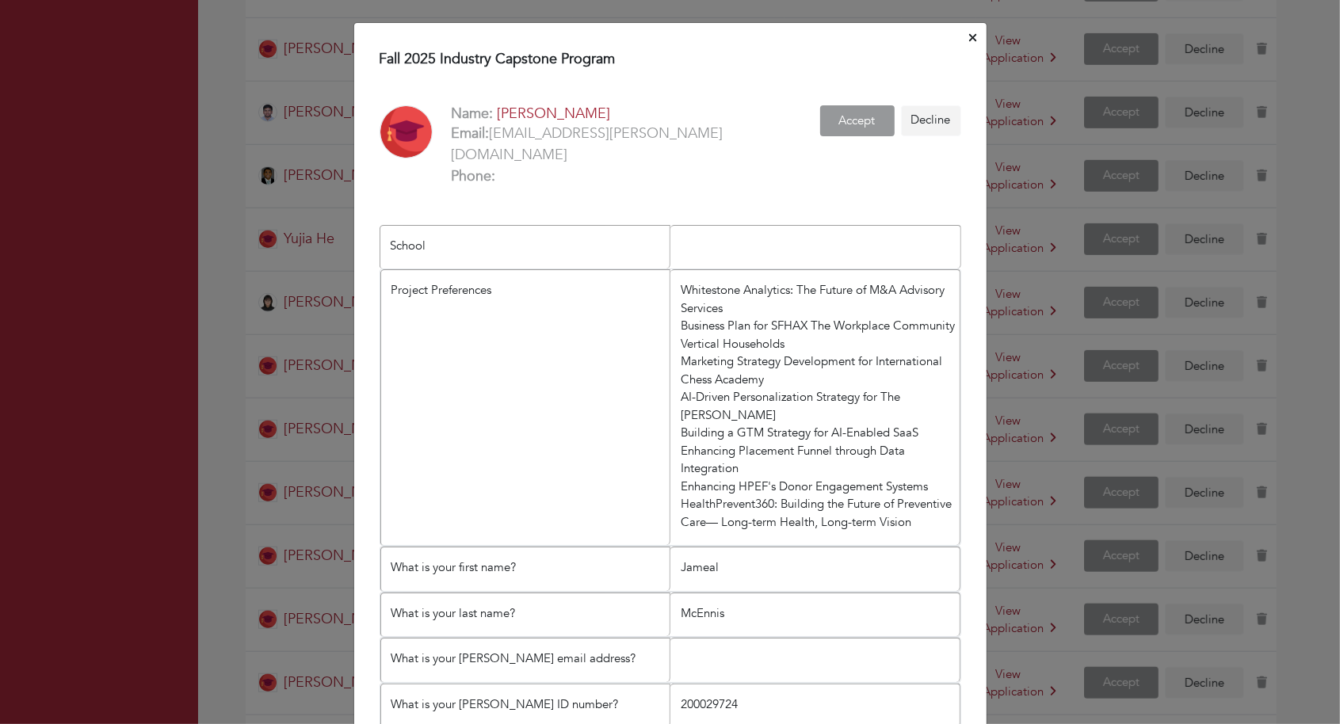
click at [971, 34] on icon "Close" at bounding box center [972, 37] width 7 height 7
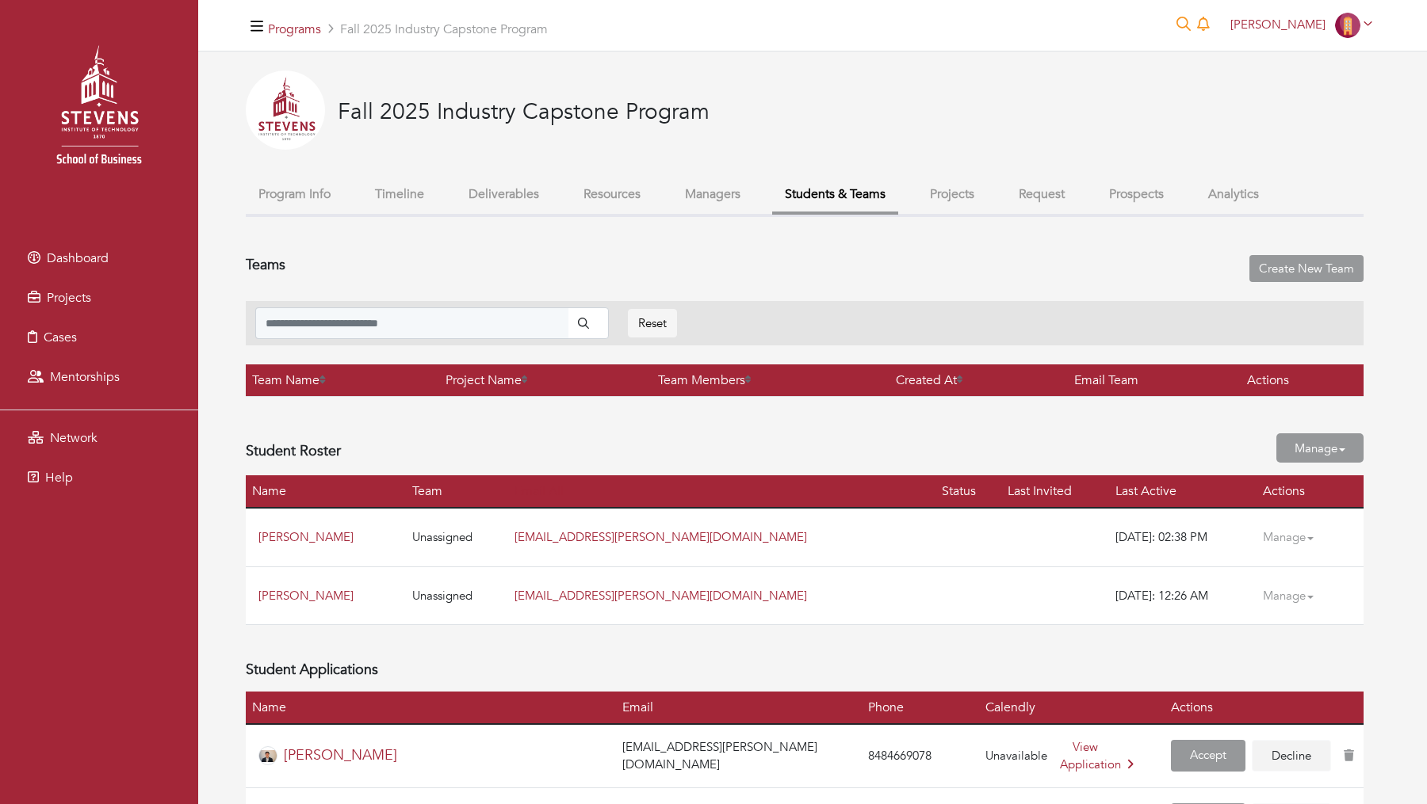
scroll to position [1953, 0]
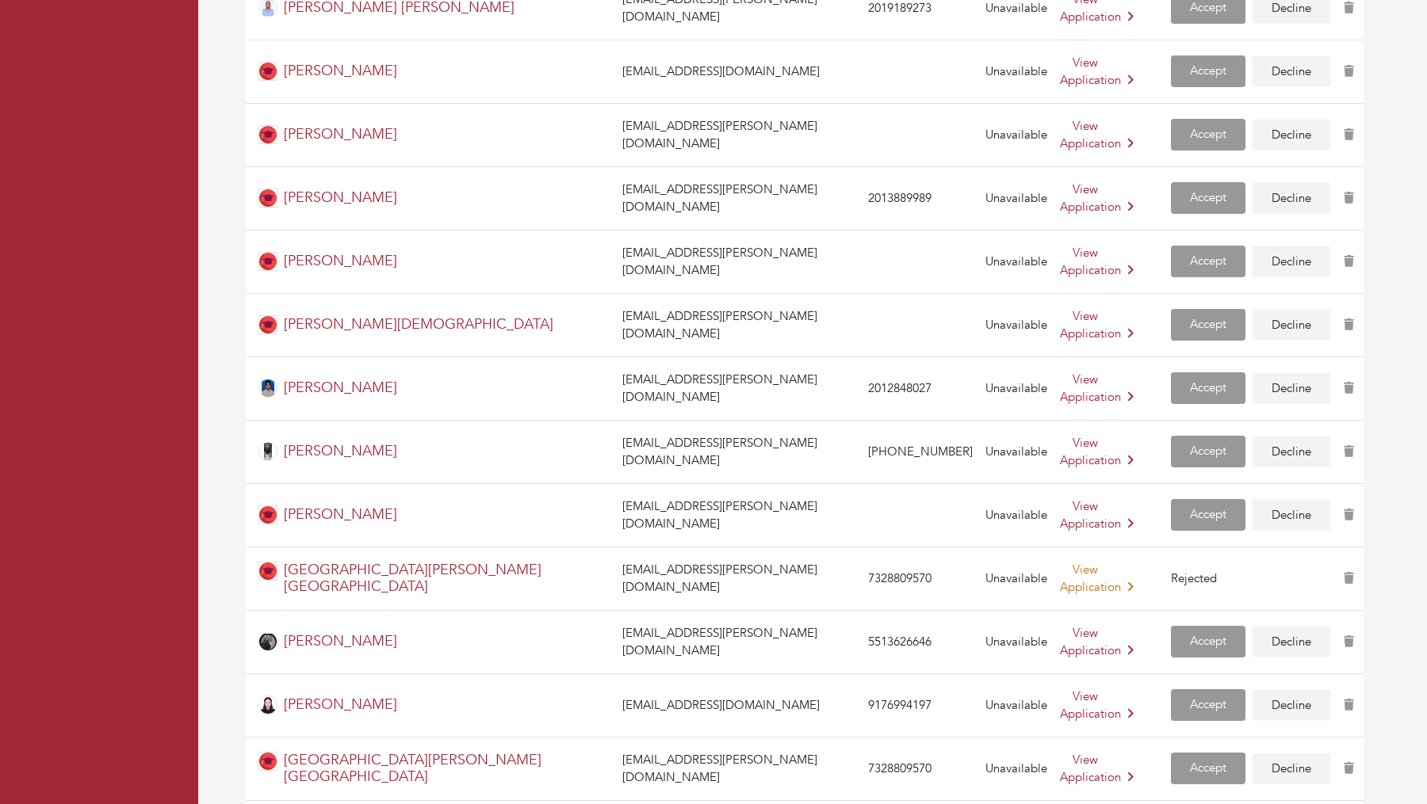
click at [1060, 562] on link "View Application" at bounding box center [1097, 579] width 74 height 34
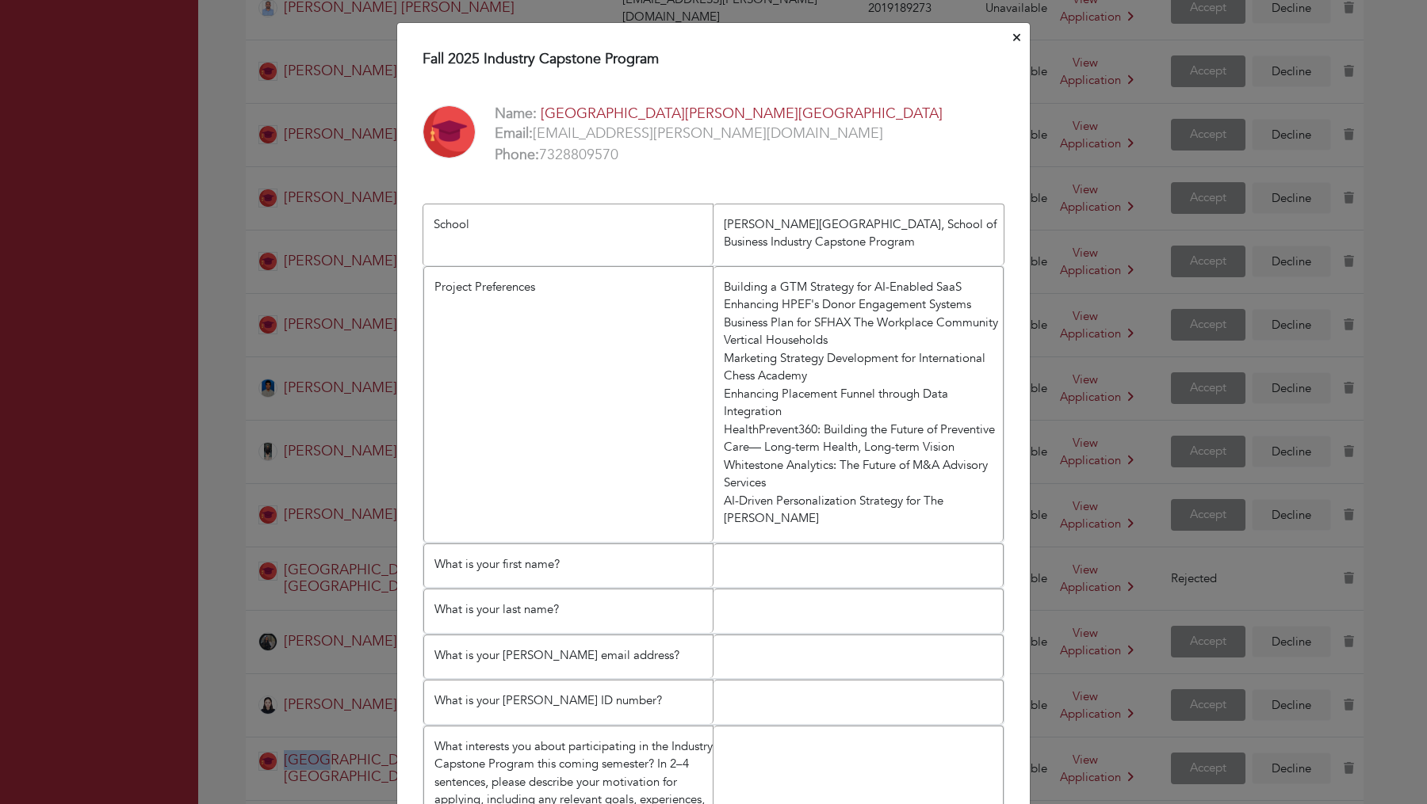
click at [1005, 55] on div "Fall 2025 Industry Capstone Program Name: [GEOGRAPHIC_DATA][PERSON_NAME] Email:…" at bounding box center [713, 794] width 632 height 1486
click at [1005, 45] on div "Fall 2025 Industry Capstone Program Name: [GEOGRAPHIC_DATA][PERSON_NAME] Email:…" at bounding box center [713, 779] width 634 height 1515
click at [1011, 40] on button "Close" at bounding box center [1016, 38] width 13 height 25
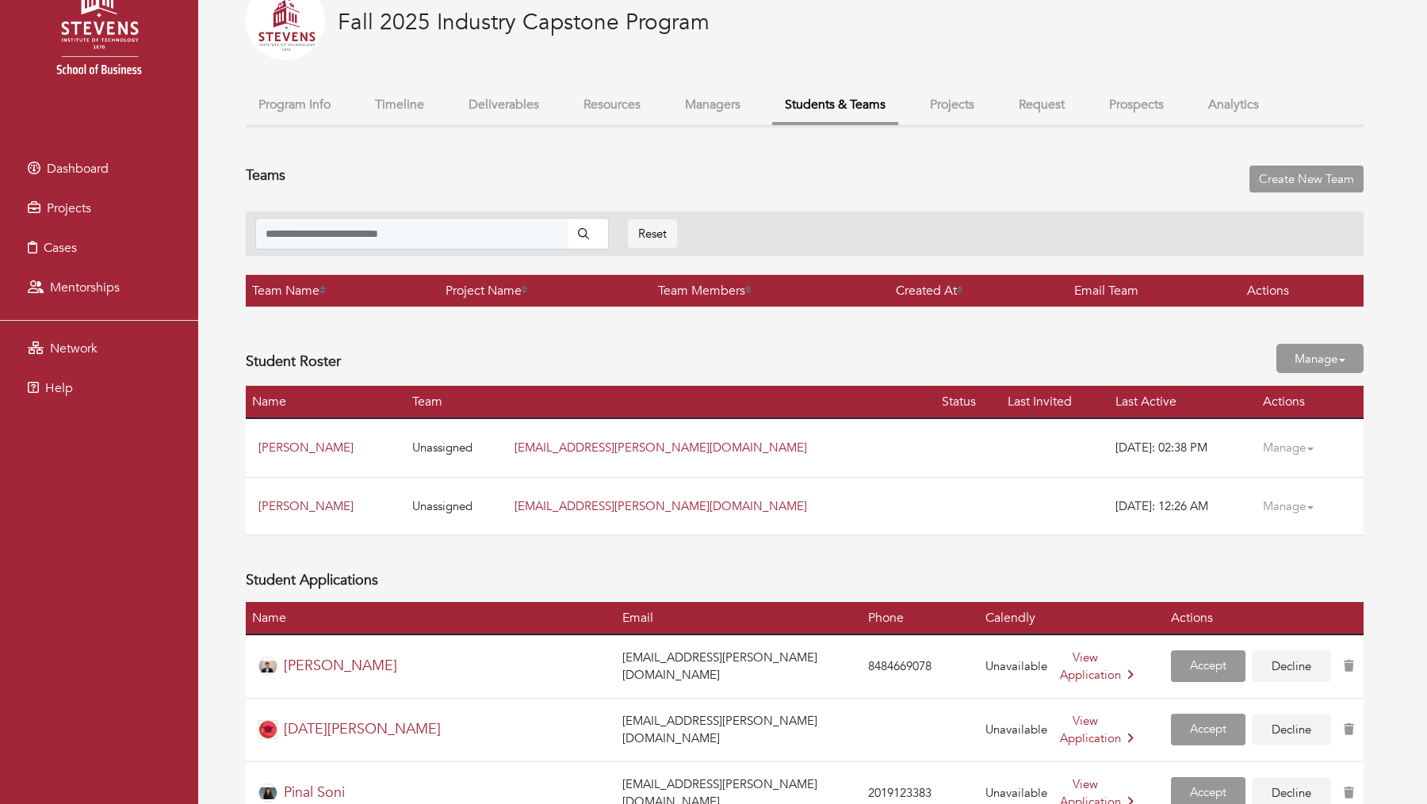
scroll to position [0, 0]
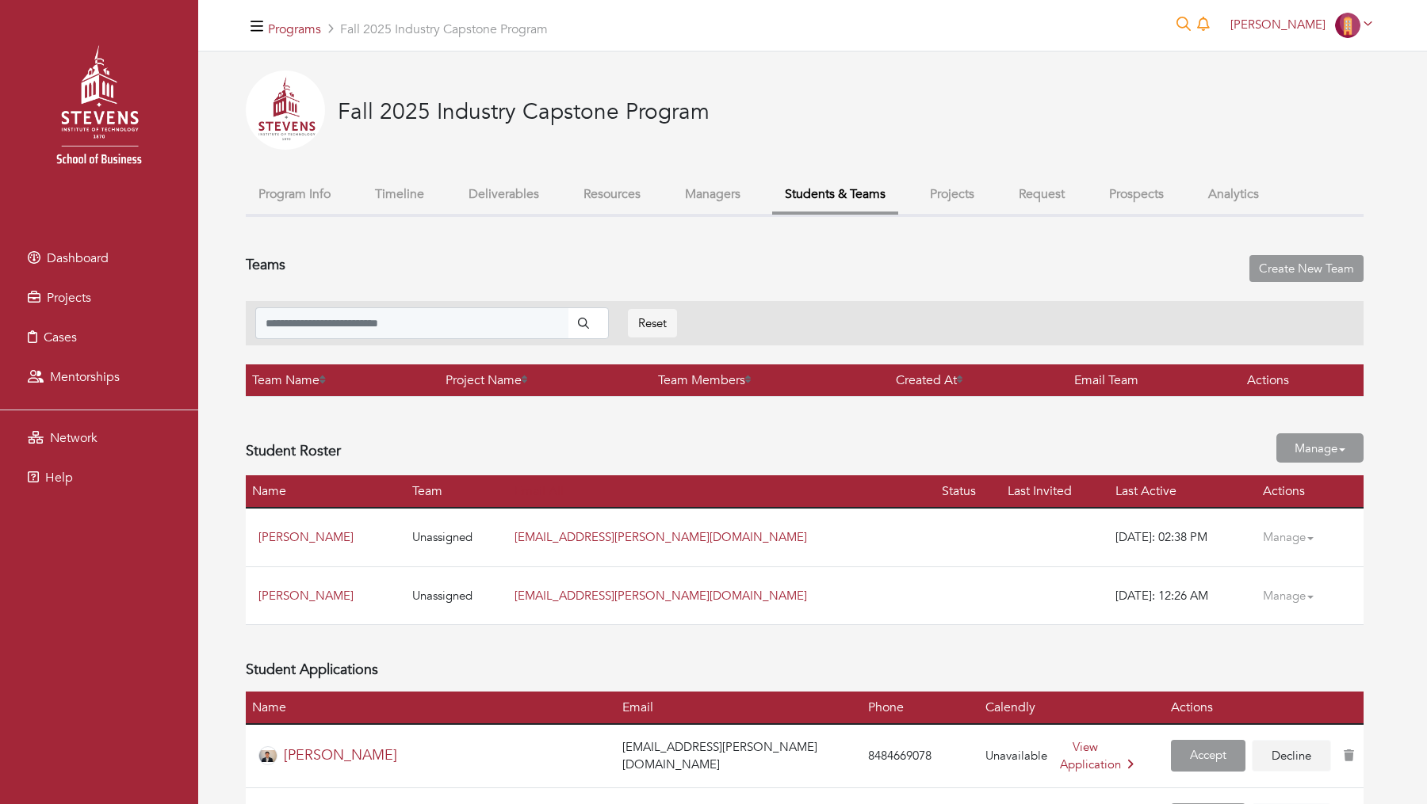
click at [963, 191] on button "Projects" at bounding box center [952, 195] width 70 height 34
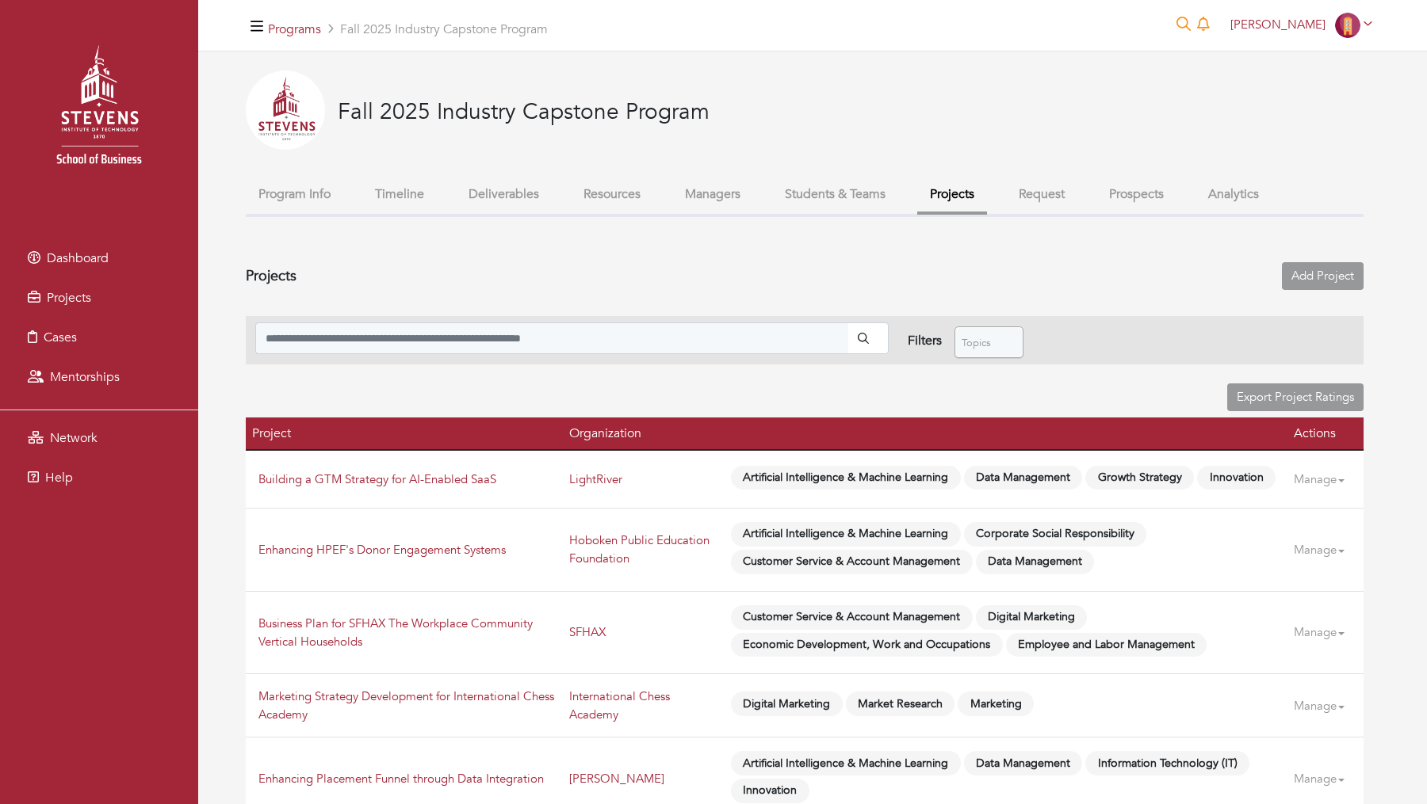
click at [838, 185] on button "Students & Teams" at bounding box center [835, 195] width 126 height 34
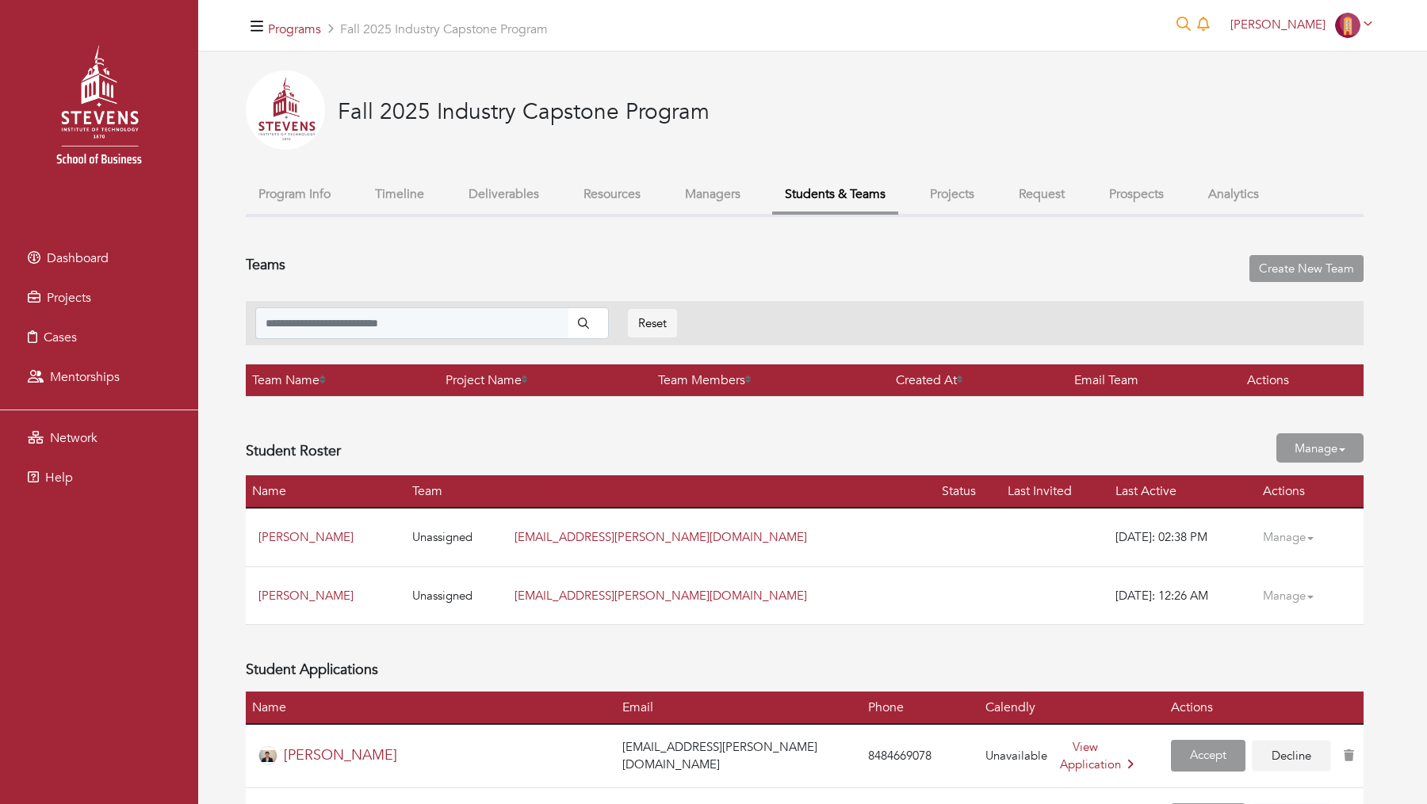
scroll to position [1647, 0]
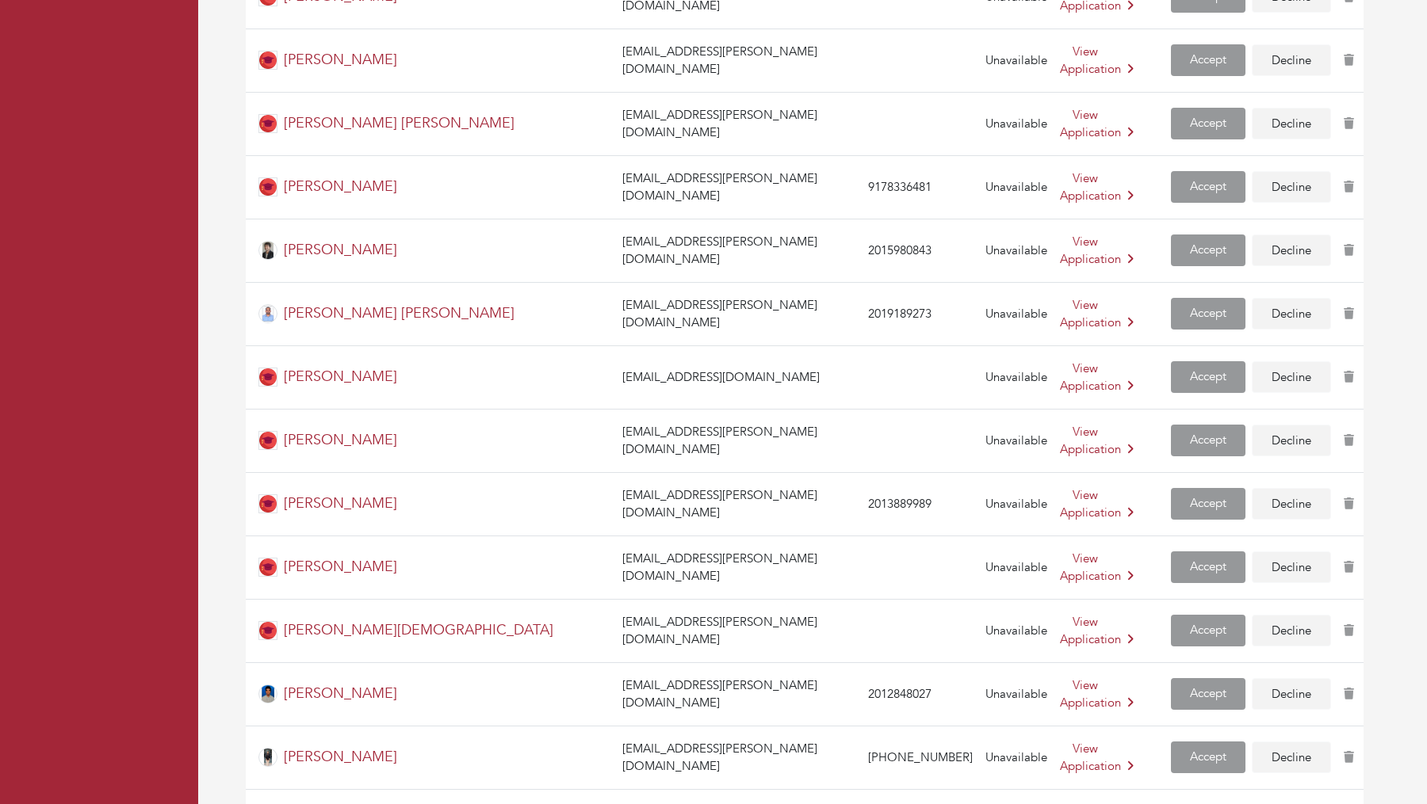
click at [1053, 472] on td "View Application" at bounding box center [1108, 503] width 111 height 63
click at [1060, 487] on link "View Application" at bounding box center [1097, 504] width 74 height 34
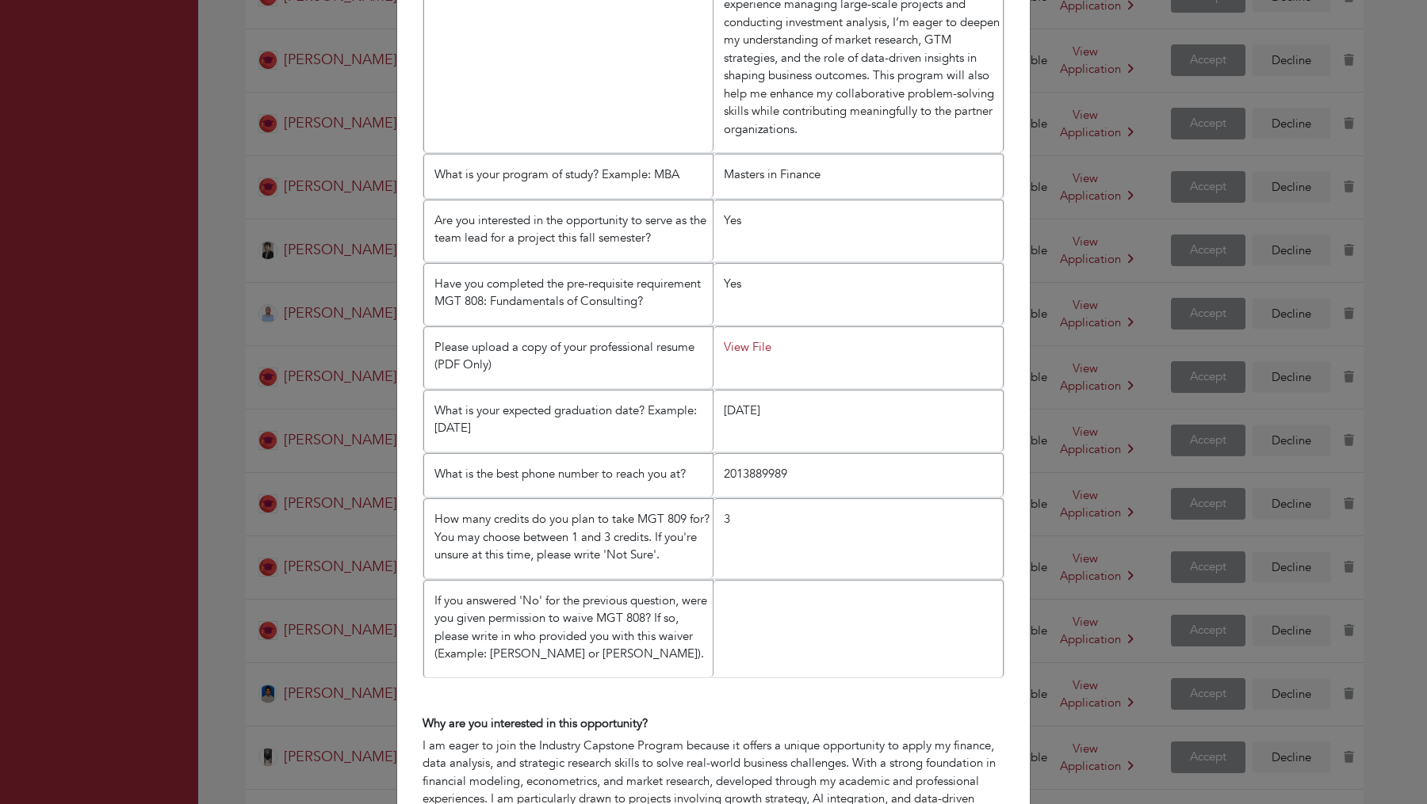
scroll to position [759, 0]
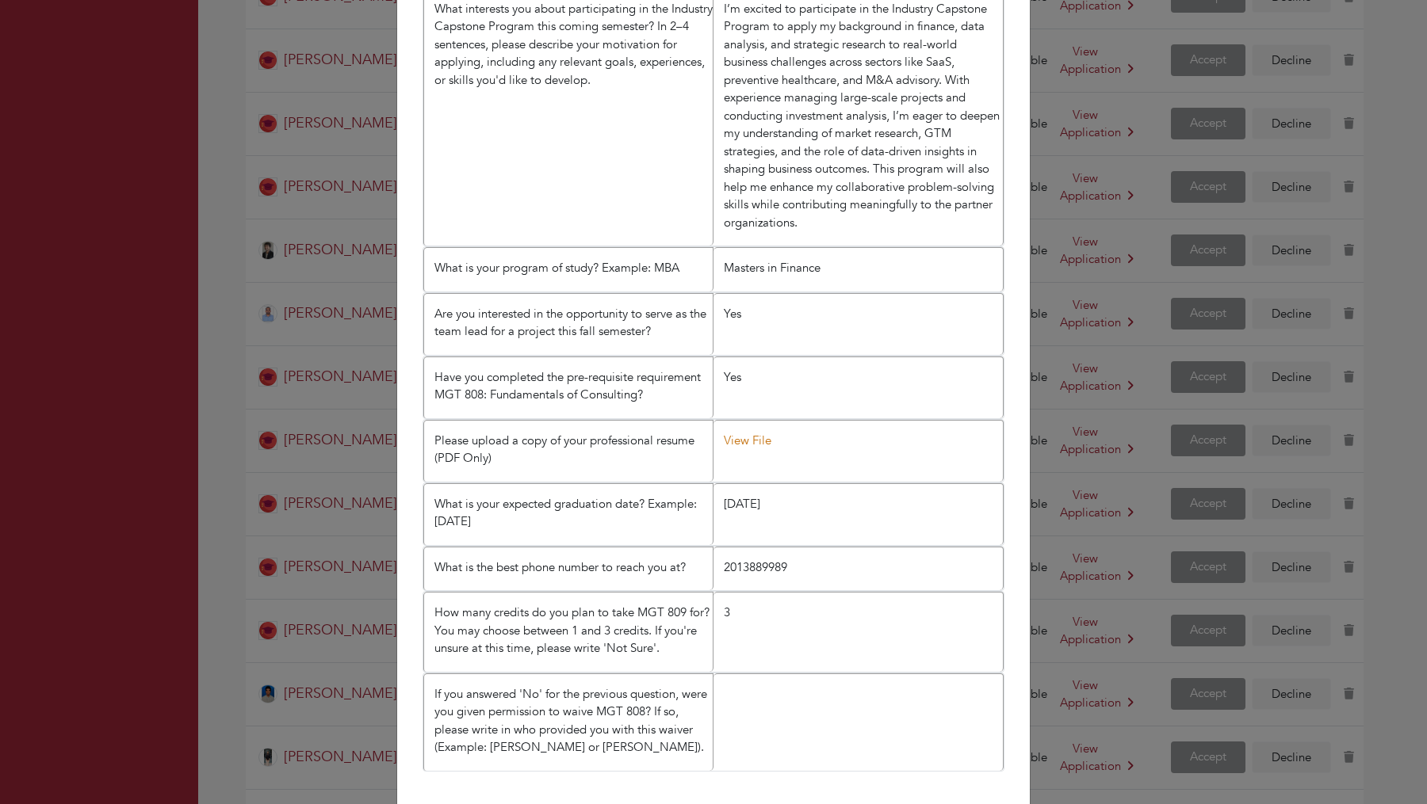
click at [743, 433] on link "View File" at bounding box center [748, 441] width 48 height 16
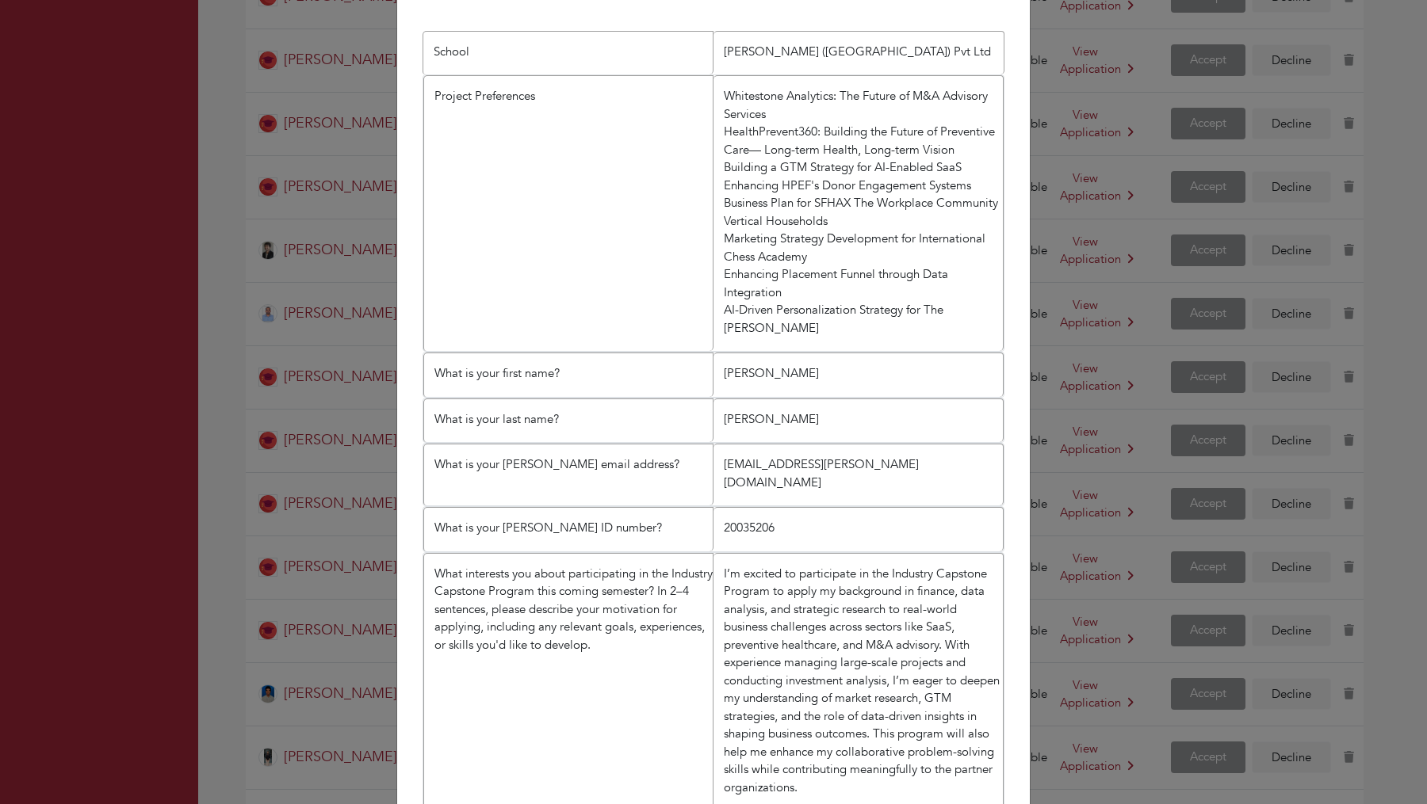
scroll to position [0, 0]
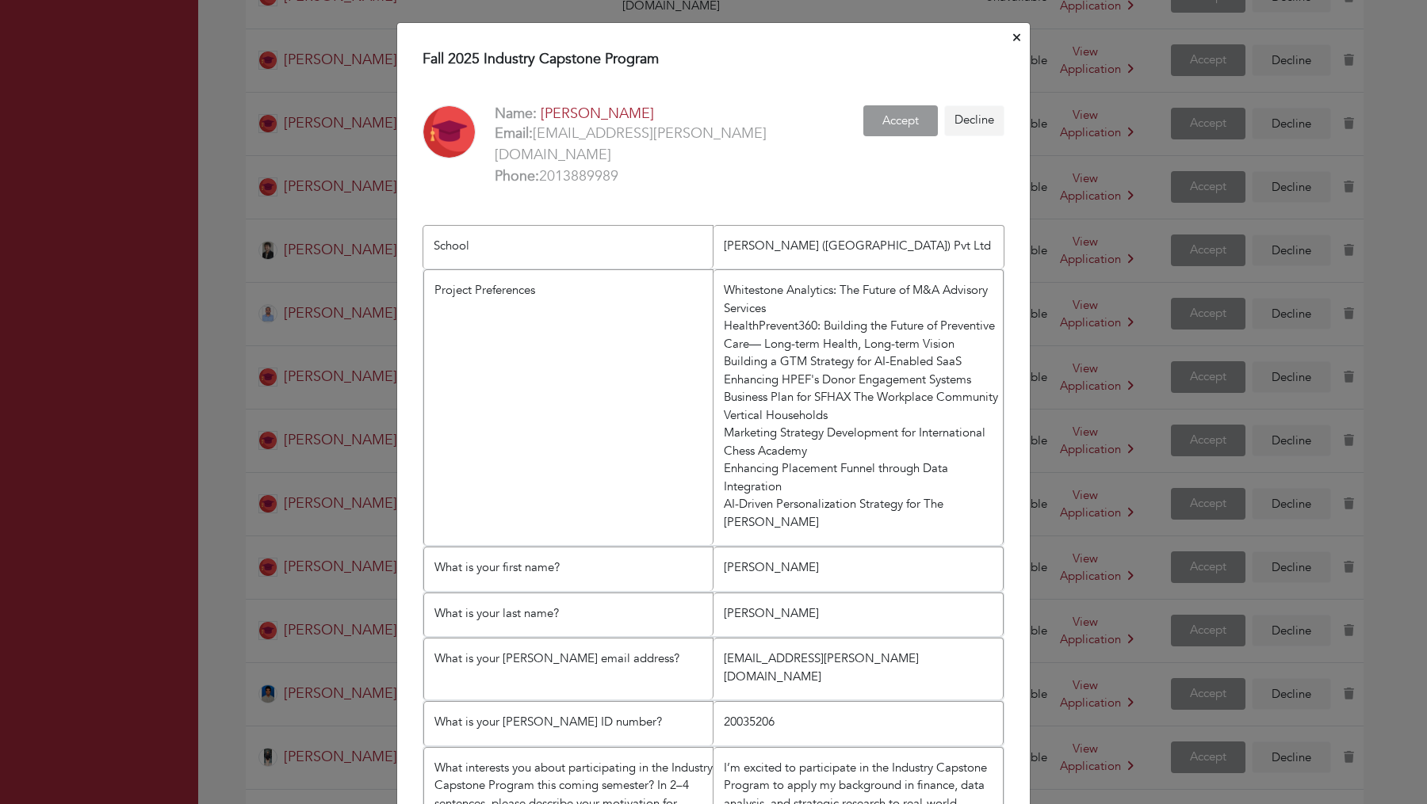
click at [1018, 33] on icon "Close" at bounding box center [1016, 38] width 7 height 12
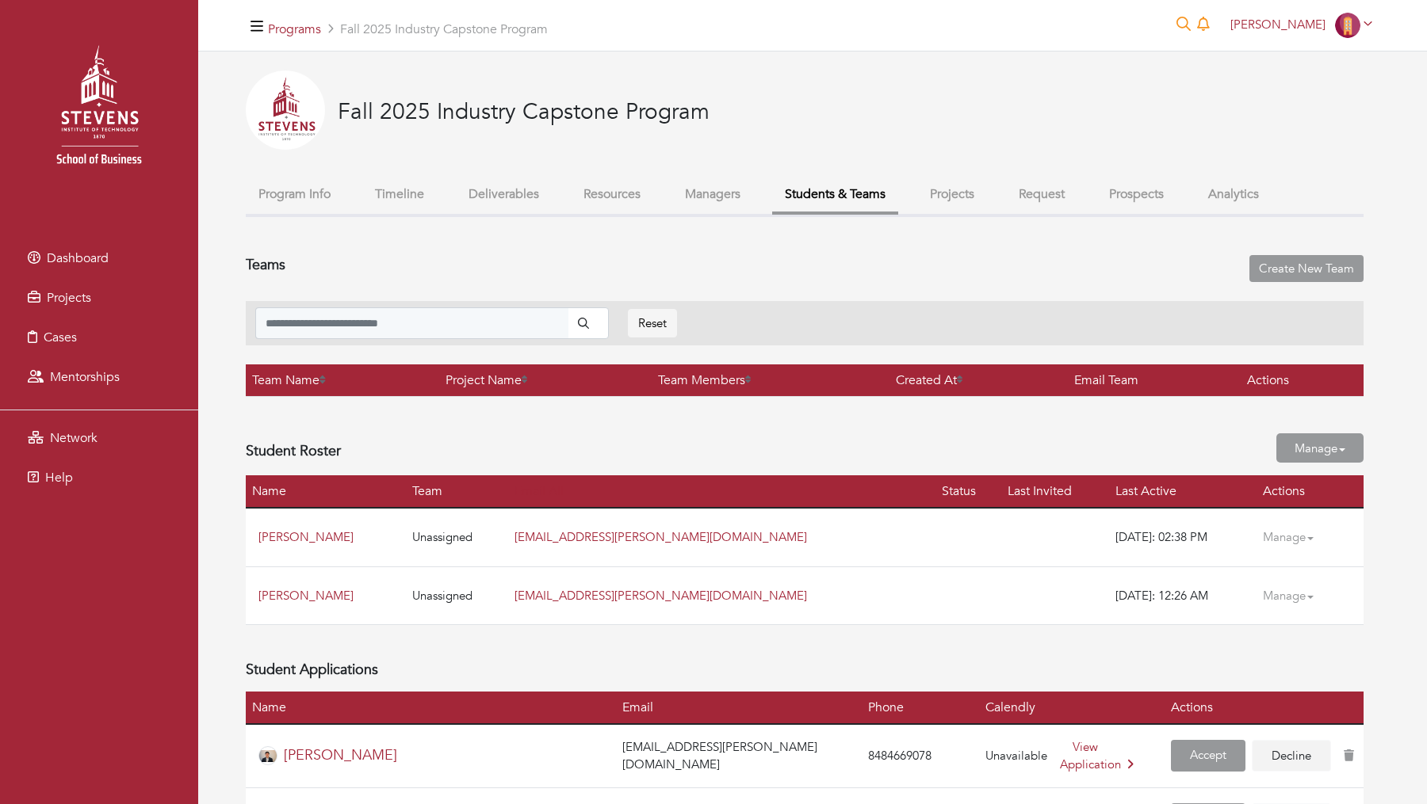
scroll to position [1175, 0]
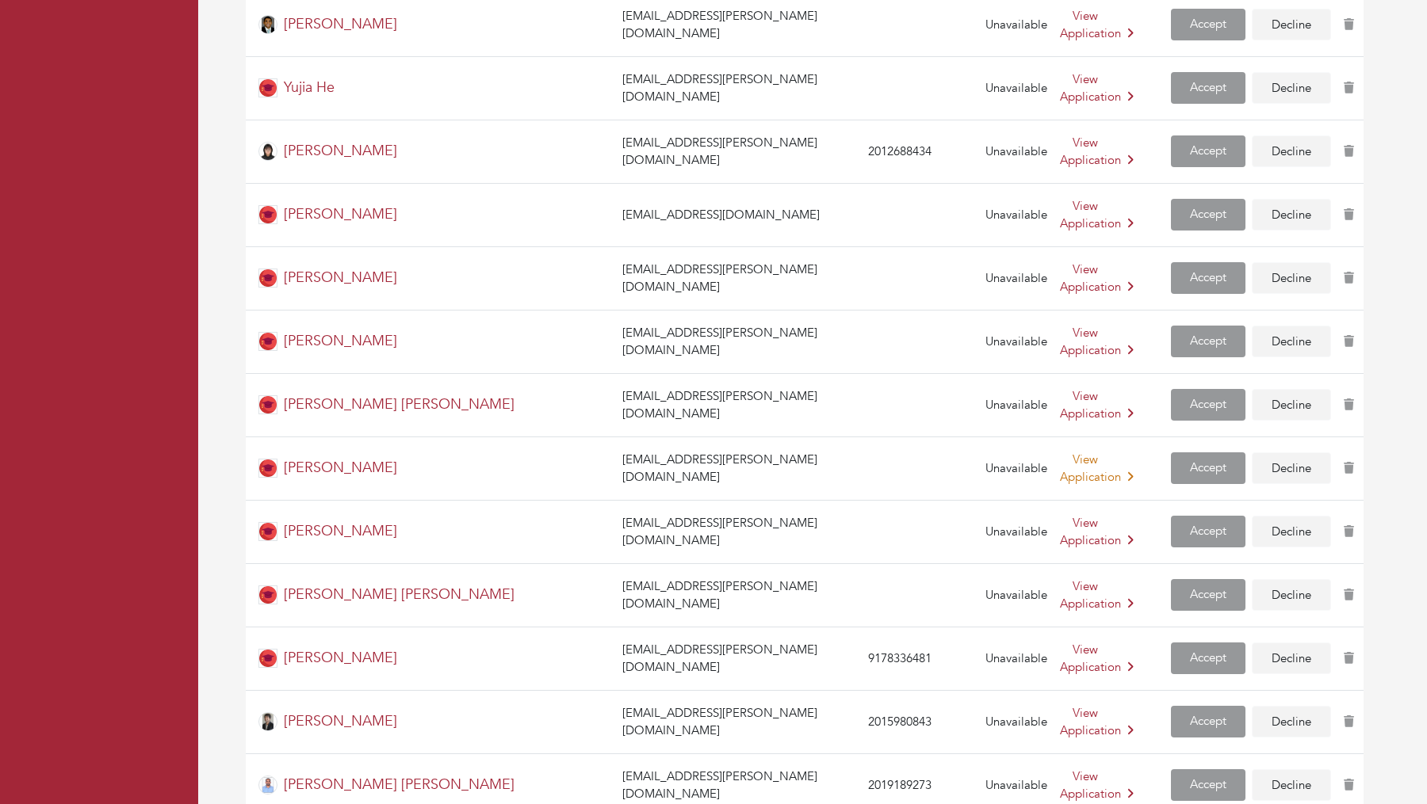
click at [1060, 452] on link "View Application" at bounding box center [1097, 469] width 74 height 34
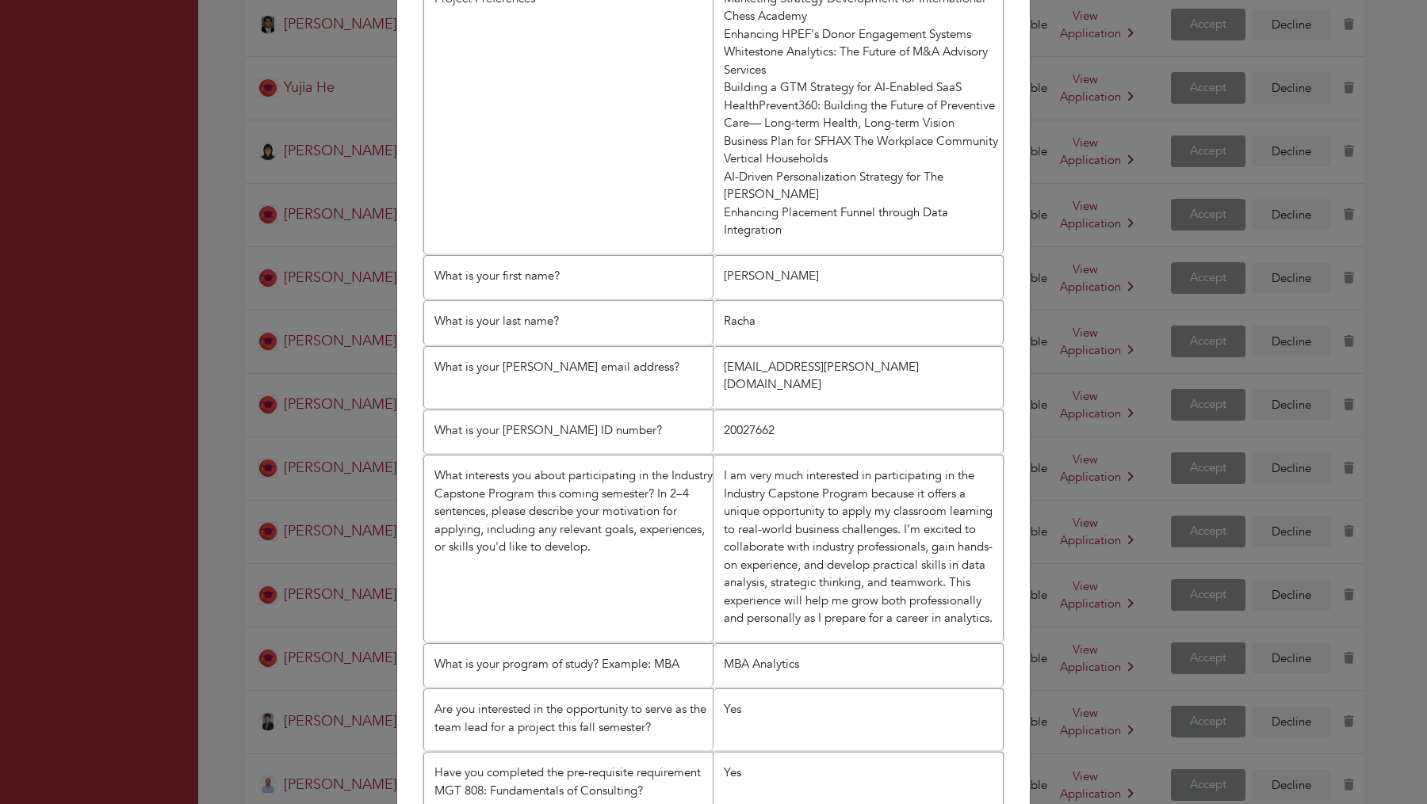
scroll to position [679, 0]
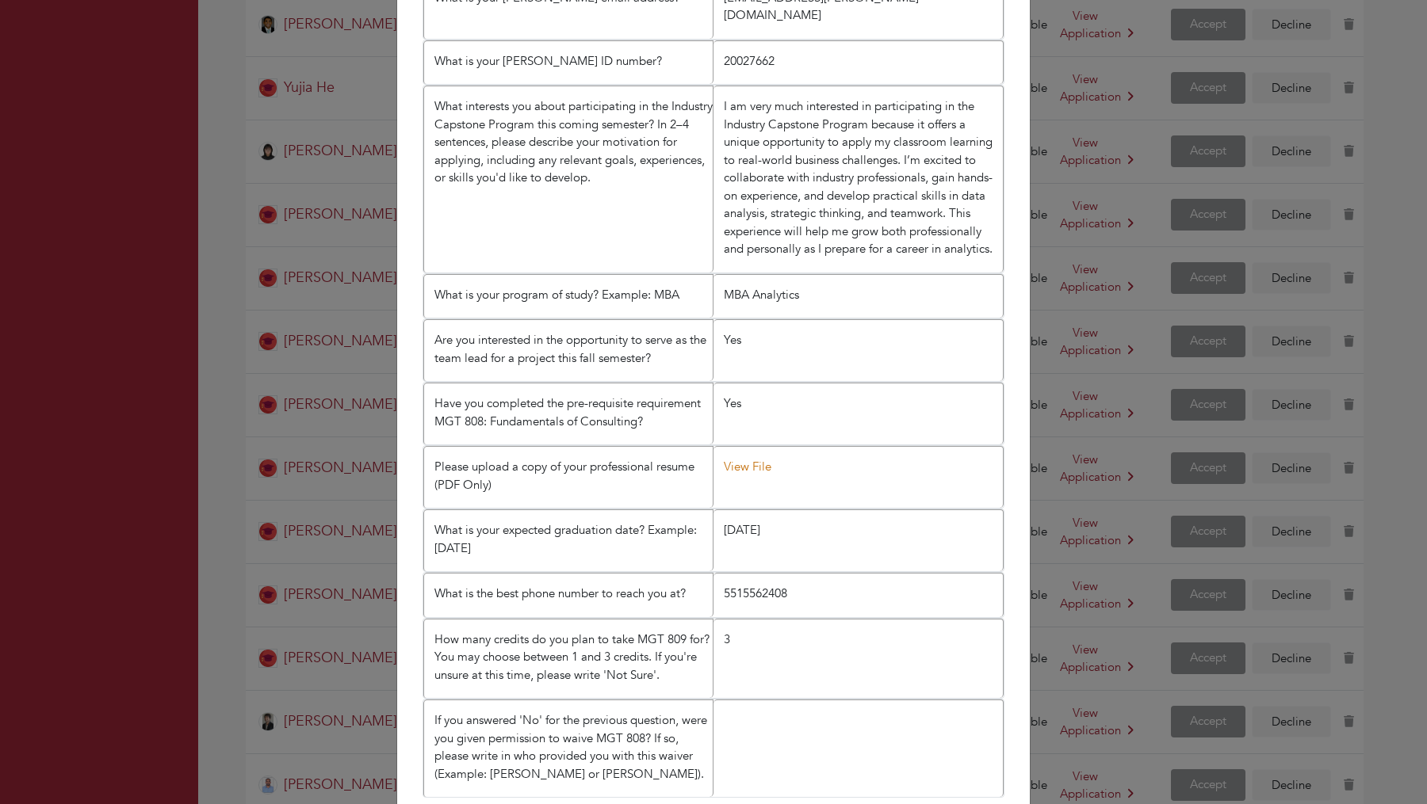
click at [754, 459] on link "View File" at bounding box center [748, 467] width 48 height 16
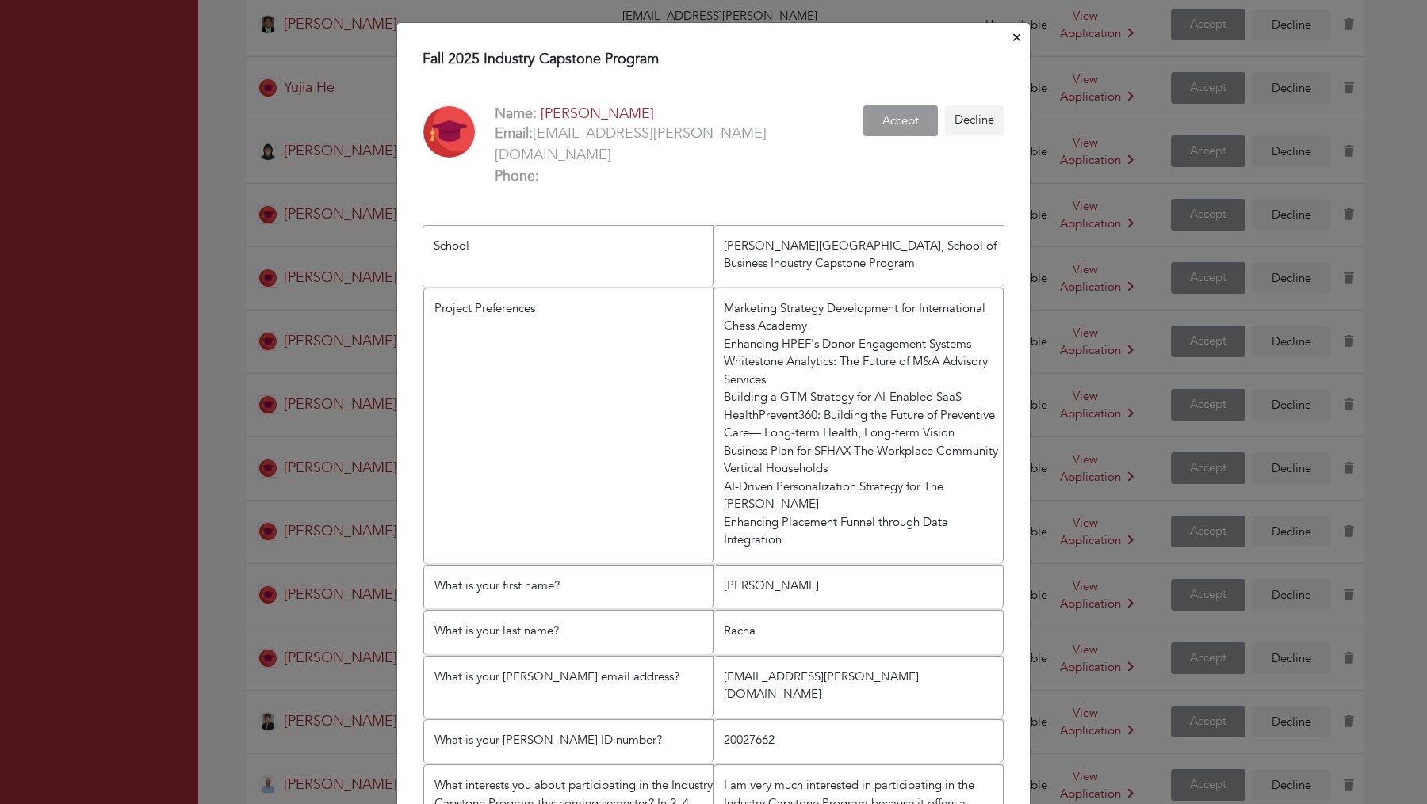
click at [1018, 35] on icon "Close" at bounding box center [1016, 37] width 7 height 7
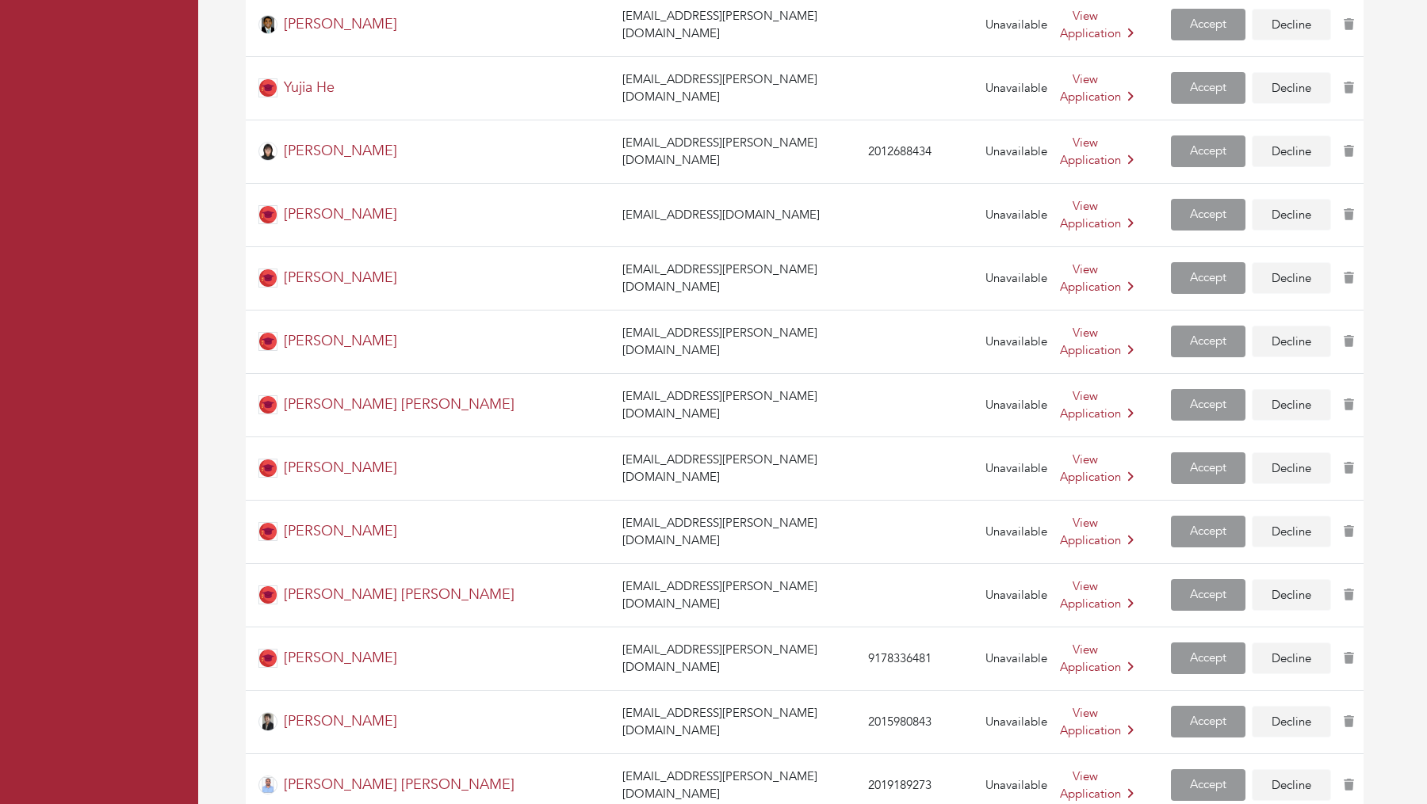
scroll to position [409, 0]
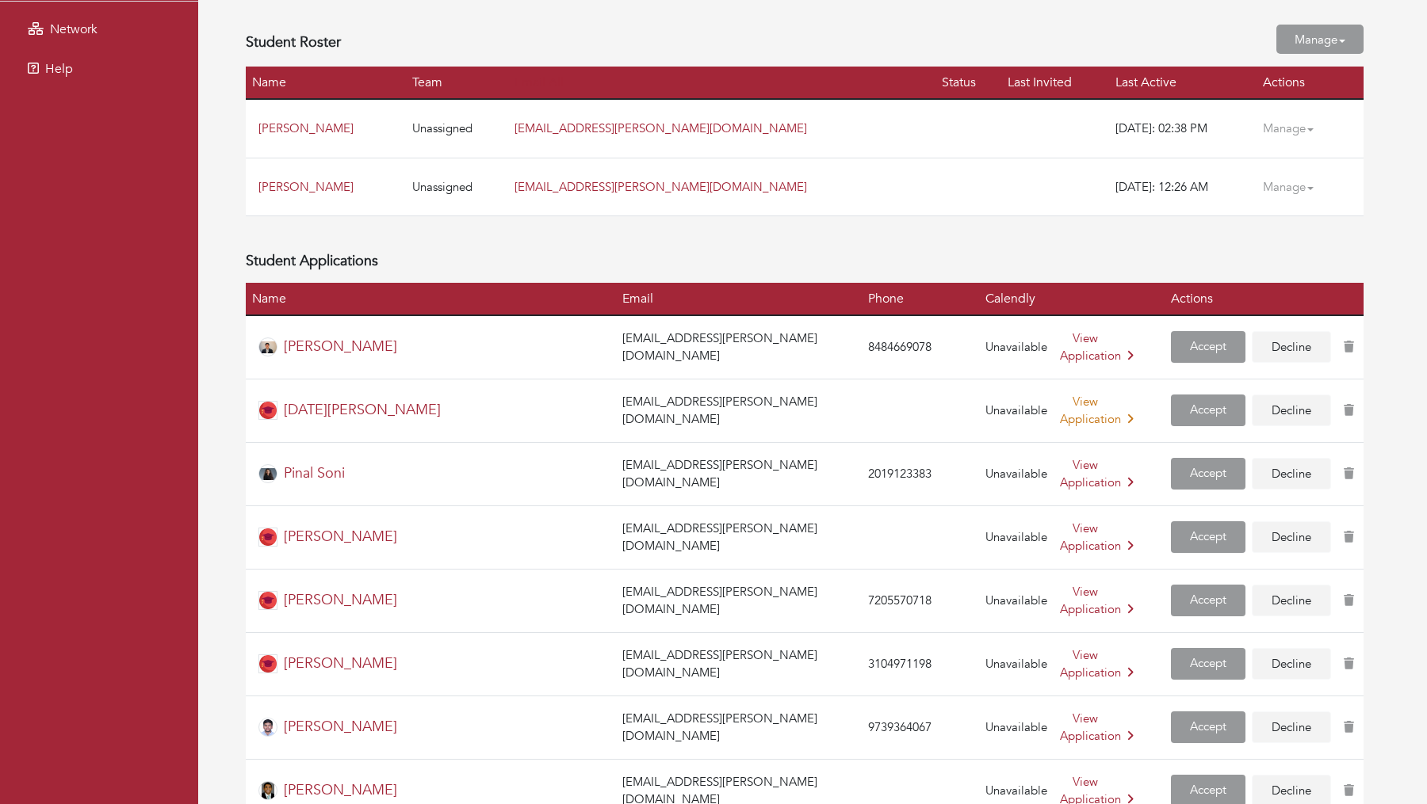
click at [1060, 401] on link "View Application" at bounding box center [1097, 411] width 74 height 34
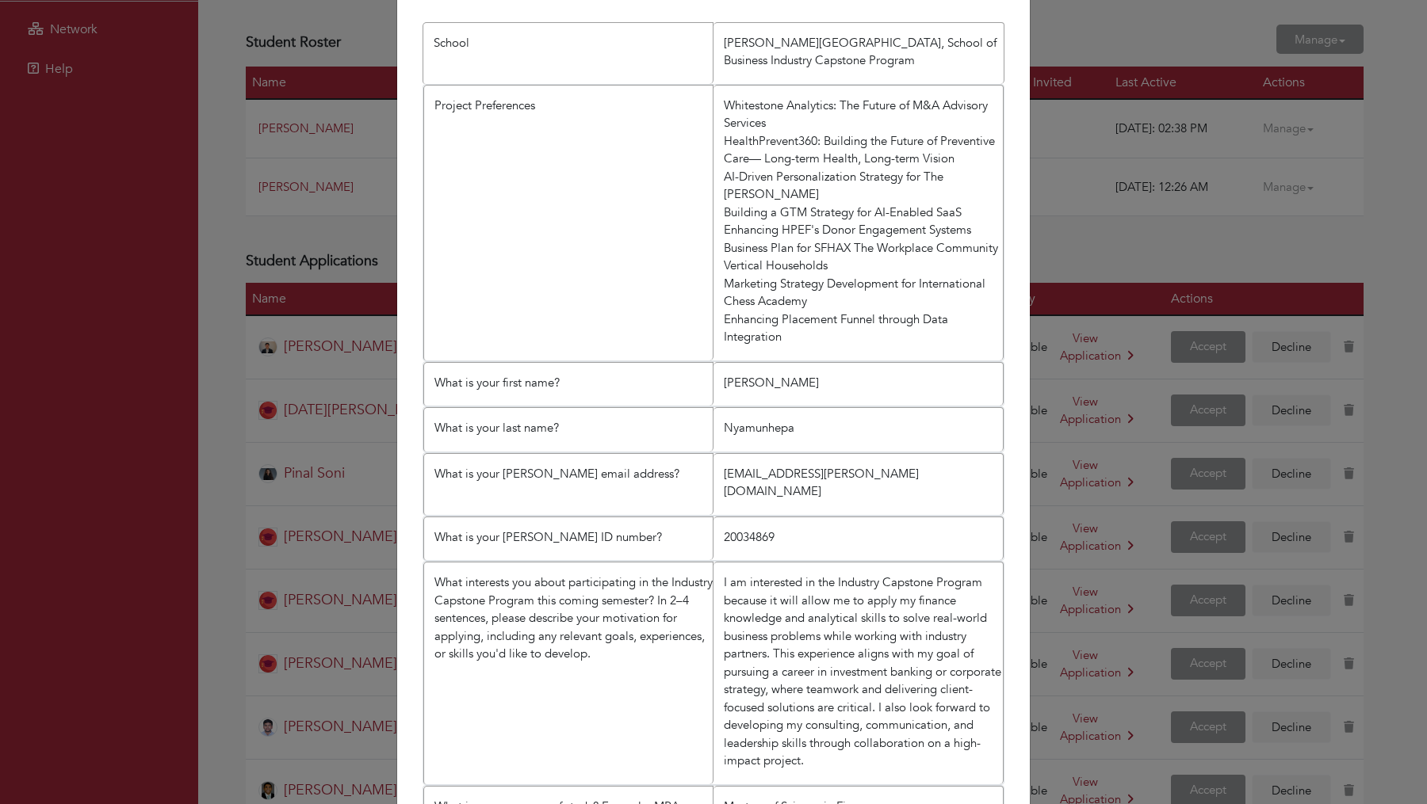
scroll to position [579, 0]
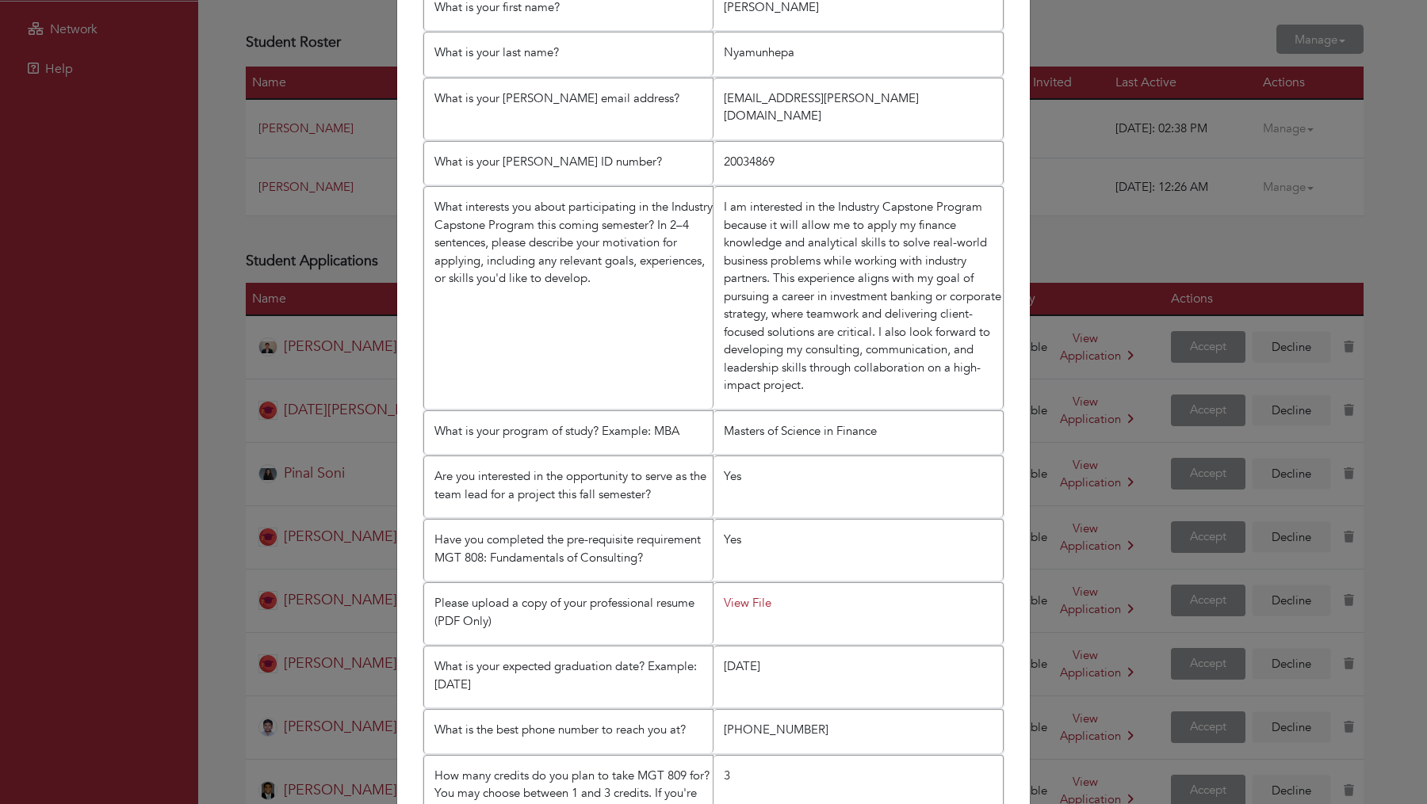
click at [748, 583] on li "View File" at bounding box center [858, 614] width 290 height 62
click at [753, 595] on link "View File" at bounding box center [748, 603] width 48 height 16
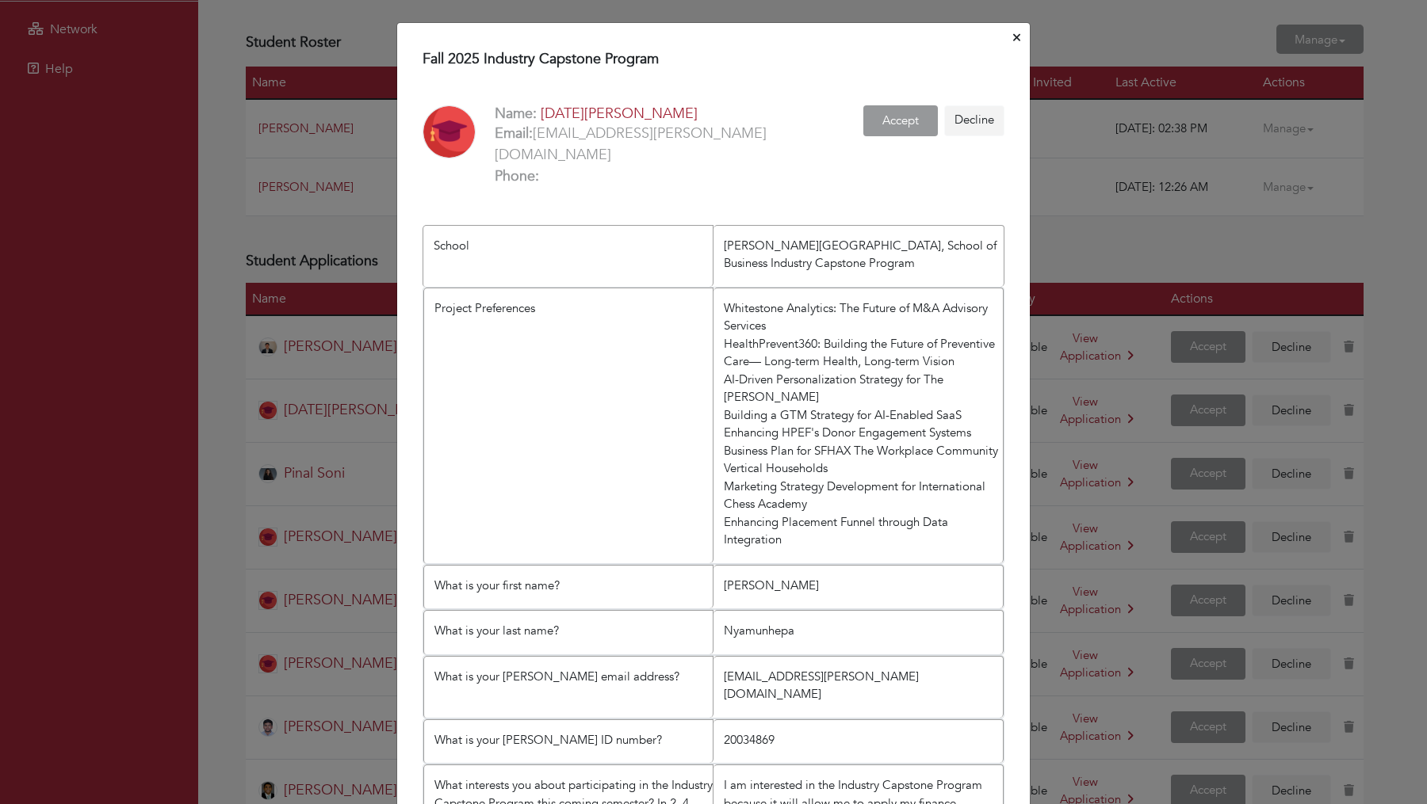
click at [1018, 32] on icon "Close" at bounding box center [1016, 38] width 7 height 12
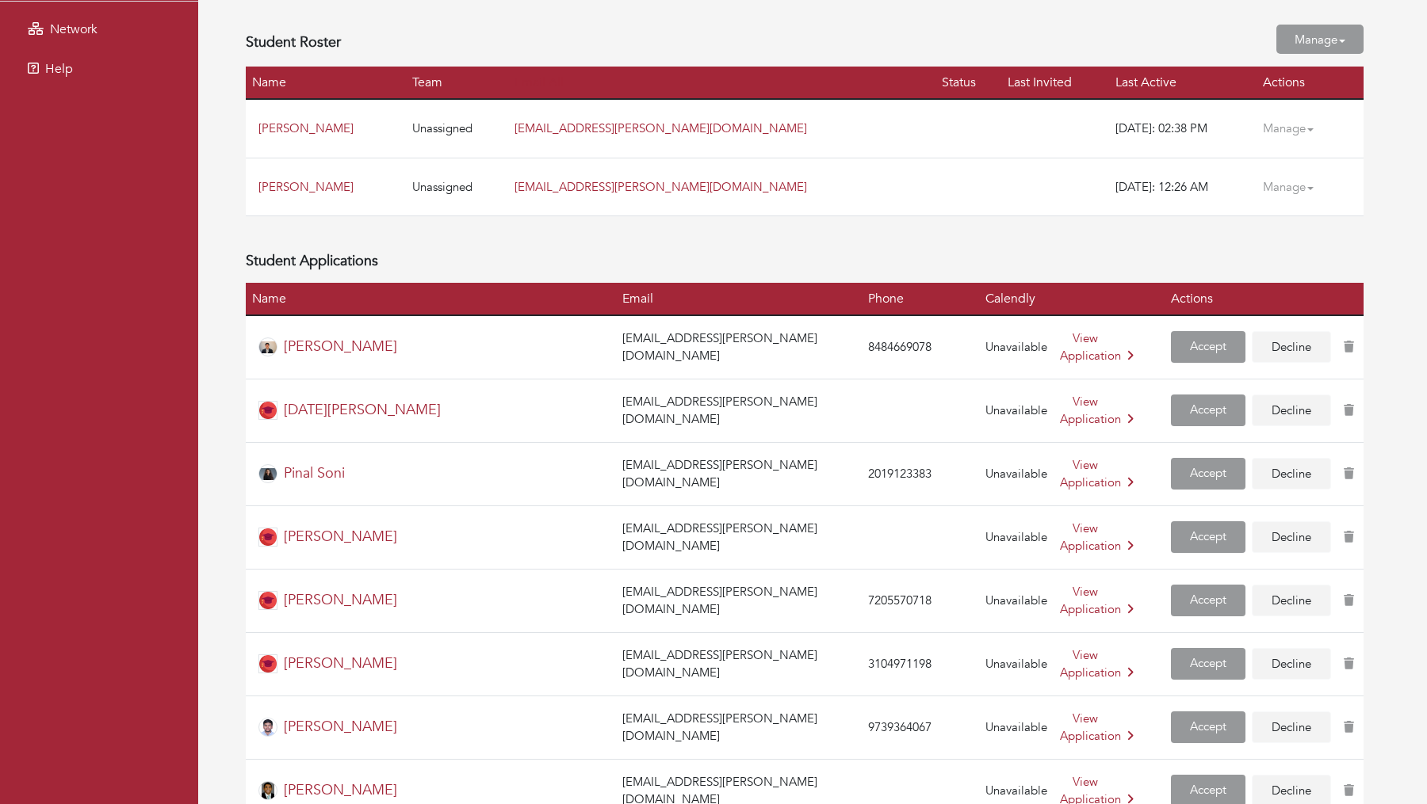
scroll to position [1587, 0]
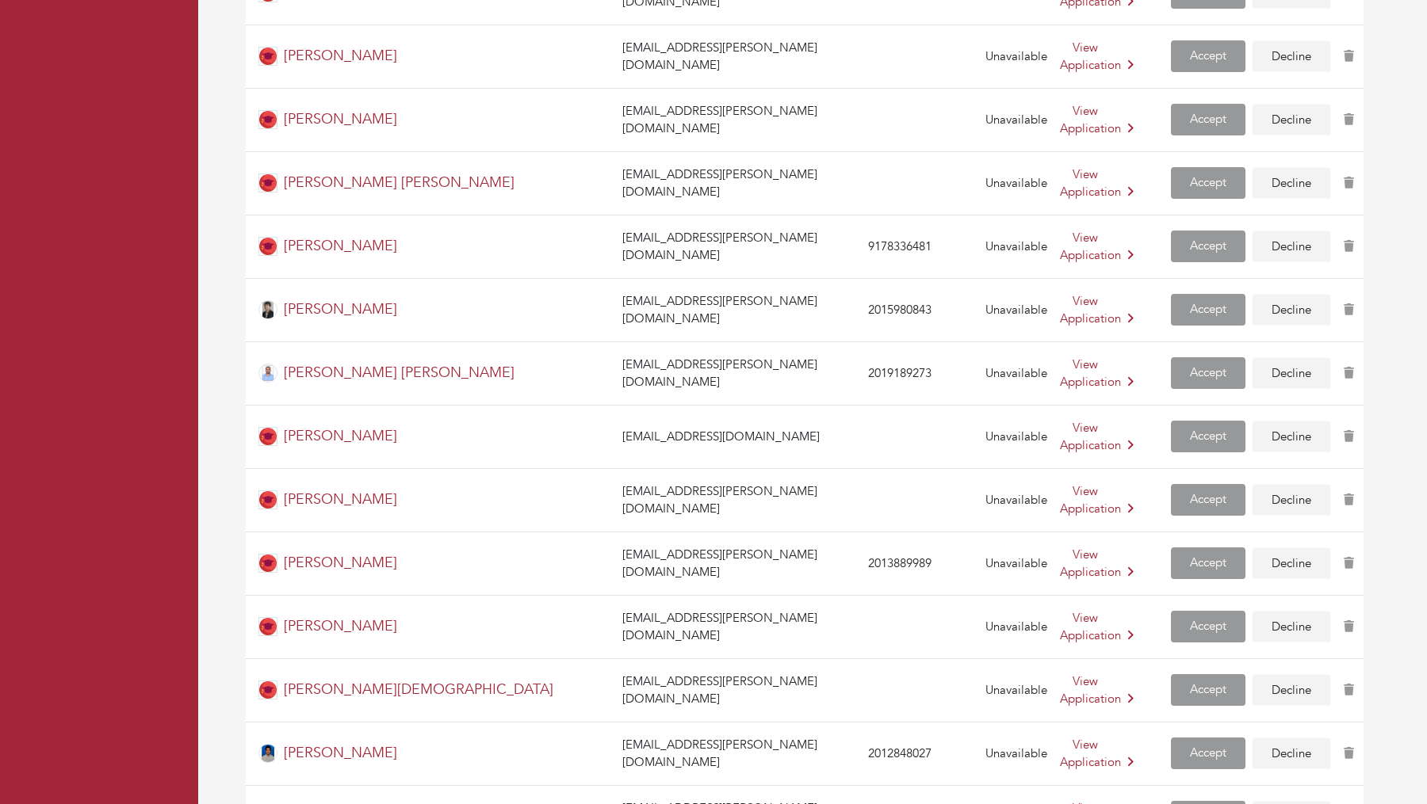
click at [1053, 468] on td "View Application" at bounding box center [1108, 499] width 111 height 63
click at [1060, 483] on link "View Application" at bounding box center [1097, 500] width 74 height 34
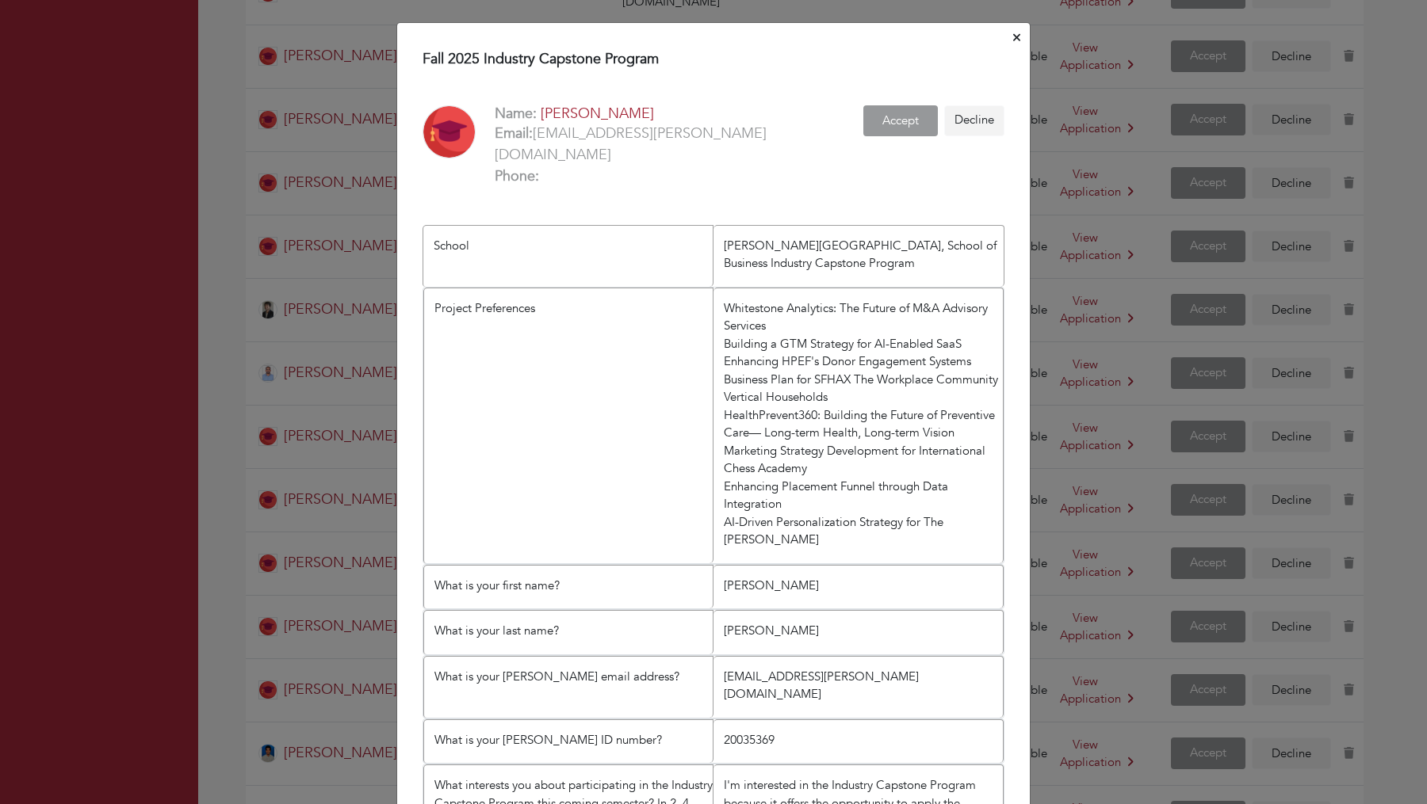
scroll to position [548, 0]
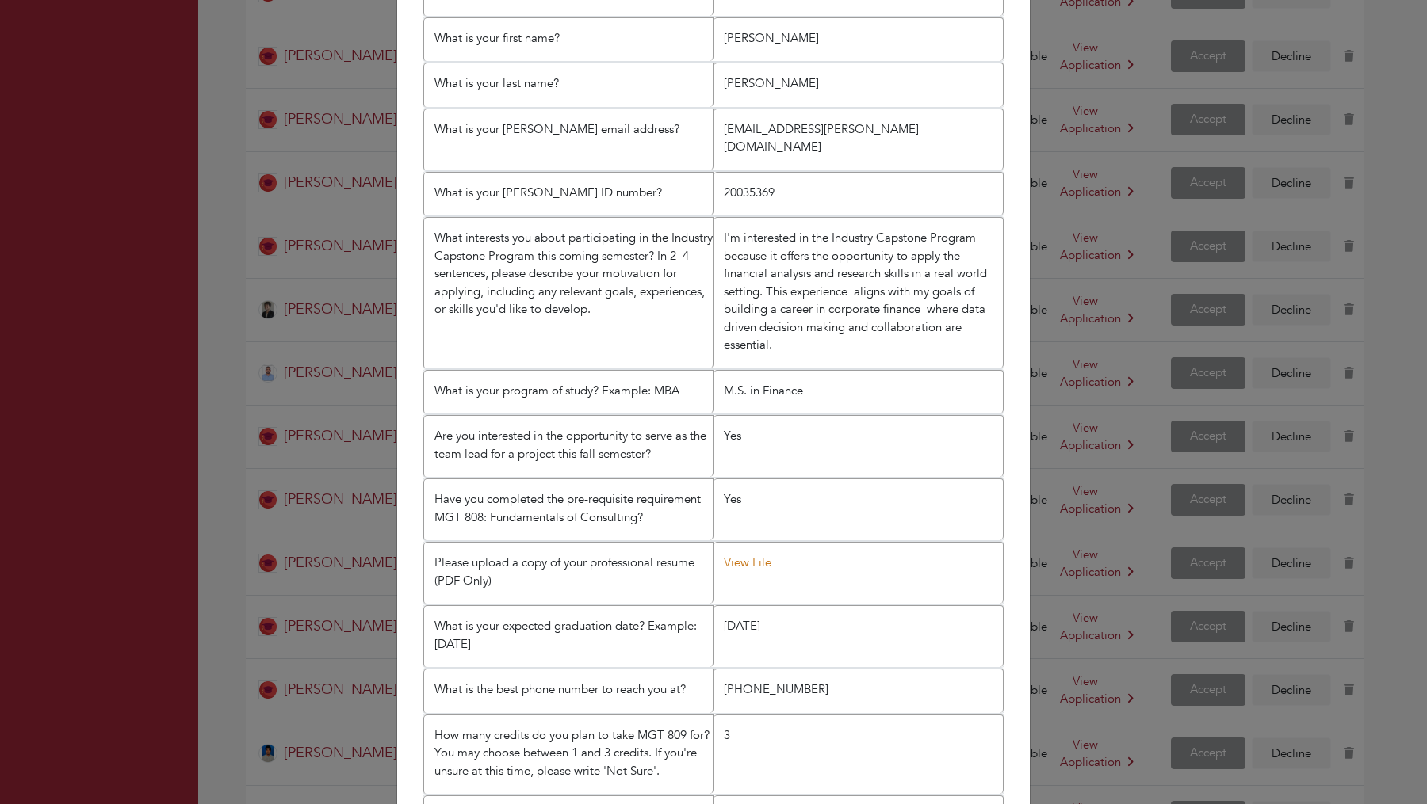
click at [739, 555] on link "View File" at bounding box center [748, 563] width 48 height 16
